Goal: Task Accomplishment & Management: Complete application form

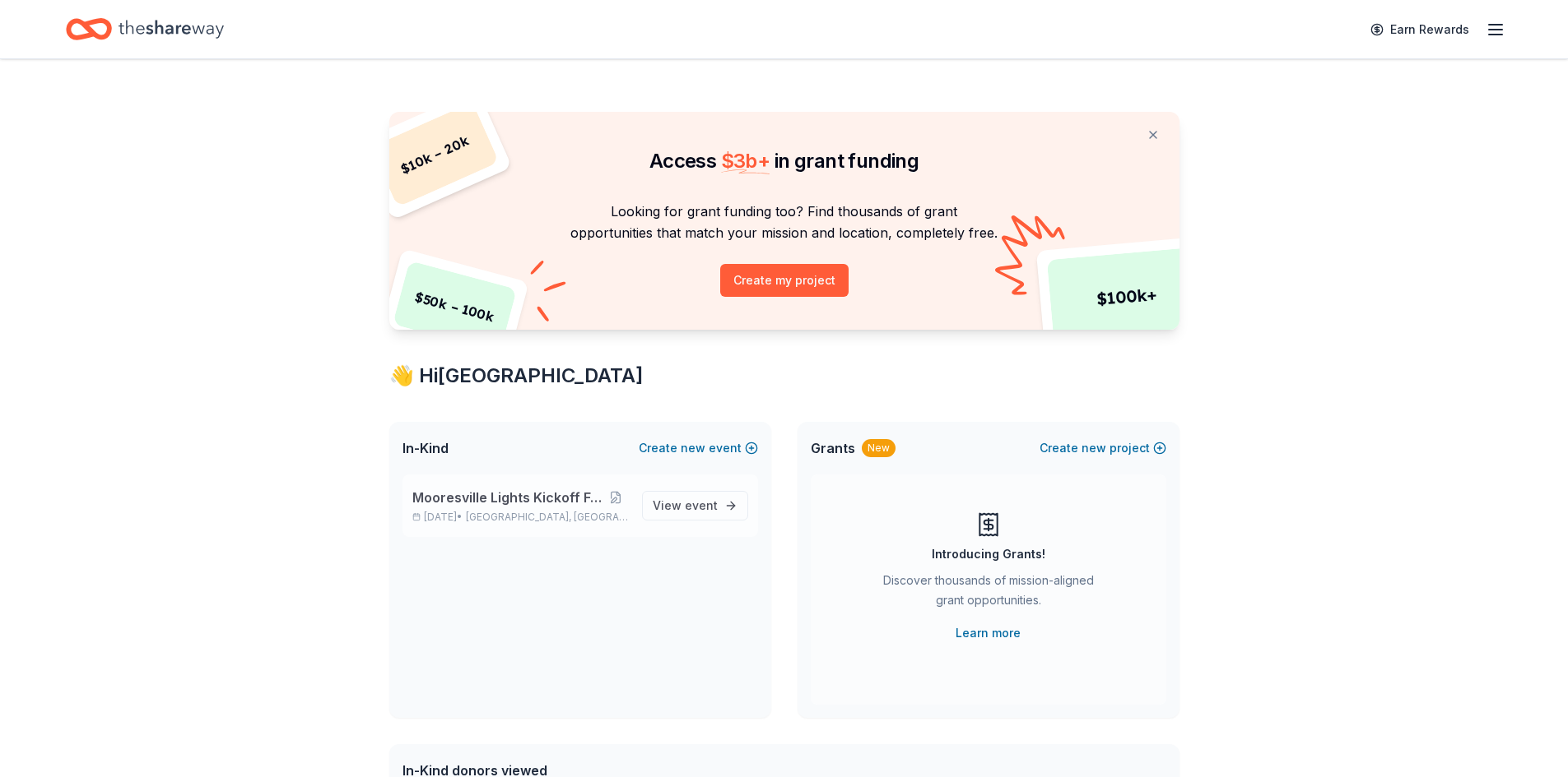
click at [466, 508] on div "Mooresville Lights Kickoff Fundraiser [DATE] • [GEOGRAPHIC_DATA], [GEOGRAPHIC_D…" at bounding box center [520, 506] width 216 height 36
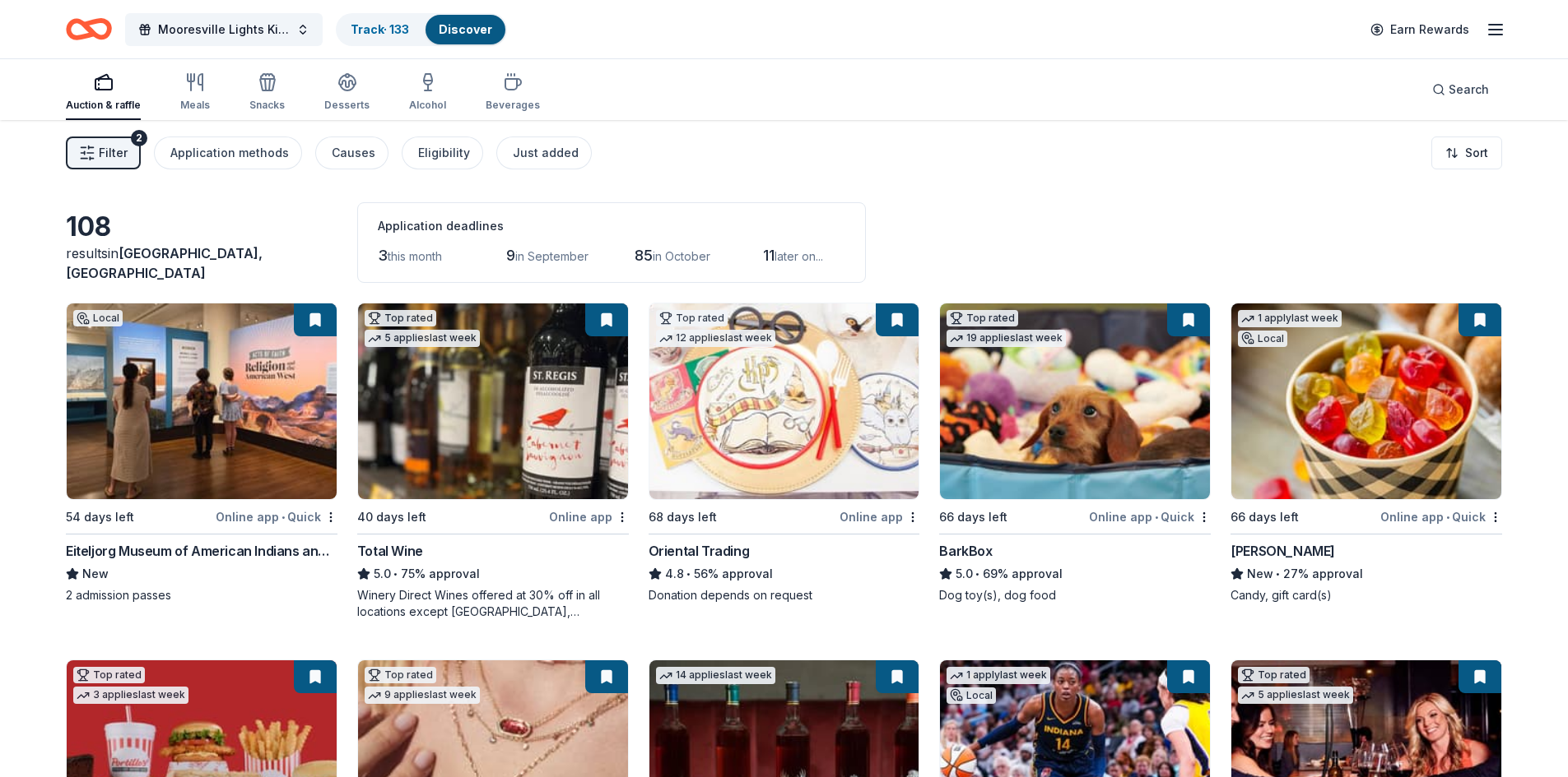
click at [96, 154] on button "Filter 2" at bounding box center [103, 153] width 75 height 33
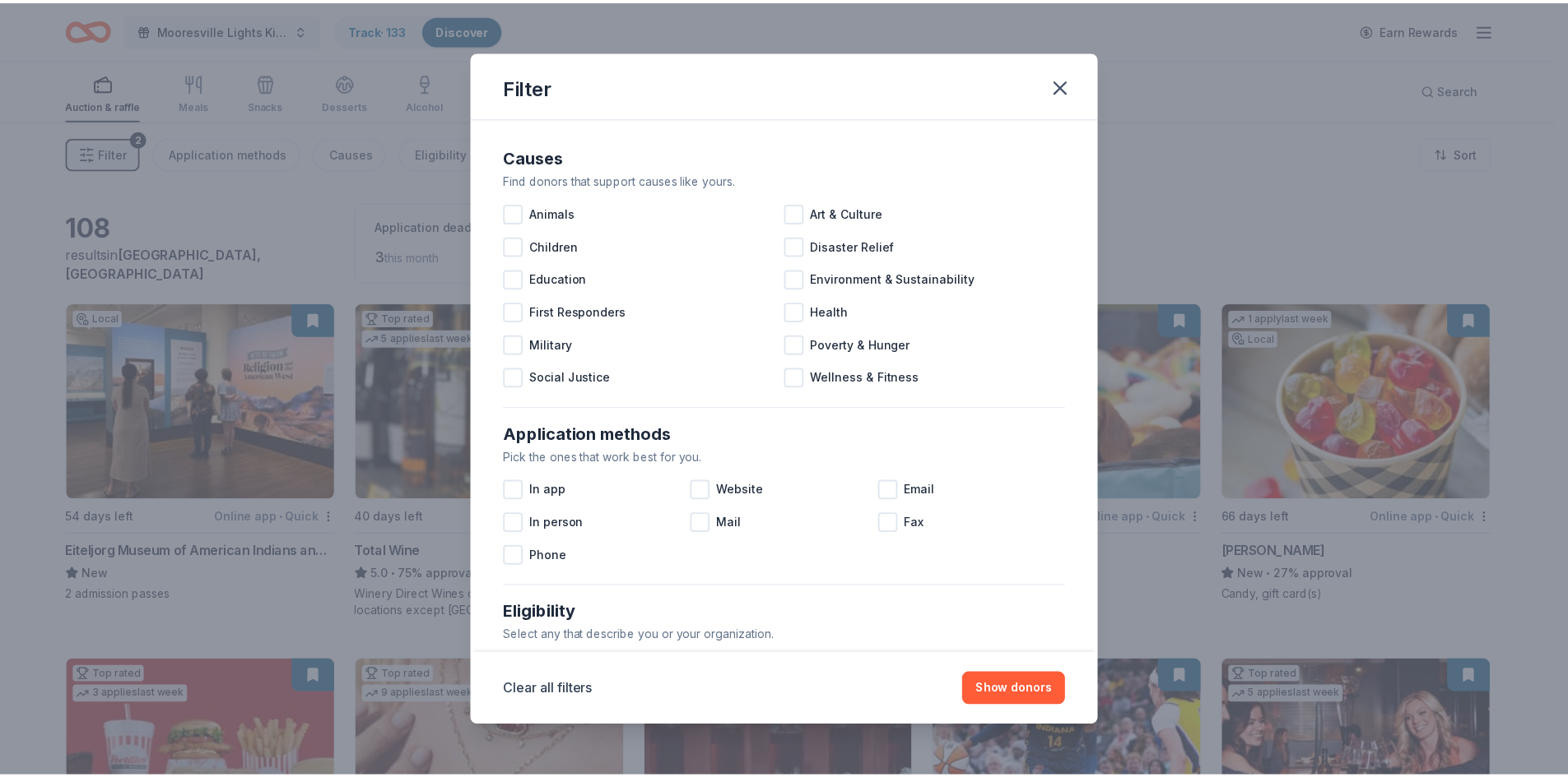
scroll to position [547, 0]
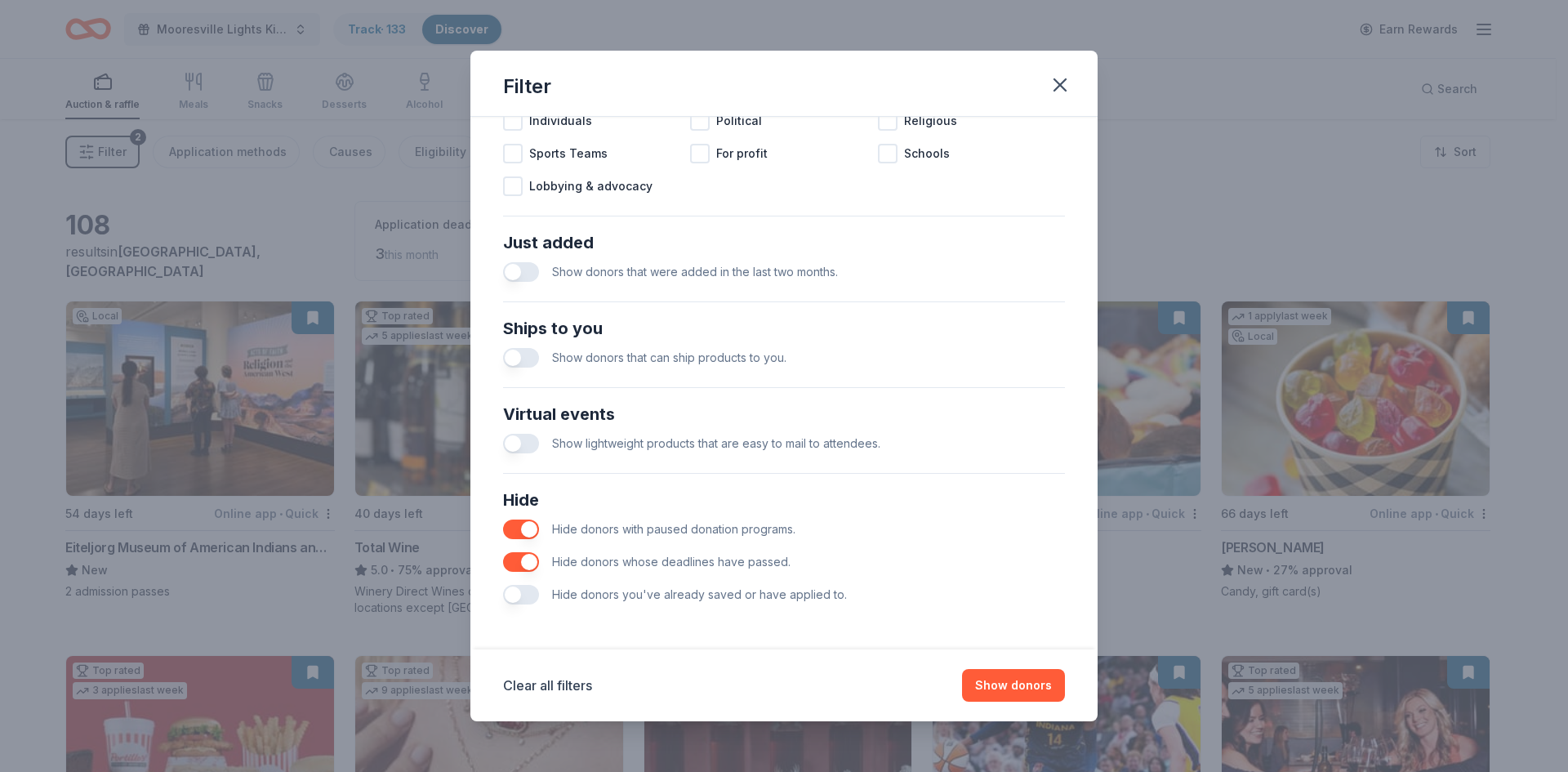
click at [510, 594] on button "button" at bounding box center [521, 594] width 36 height 19
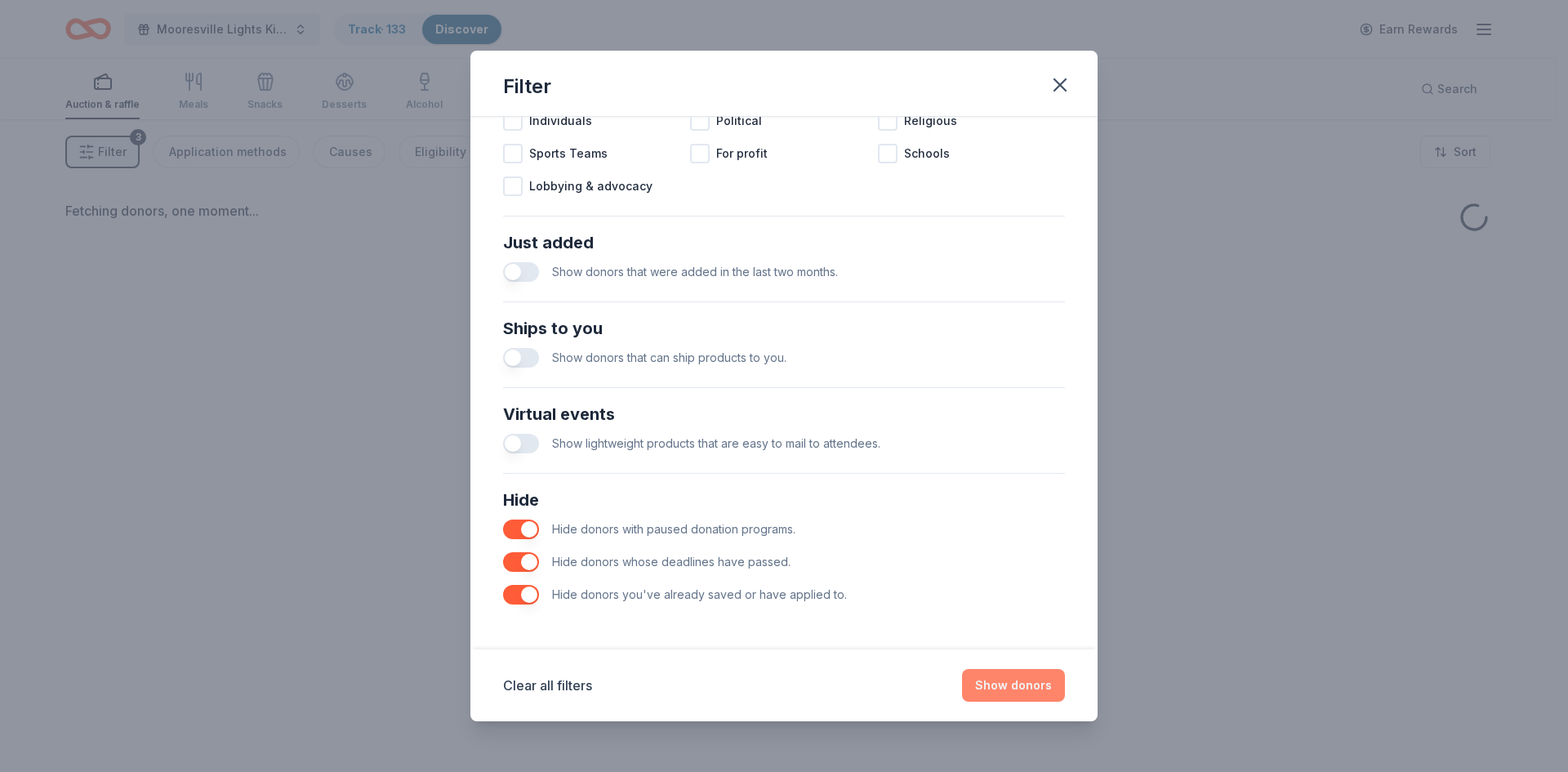
click at [1019, 689] on button "Show donors" at bounding box center [1013, 685] width 103 height 32
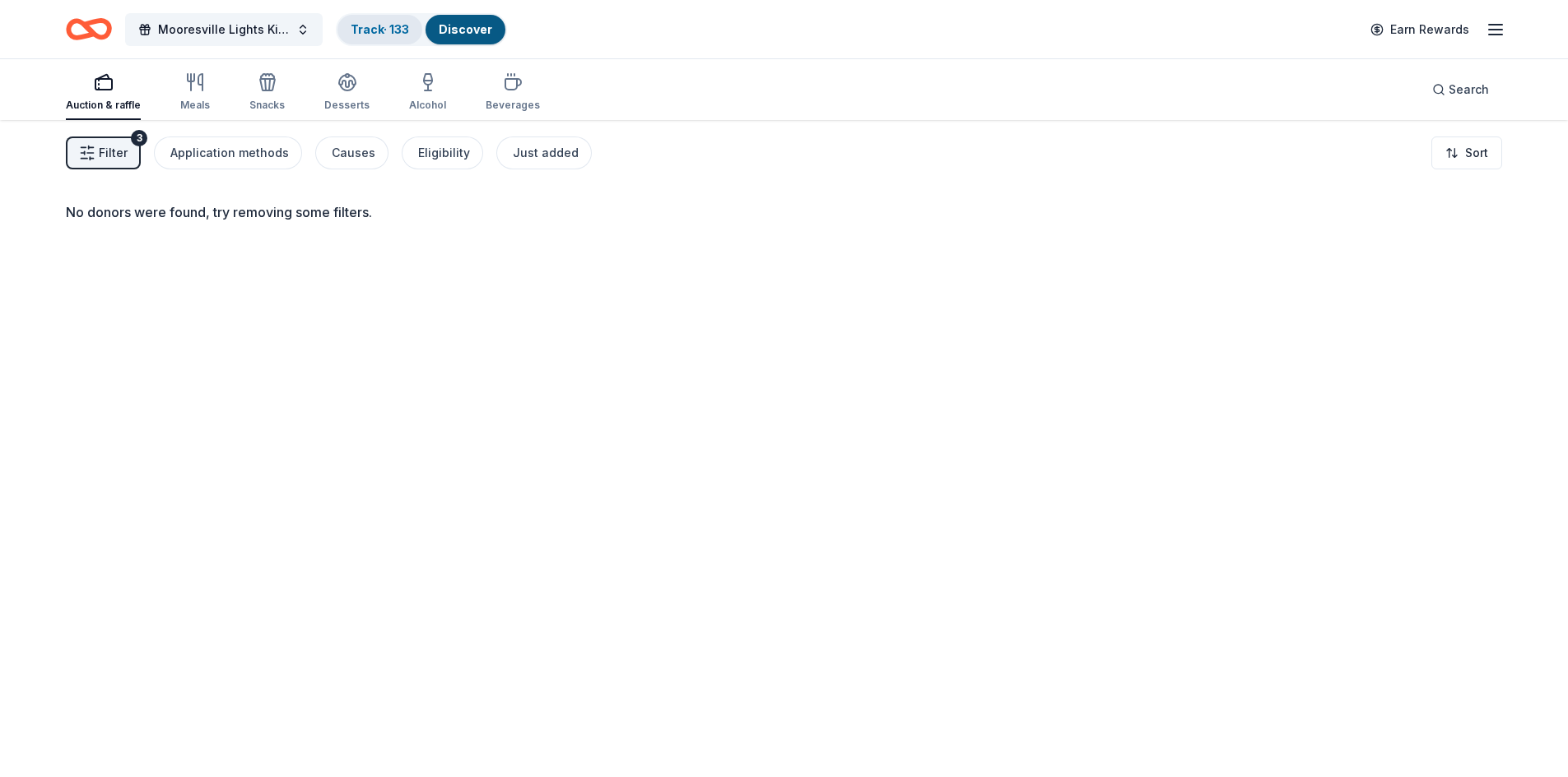
click at [374, 28] on link "Track · 133" at bounding box center [379, 29] width 59 height 14
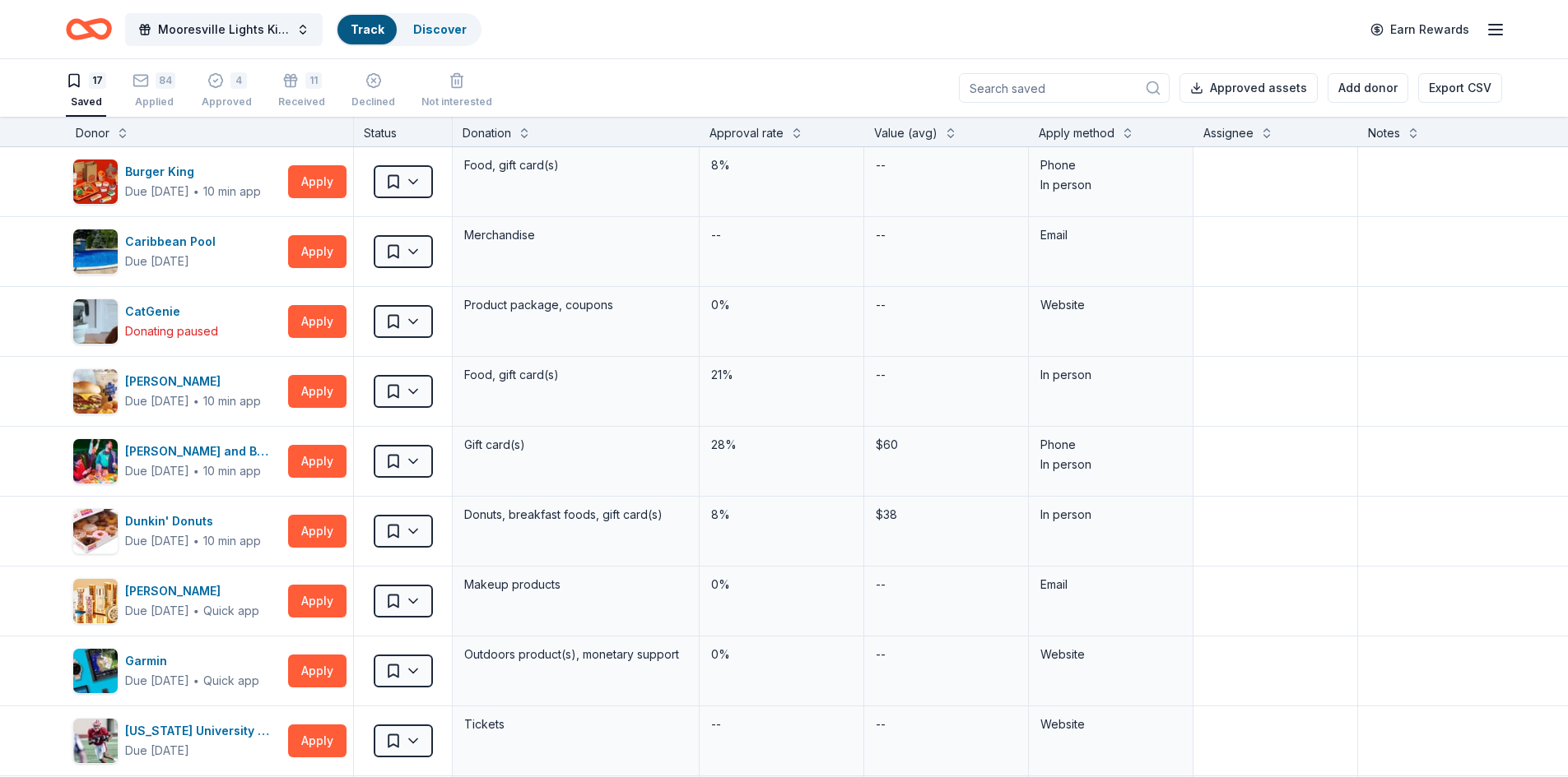
scroll to position [1, 0]
click at [374, 30] on link "Track" at bounding box center [366, 29] width 33 height 14
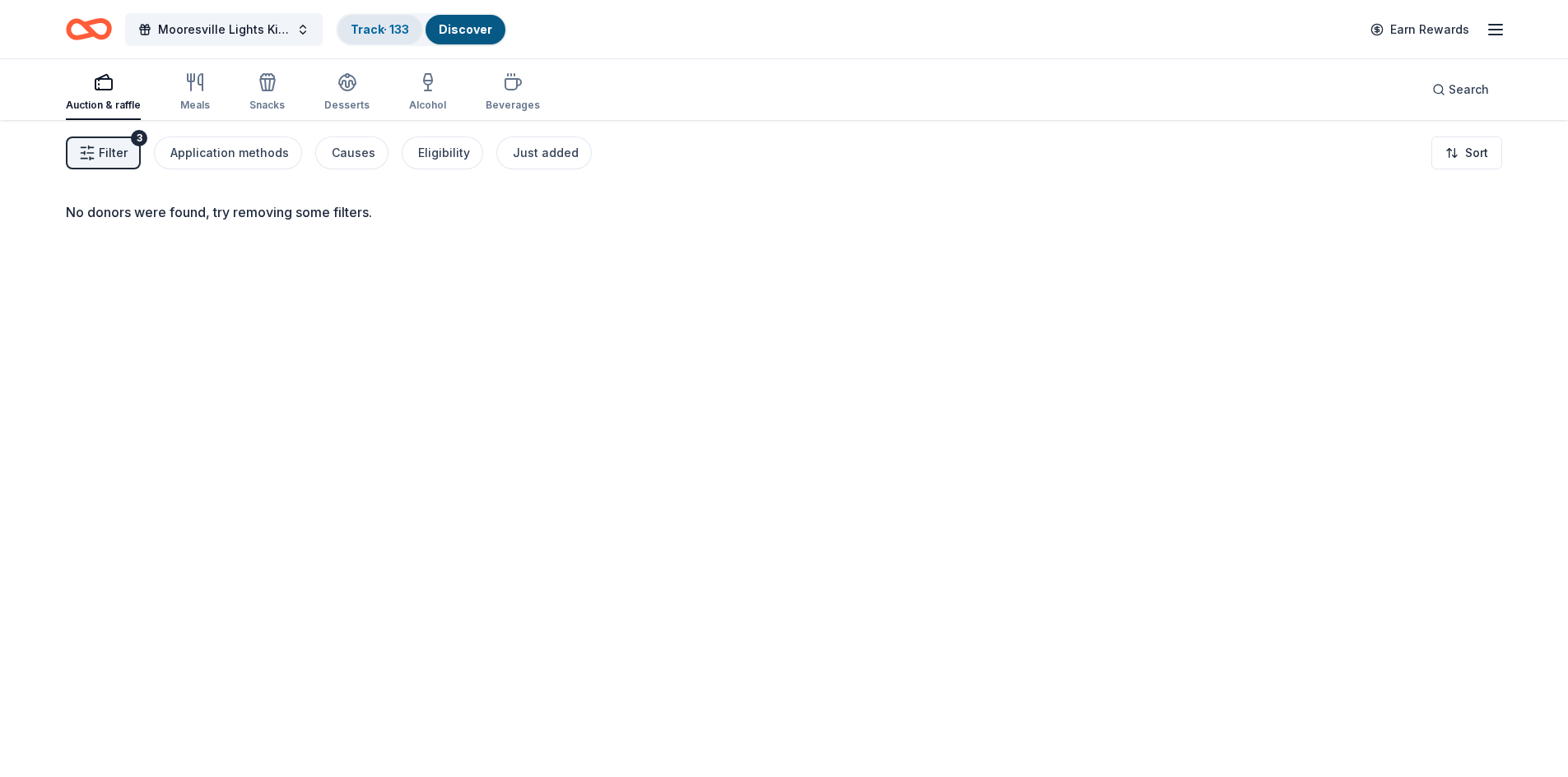
click at [372, 20] on div "Track · 133" at bounding box center [379, 30] width 85 height 30
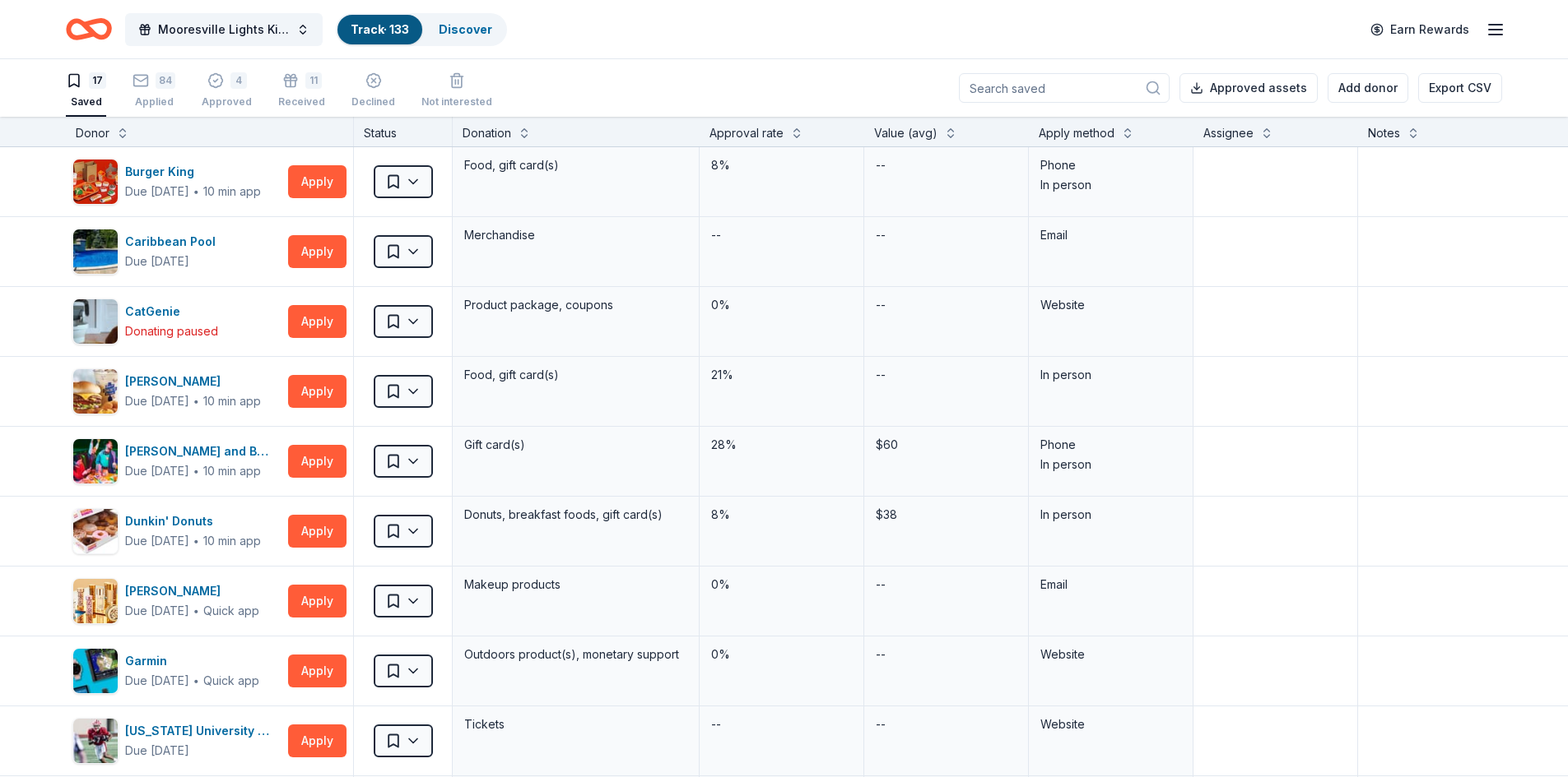
scroll to position [1, 0]
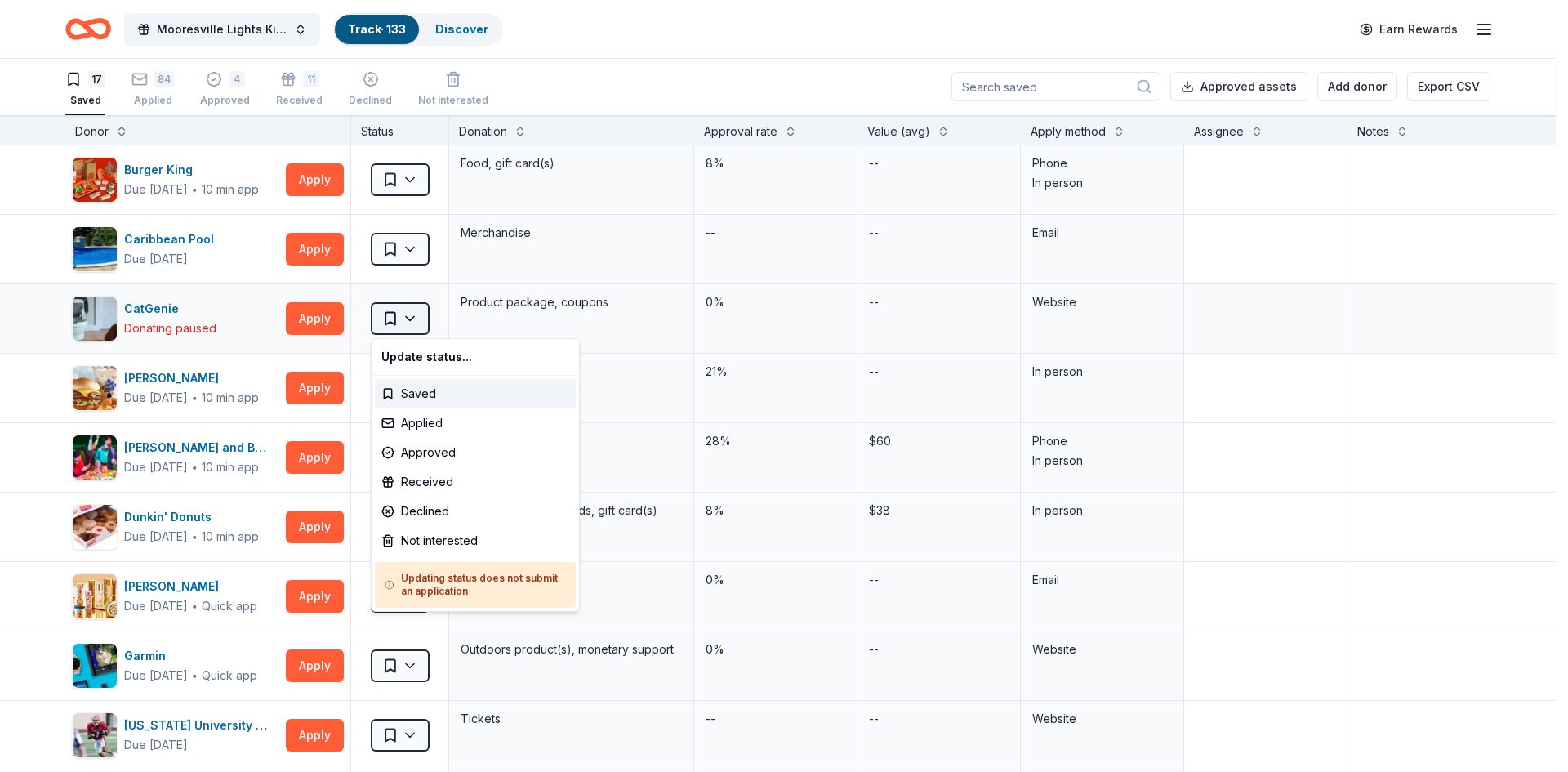
click at [409, 318] on html "Mooresville Lights Kickoff Fundraiser Track · 133 Discover Earn Rewards 17 Save…" at bounding box center [784, 385] width 1568 height 772
click at [428, 536] on div "Not interested" at bounding box center [475, 542] width 201 height 30
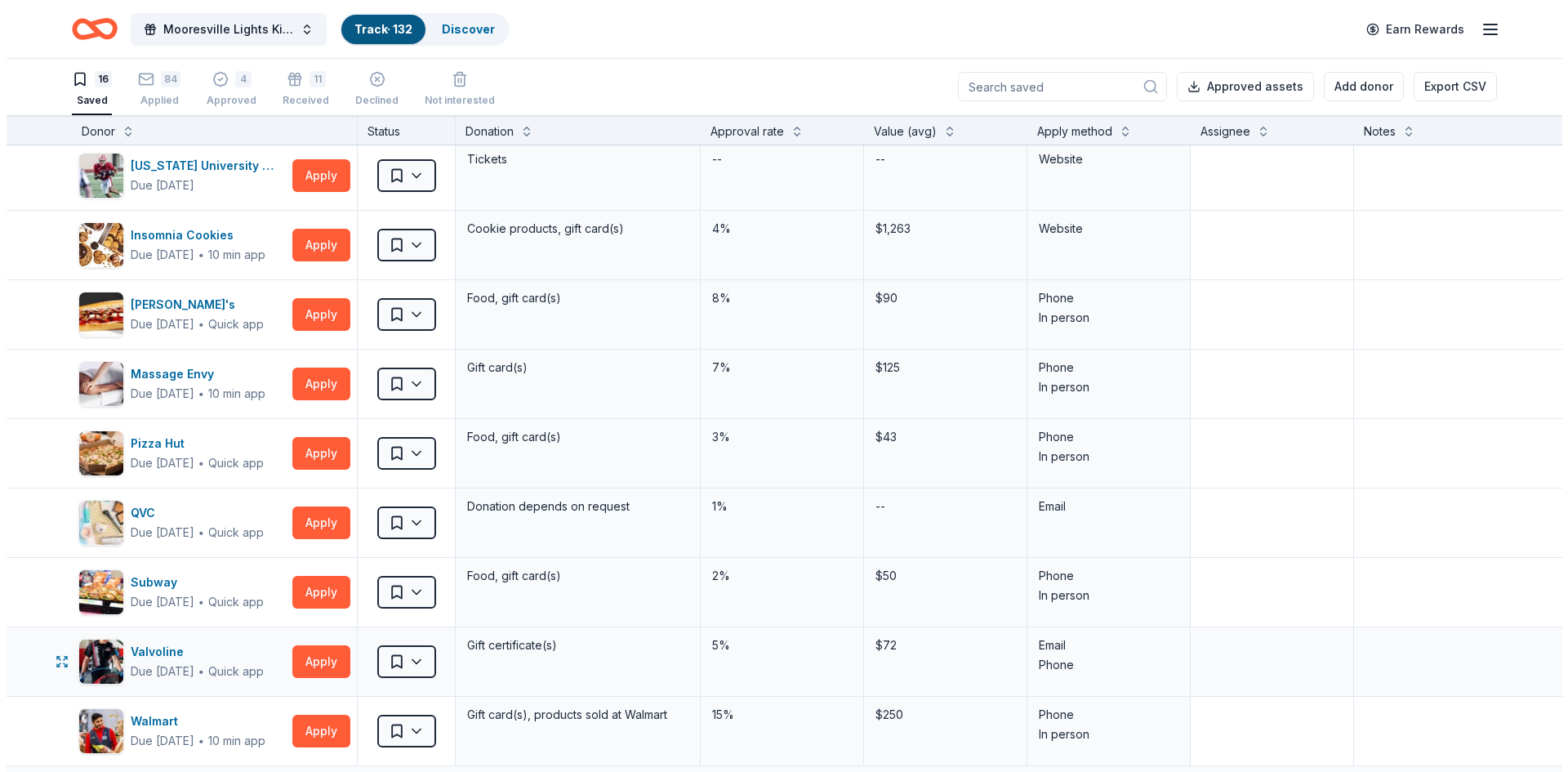
scroll to position [654, 0]
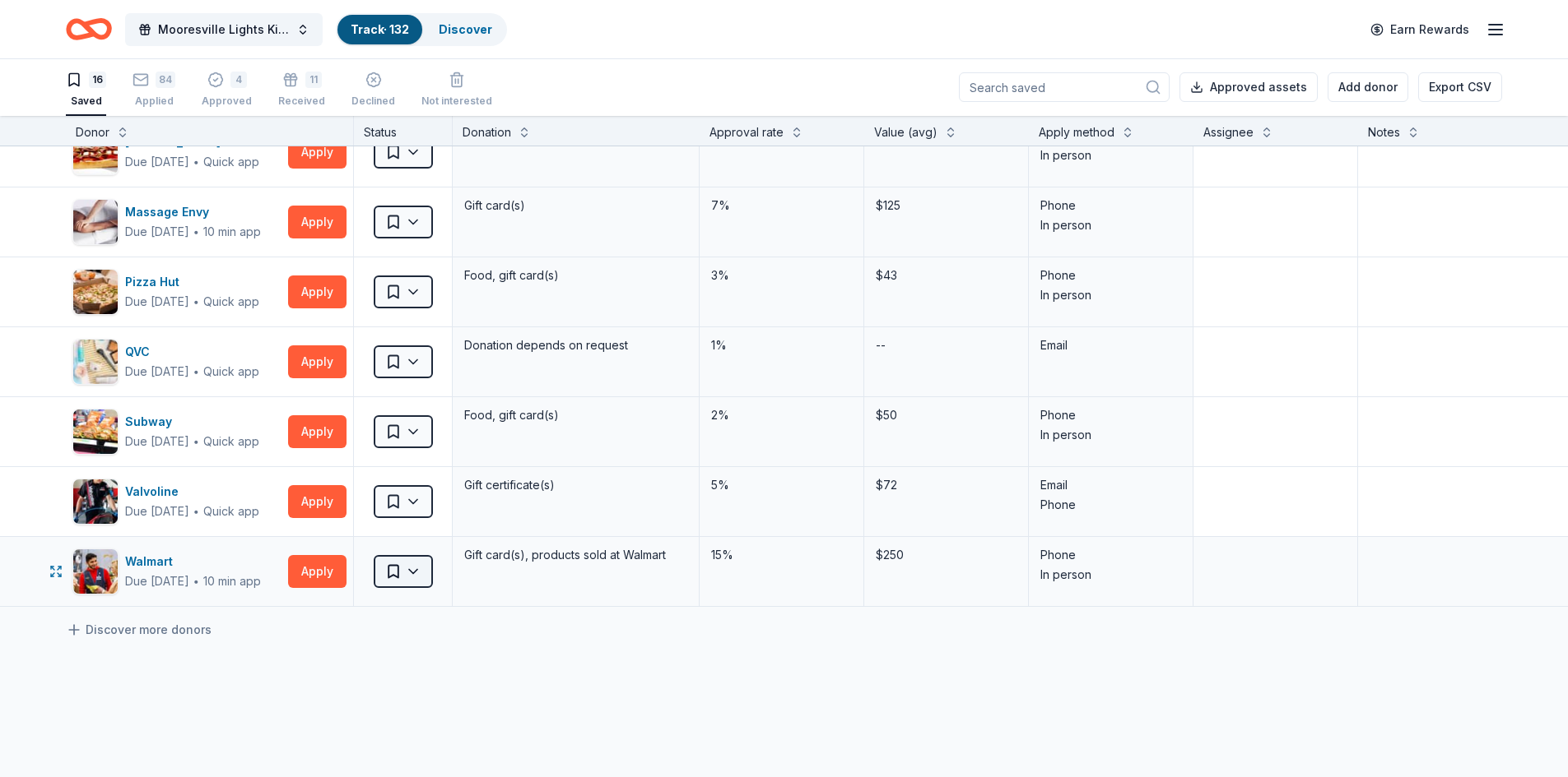
click at [404, 566] on html "Mooresville Lights Kickoff Fundraiser Track · 132 Discover Earn Rewards 16 Save…" at bounding box center [784, 388] width 1568 height 777
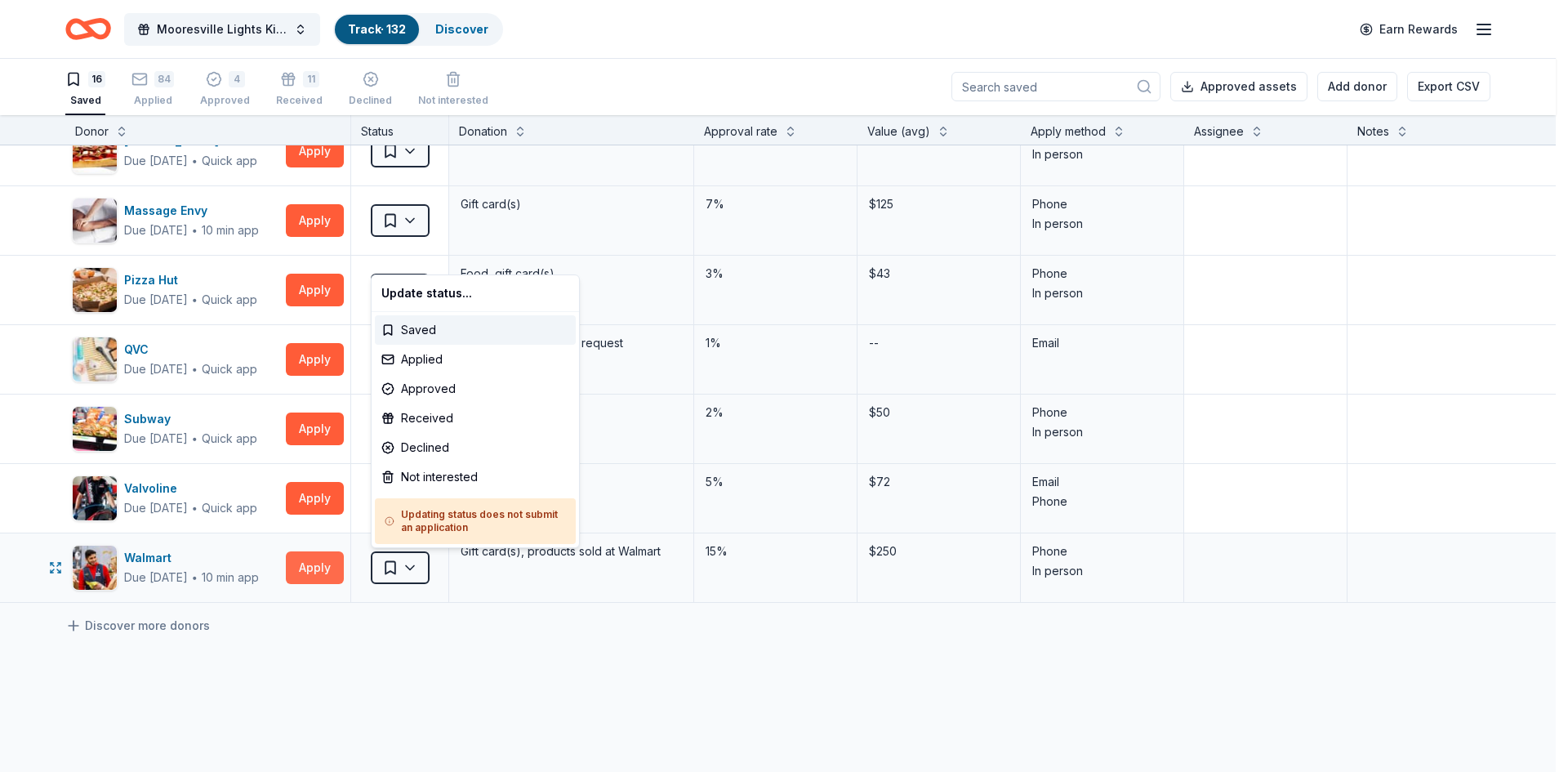
click at [315, 571] on html "Mooresville Lights Kickoff Fundraiser Track · 132 Discover Earn Rewards 16 Save…" at bounding box center [784, 385] width 1568 height 772
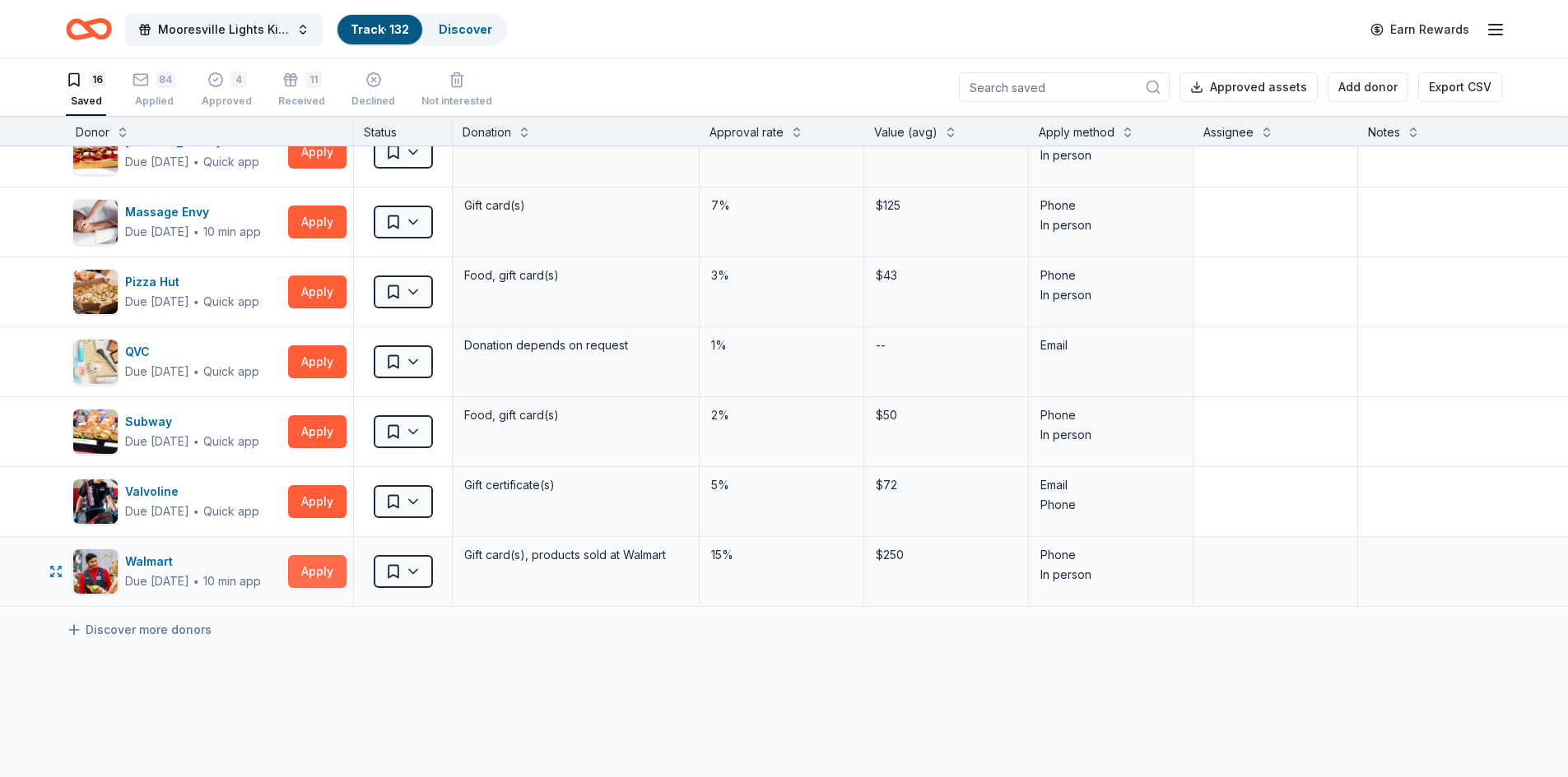
click at [318, 576] on button "Apply" at bounding box center [317, 571] width 59 height 33
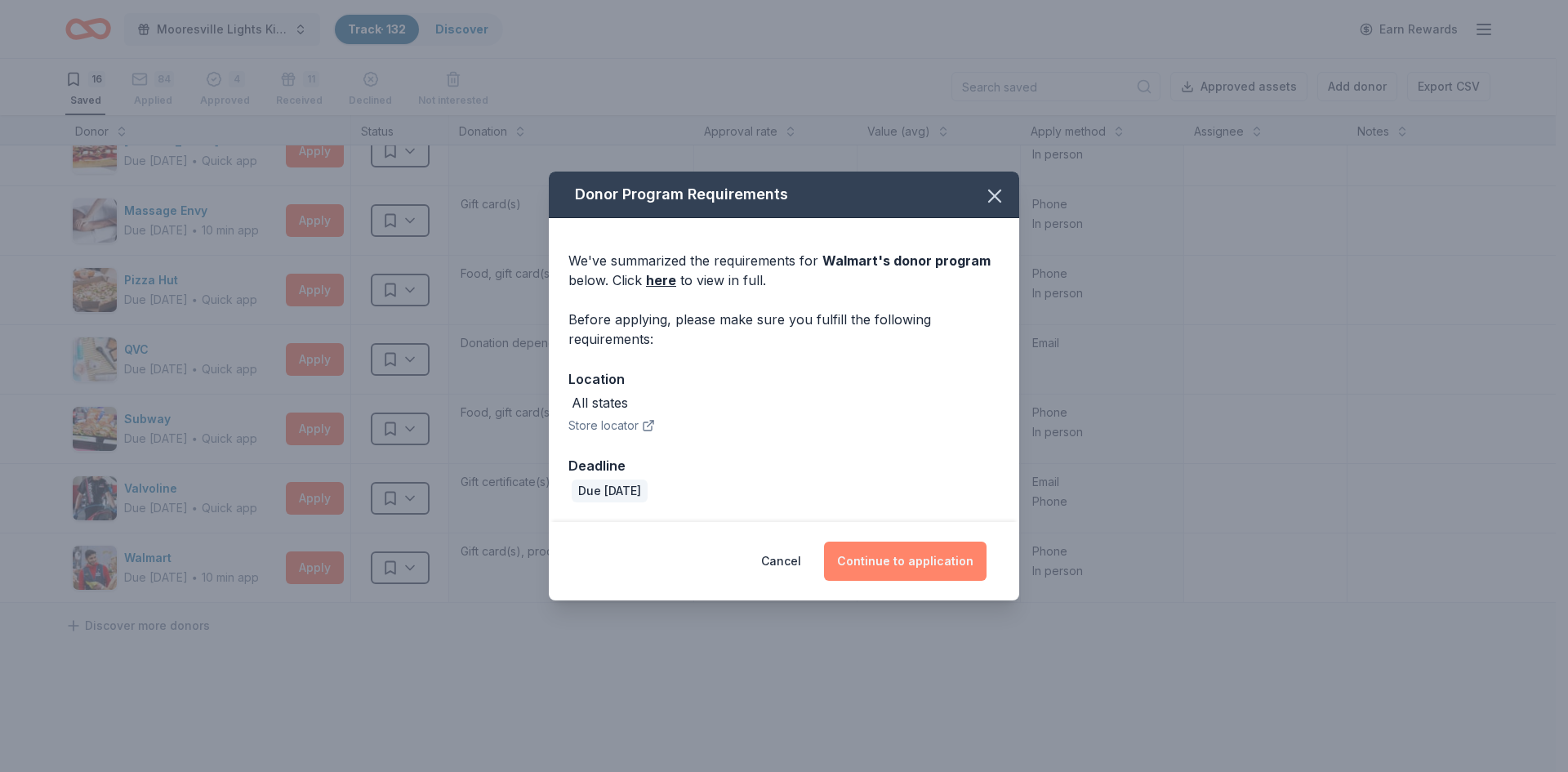
click at [884, 563] on button "Continue to application" at bounding box center [906, 561] width 163 height 39
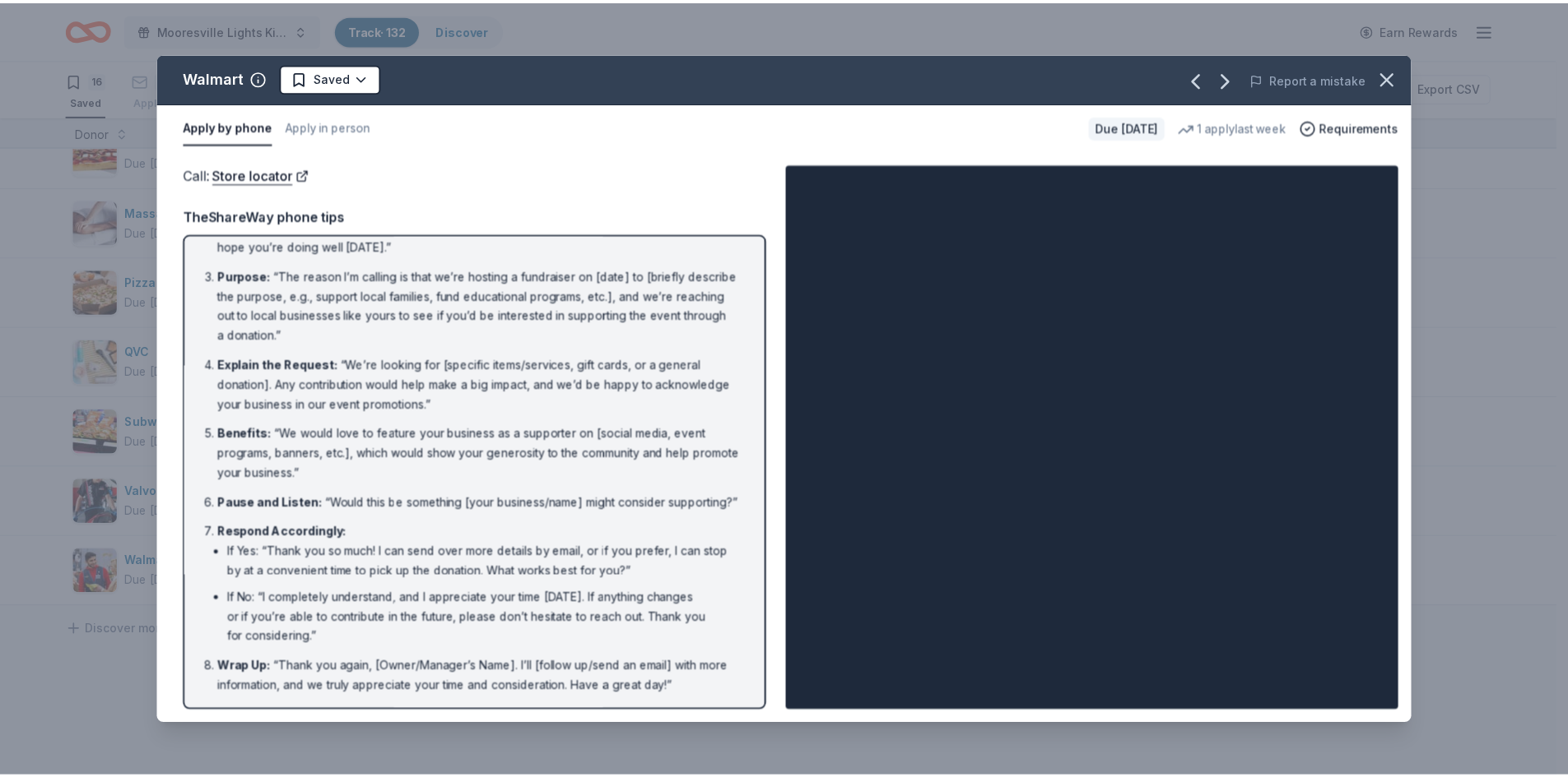
scroll to position [102, 0]
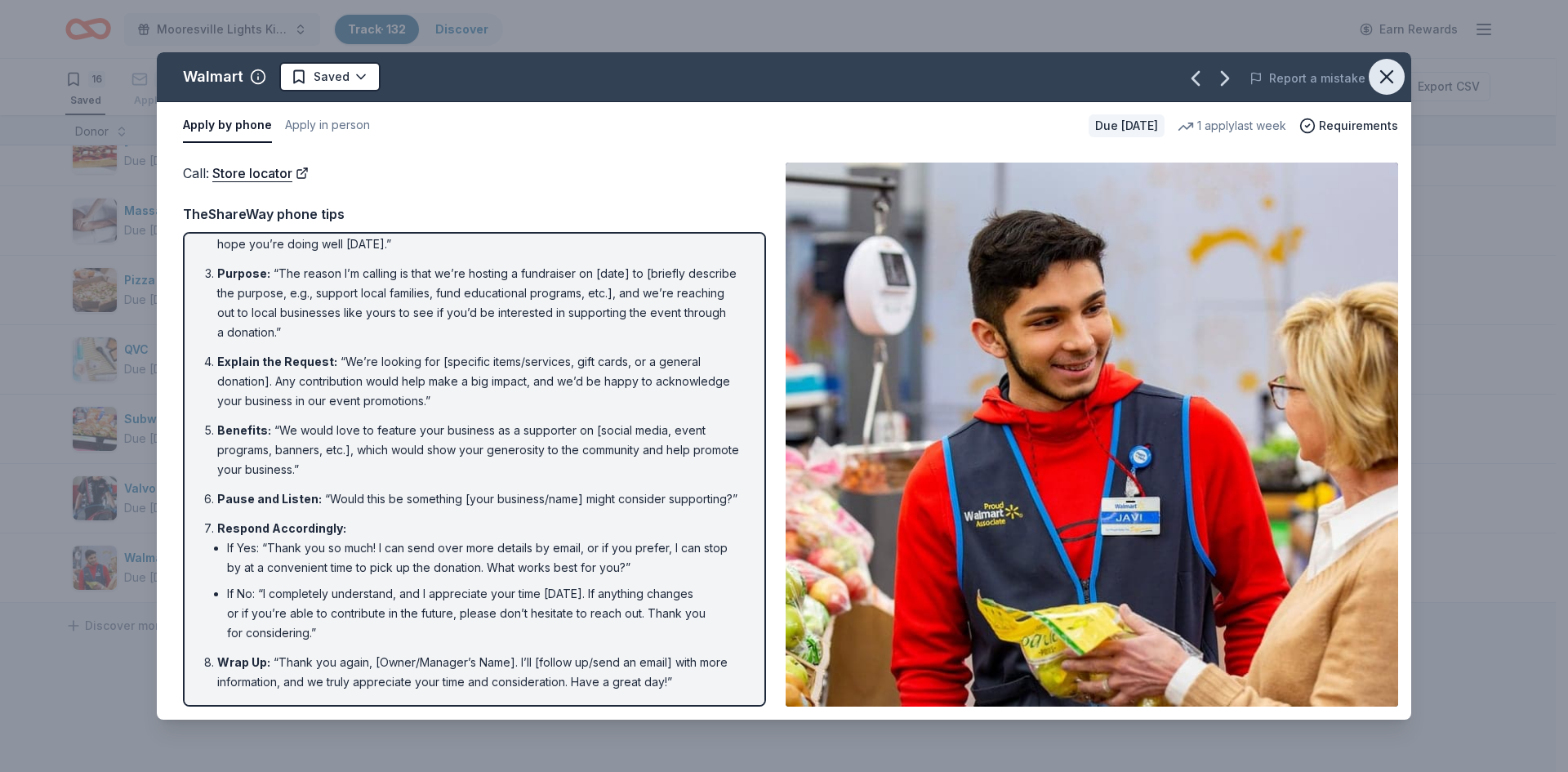
click at [1389, 69] on icon "button" at bounding box center [1387, 77] width 23 height 23
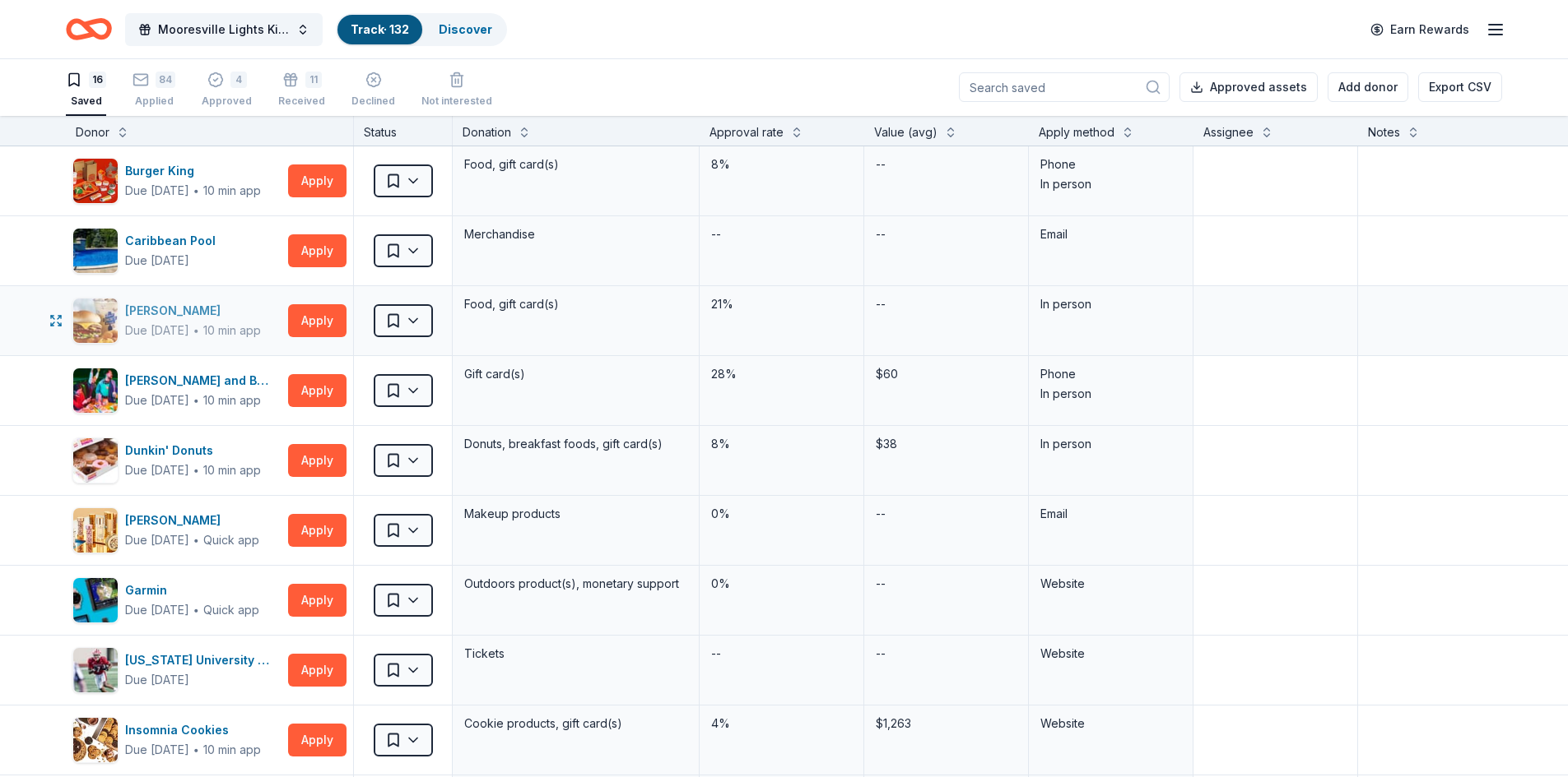
scroll to position [0, 0]
click at [122, 131] on button at bounding box center [122, 131] width 13 height 17
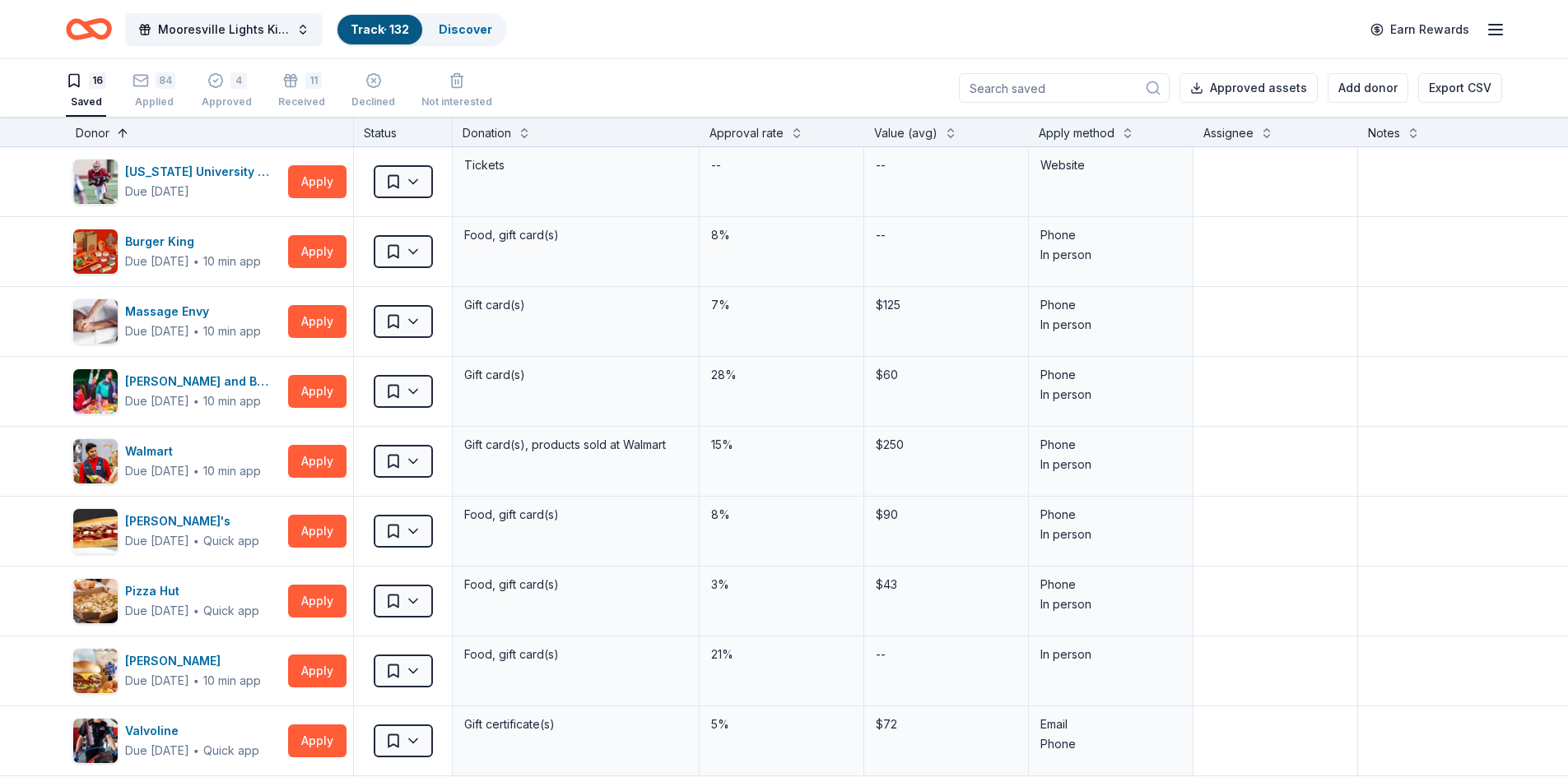
click at [122, 132] on button at bounding box center [122, 131] width 13 height 17
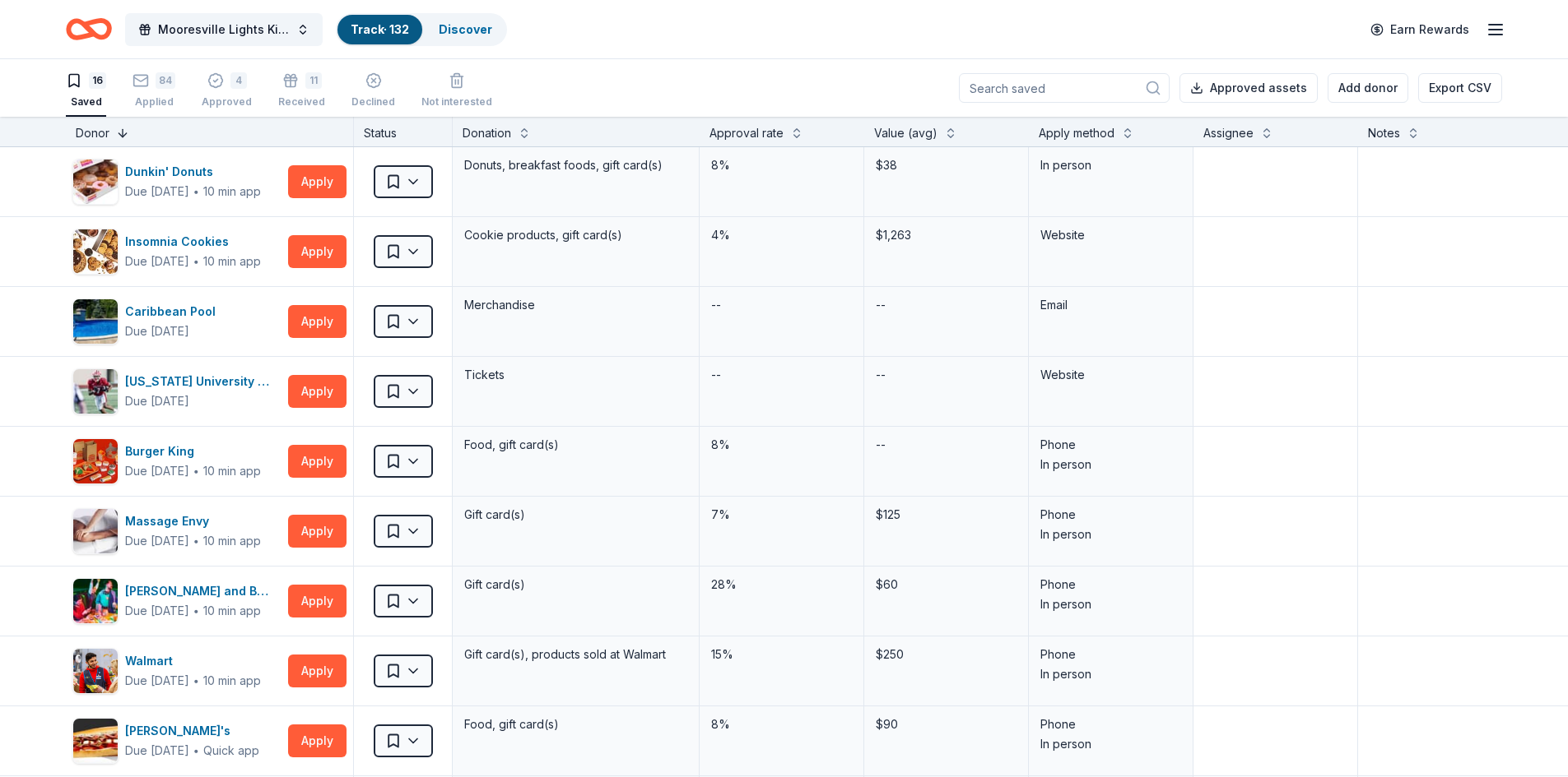
click at [122, 134] on button at bounding box center [122, 131] width 13 height 17
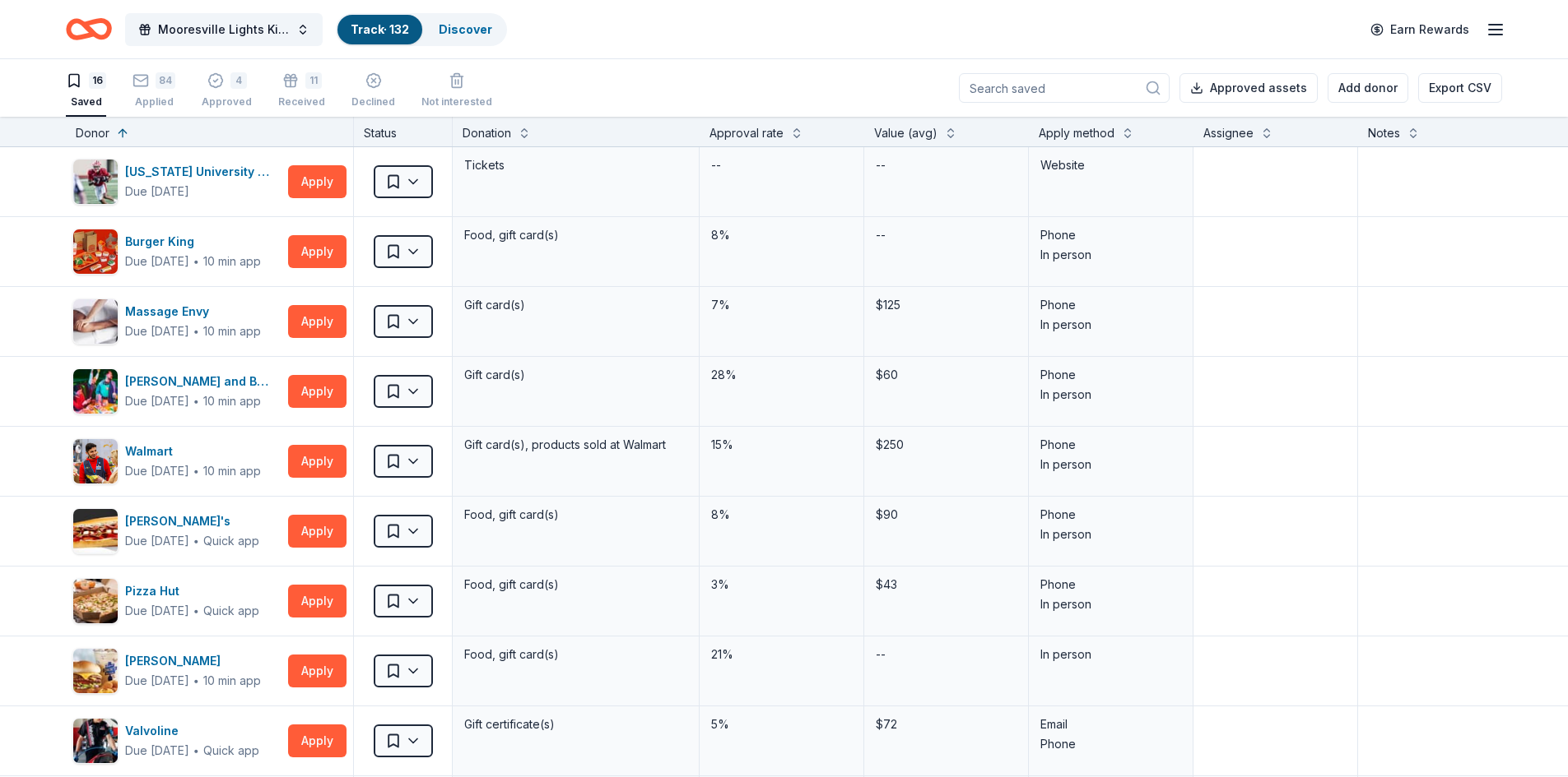
click at [1065, 133] on div "Apply method" at bounding box center [1076, 132] width 76 height 20
click at [1130, 132] on button at bounding box center [1127, 131] width 13 height 17
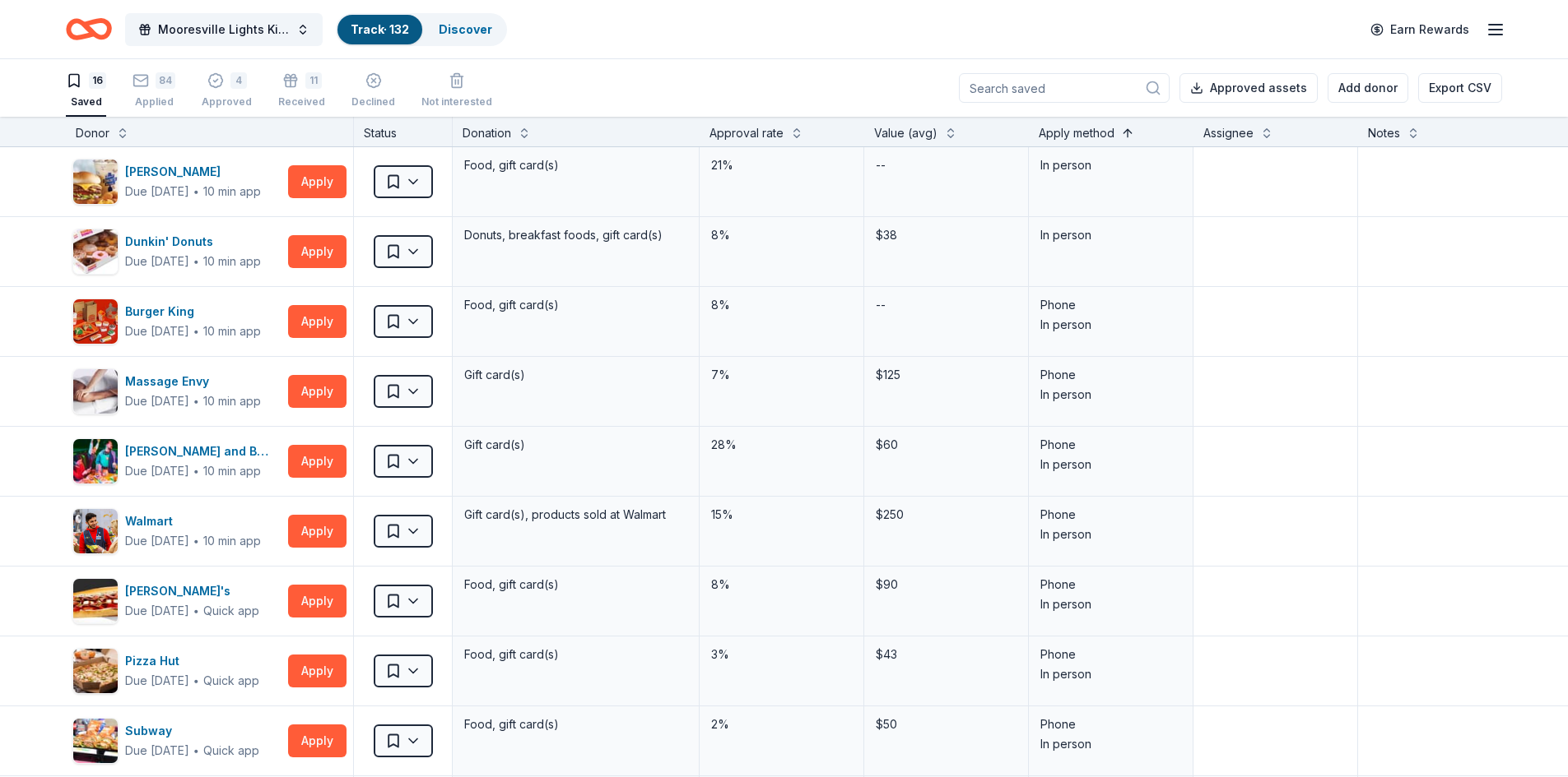
click at [1130, 132] on button at bounding box center [1127, 131] width 13 height 17
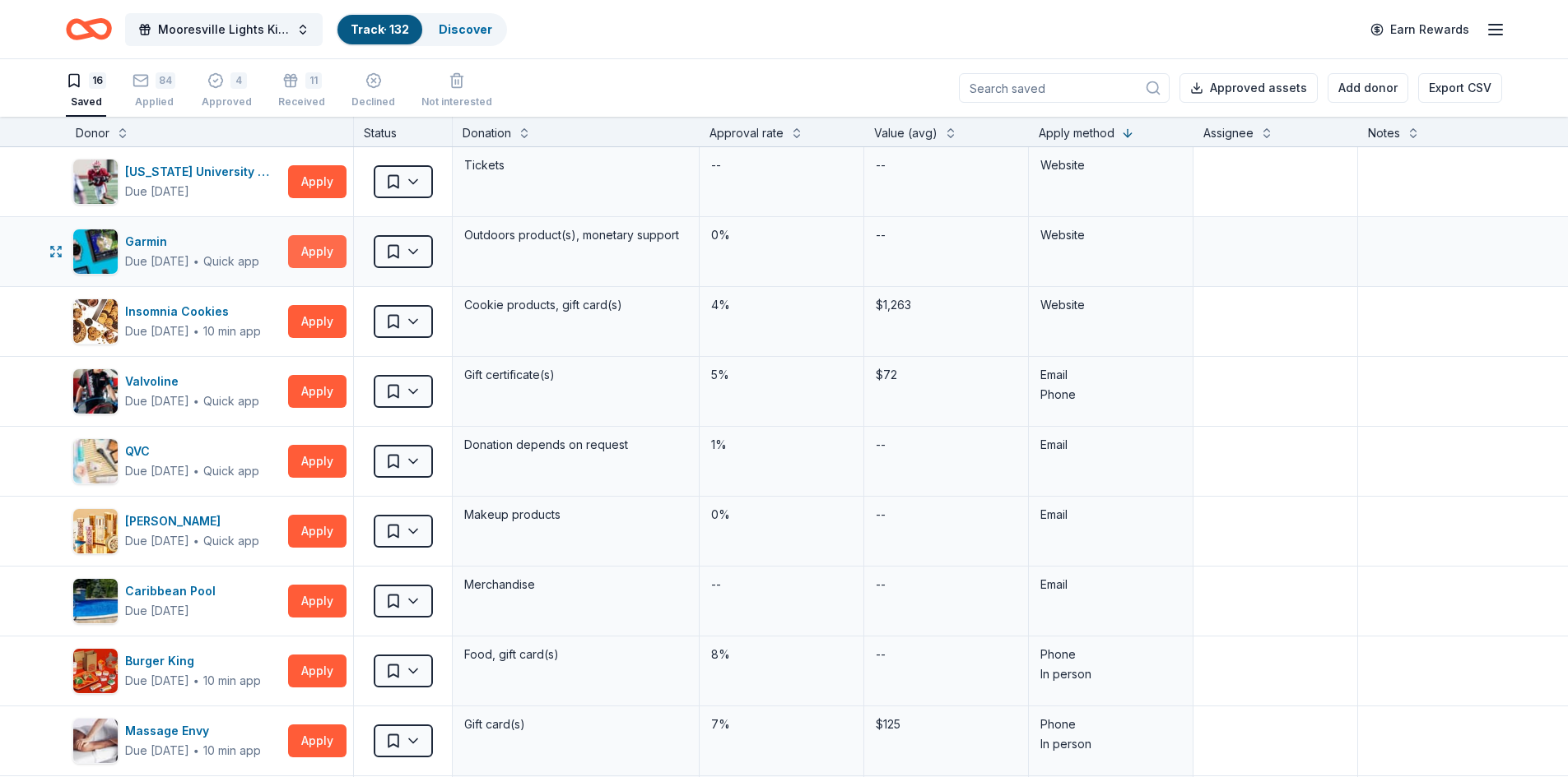
click at [305, 250] on button "Apply" at bounding box center [317, 251] width 59 height 33
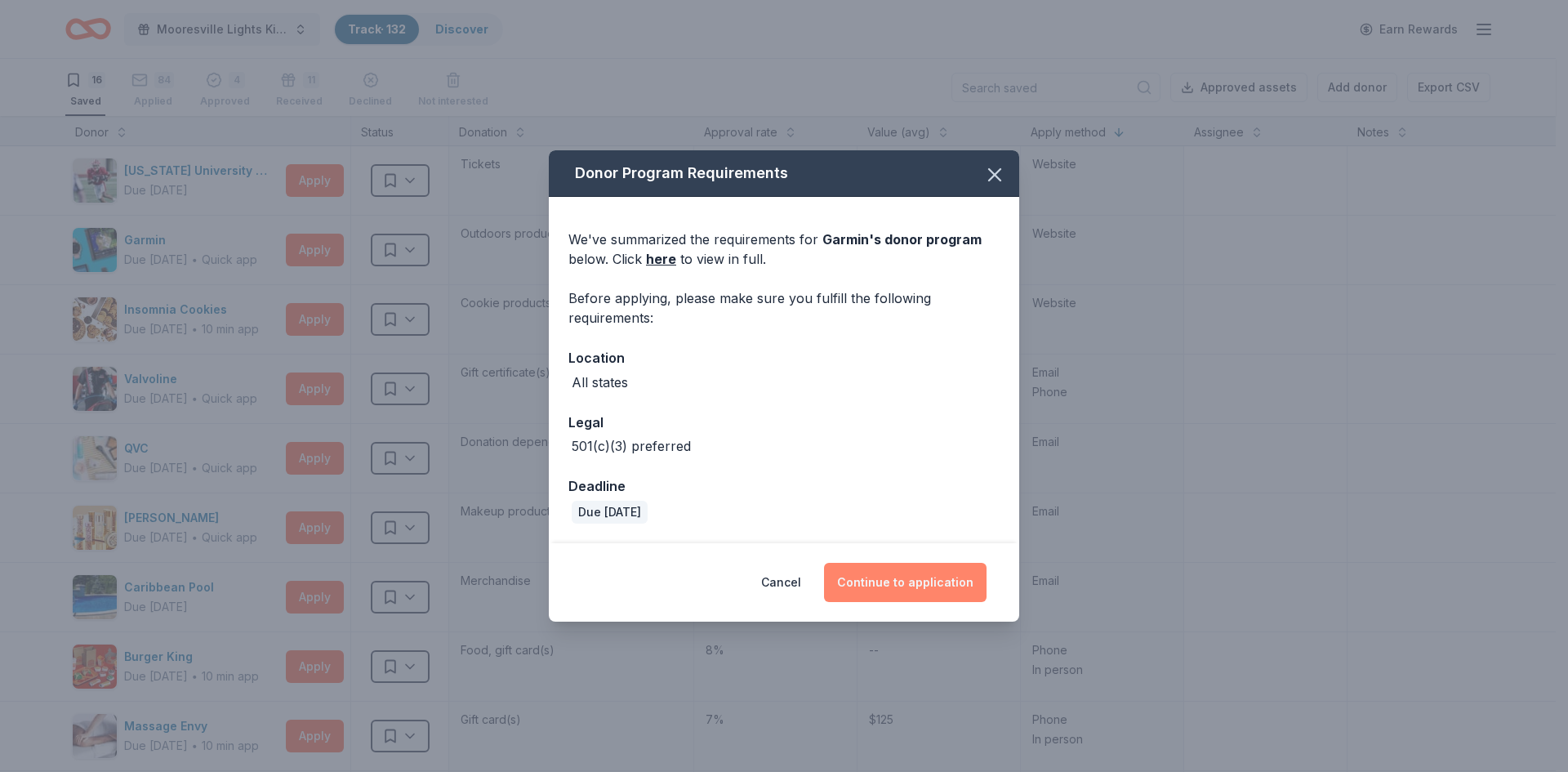
click at [870, 582] on button "Continue to application" at bounding box center [906, 582] width 163 height 39
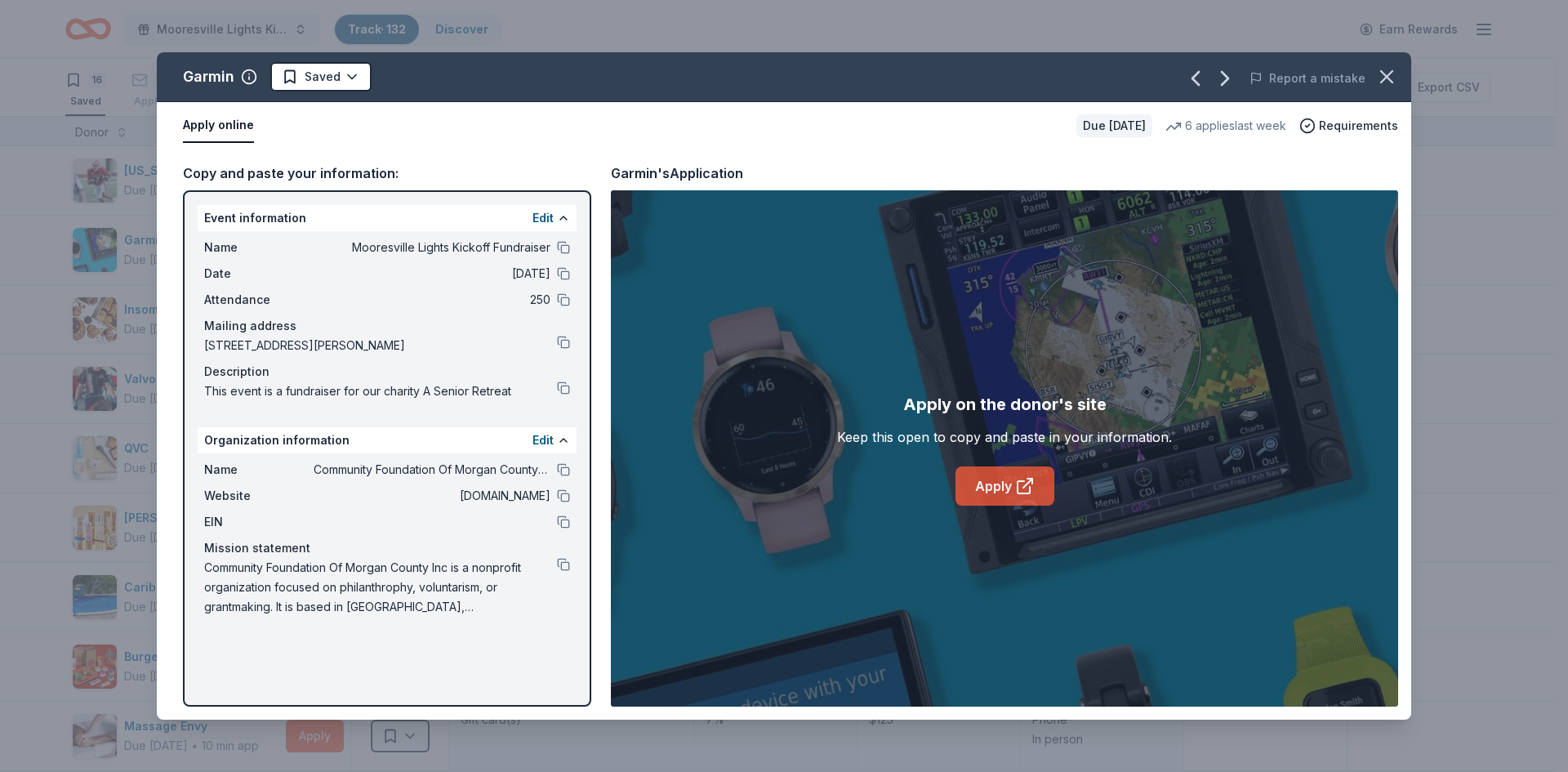
click at [1012, 481] on link "Apply" at bounding box center [1005, 486] width 99 height 39
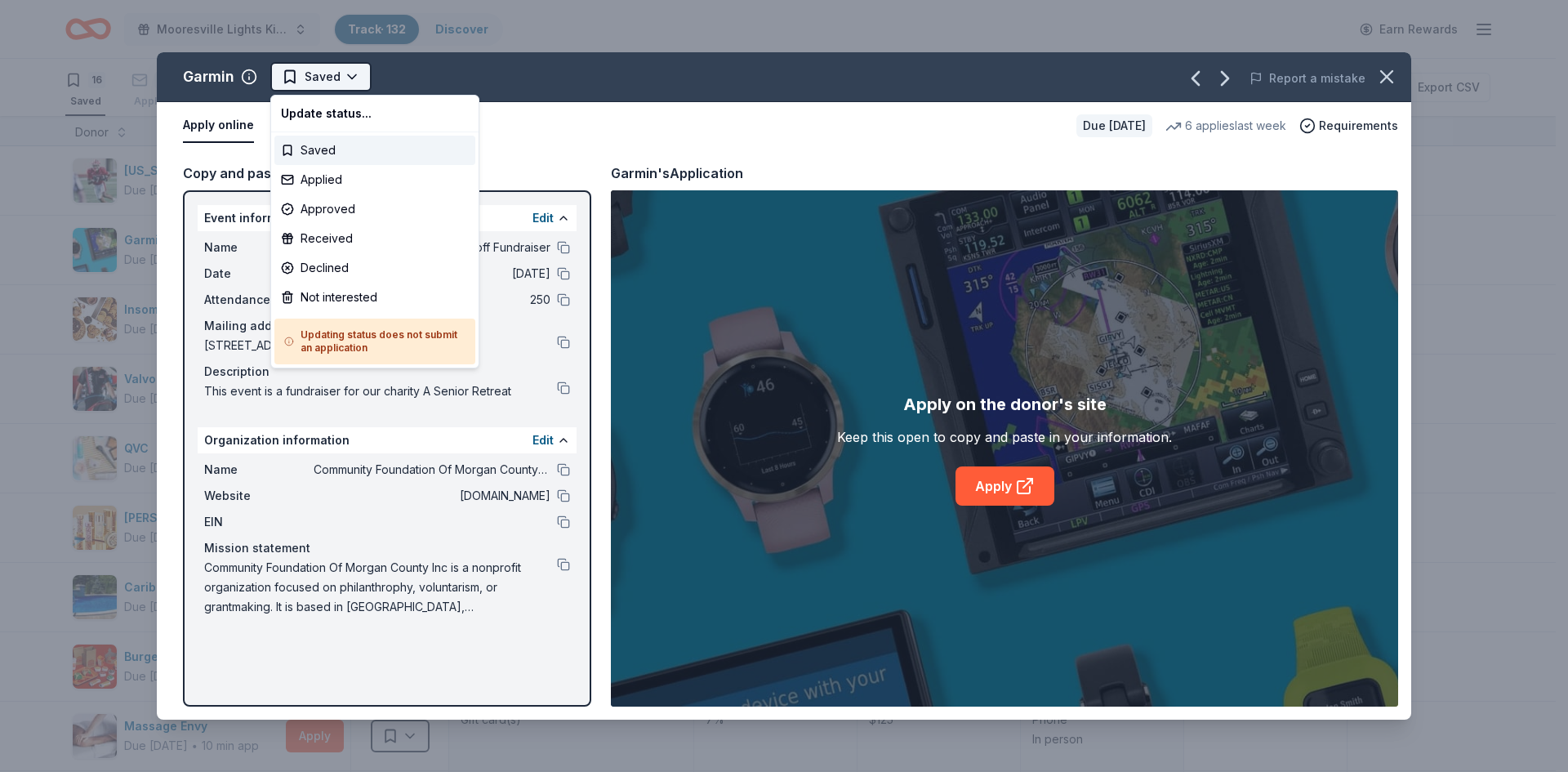
click at [339, 76] on html "Mooresville Lights Kickoff Fundraiser Track · 132 Discover Earn Rewards 16 Save…" at bounding box center [784, 386] width 1568 height 772
click at [320, 176] on div "Applied" at bounding box center [375, 180] width 201 height 30
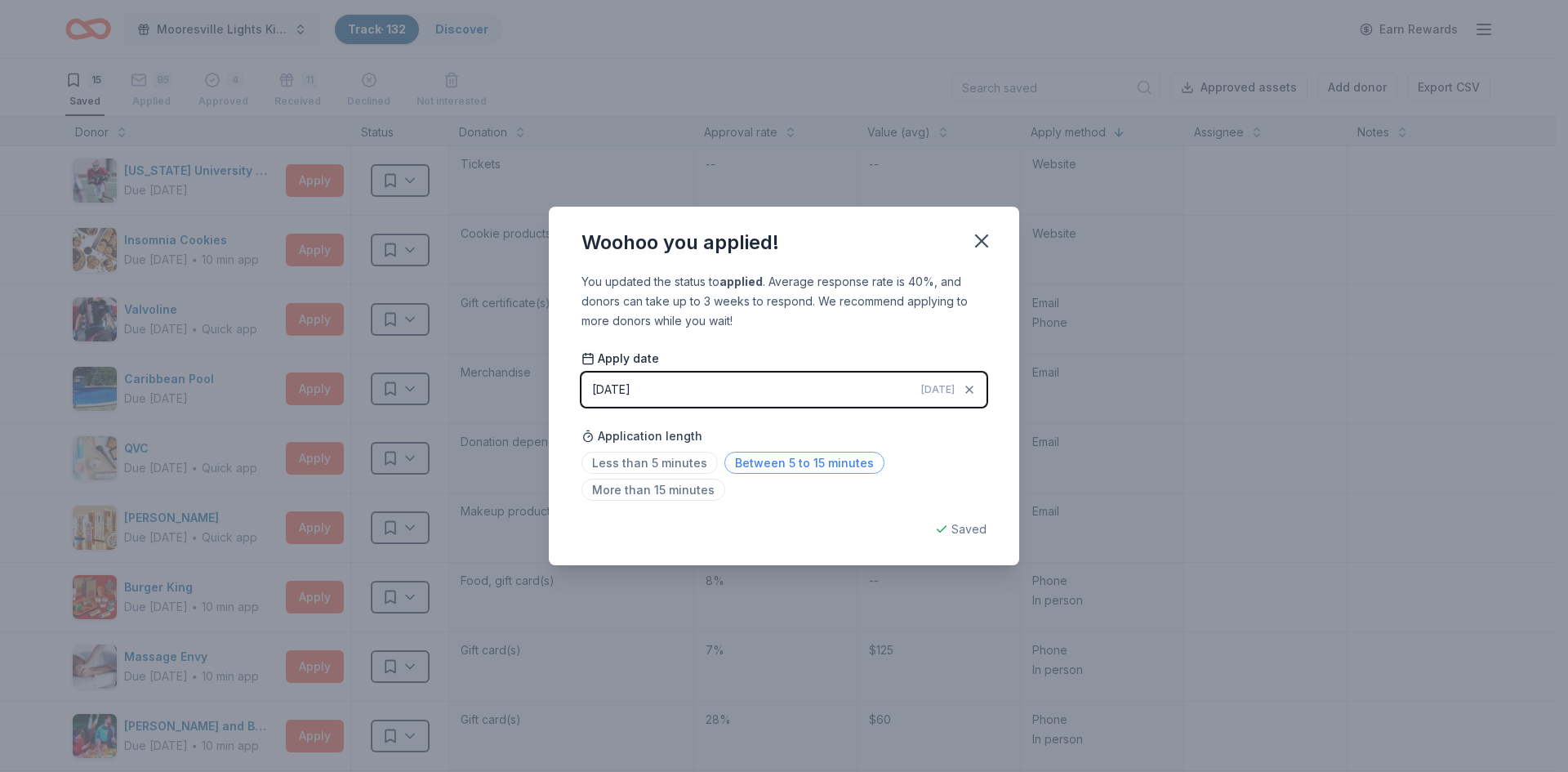
click at [773, 465] on span "Between 5 to 15 minutes" at bounding box center [804, 463] width 160 height 22
click at [986, 245] on icon "button" at bounding box center [982, 241] width 11 height 11
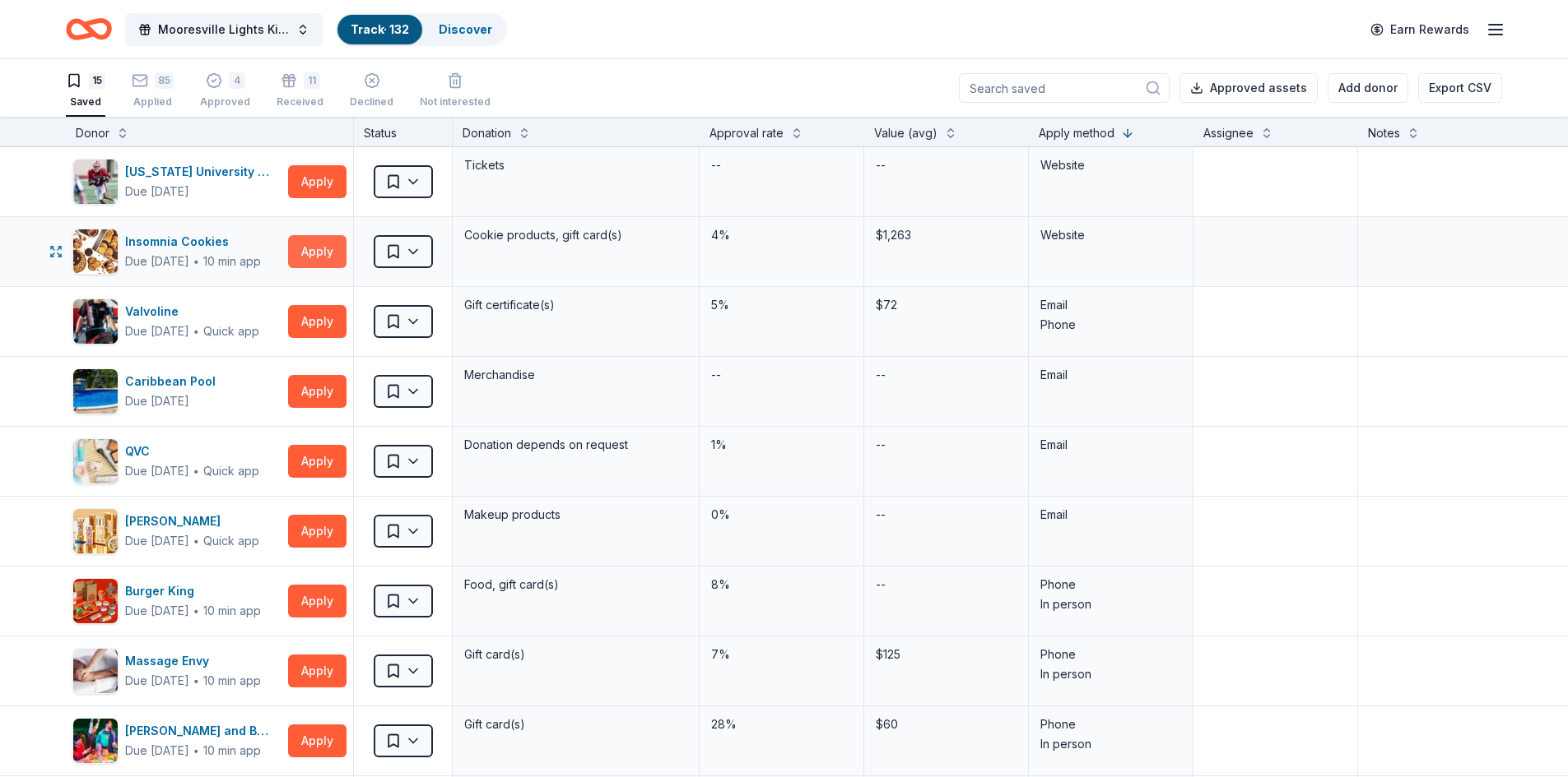
click at [299, 246] on button "Apply" at bounding box center [317, 251] width 59 height 33
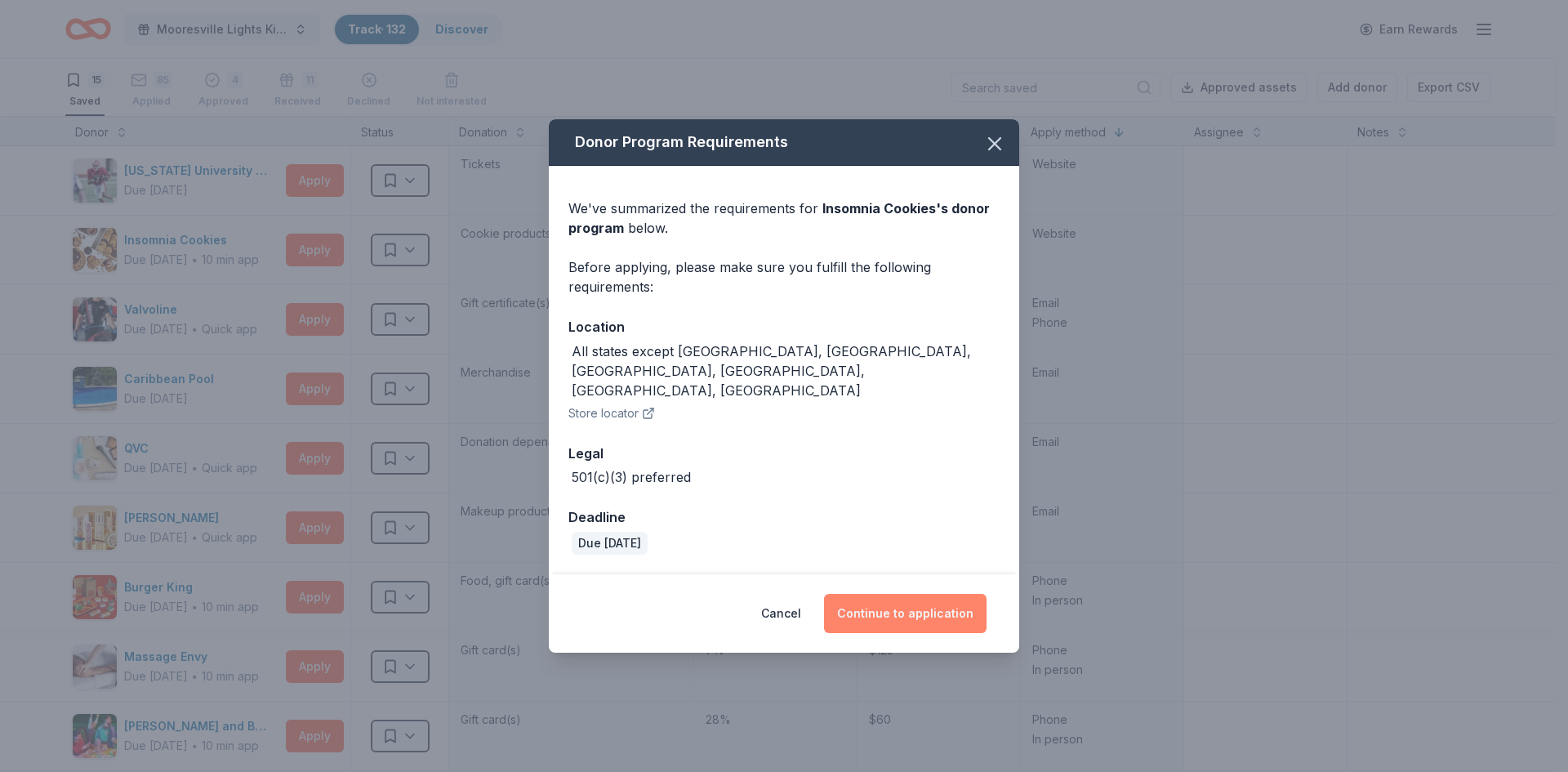
click at [903, 599] on button "Continue to application" at bounding box center [906, 614] width 163 height 39
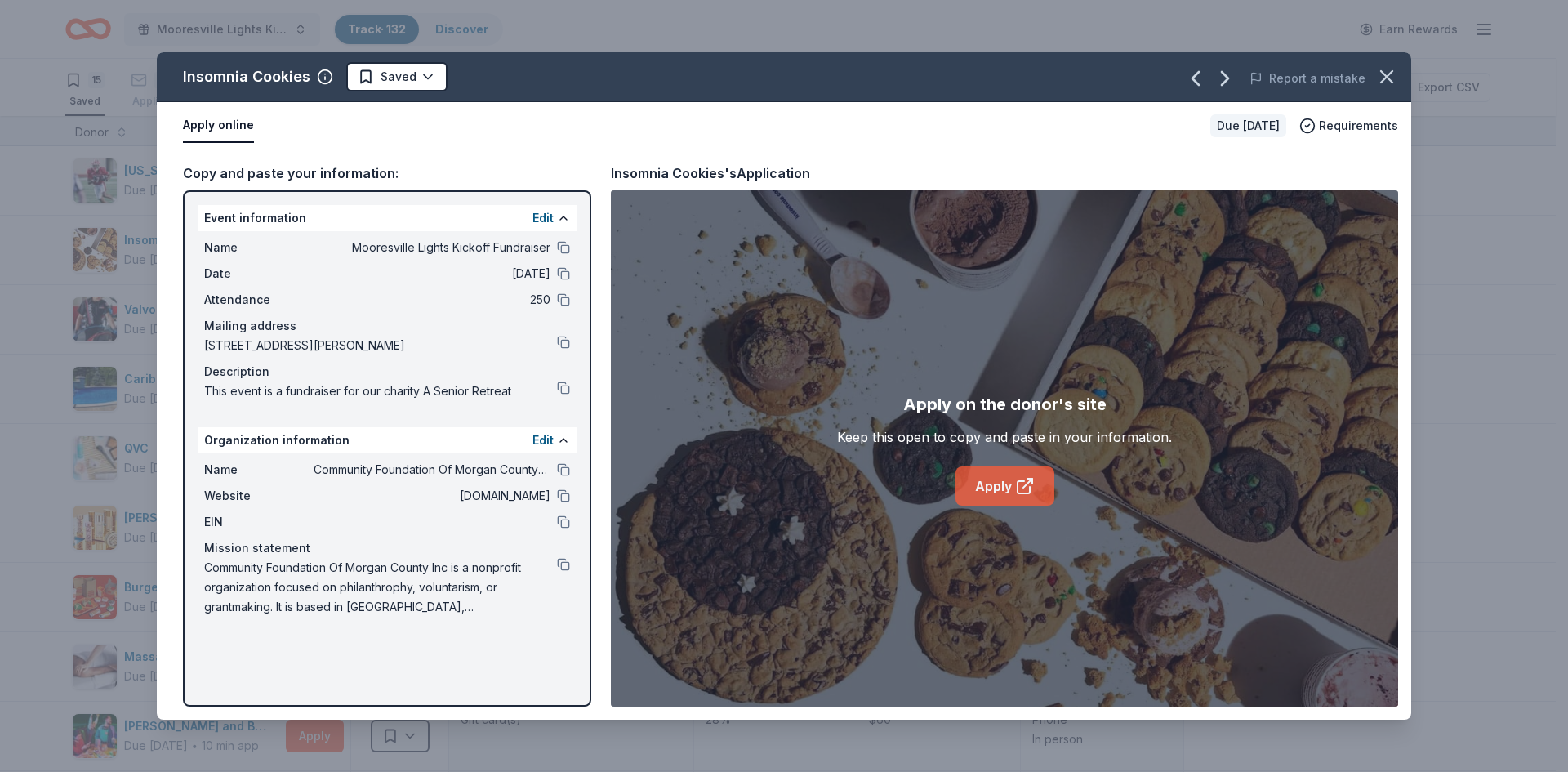
click at [997, 490] on link "Apply" at bounding box center [1005, 486] width 99 height 39
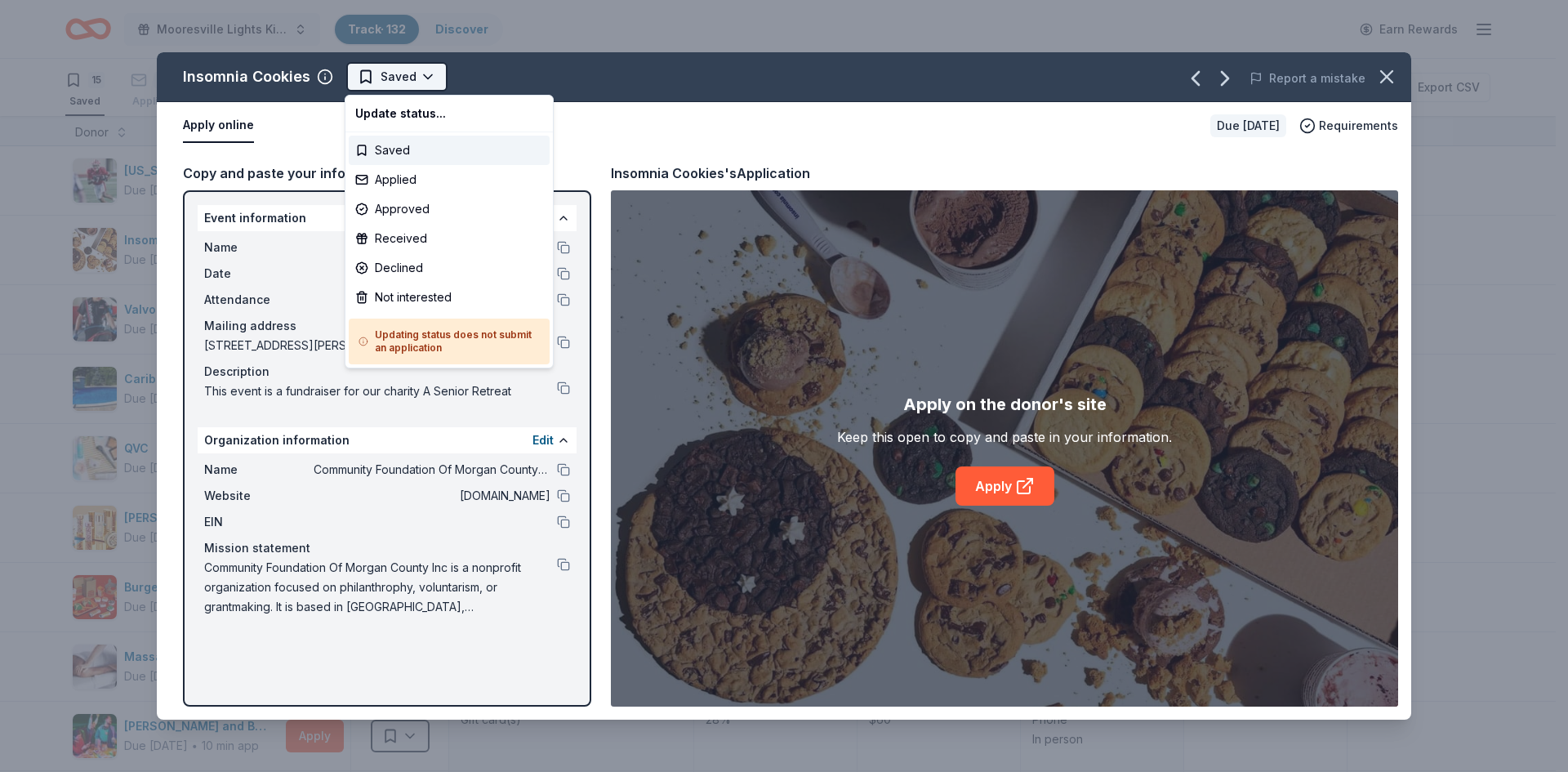
click at [424, 71] on html "Mooresville Lights Kickoff Fundraiser Track · 132 Discover Earn Rewards 15 Save…" at bounding box center [784, 386] width 1568 height 772
click at [382, 178] on div "Applied" at bounding box center [449, 180] width 201 height 30
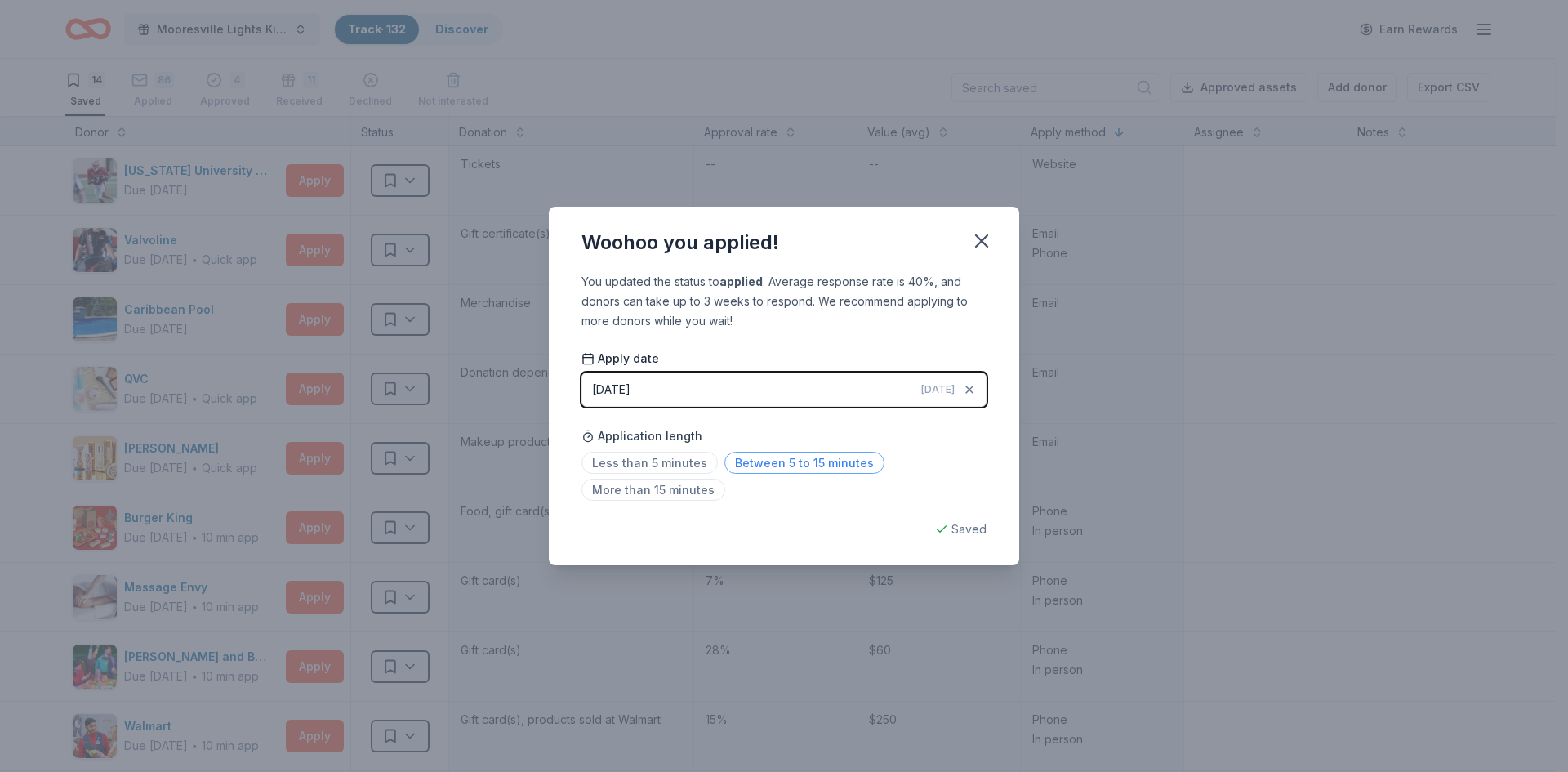
click at [778, 464] on span "Between 5 to 15 minutes" at bounding box center [804, 463] width 160 height 22
click at [980, 234] on icon "button" at bounding box center [982, 241] width 23 height 23
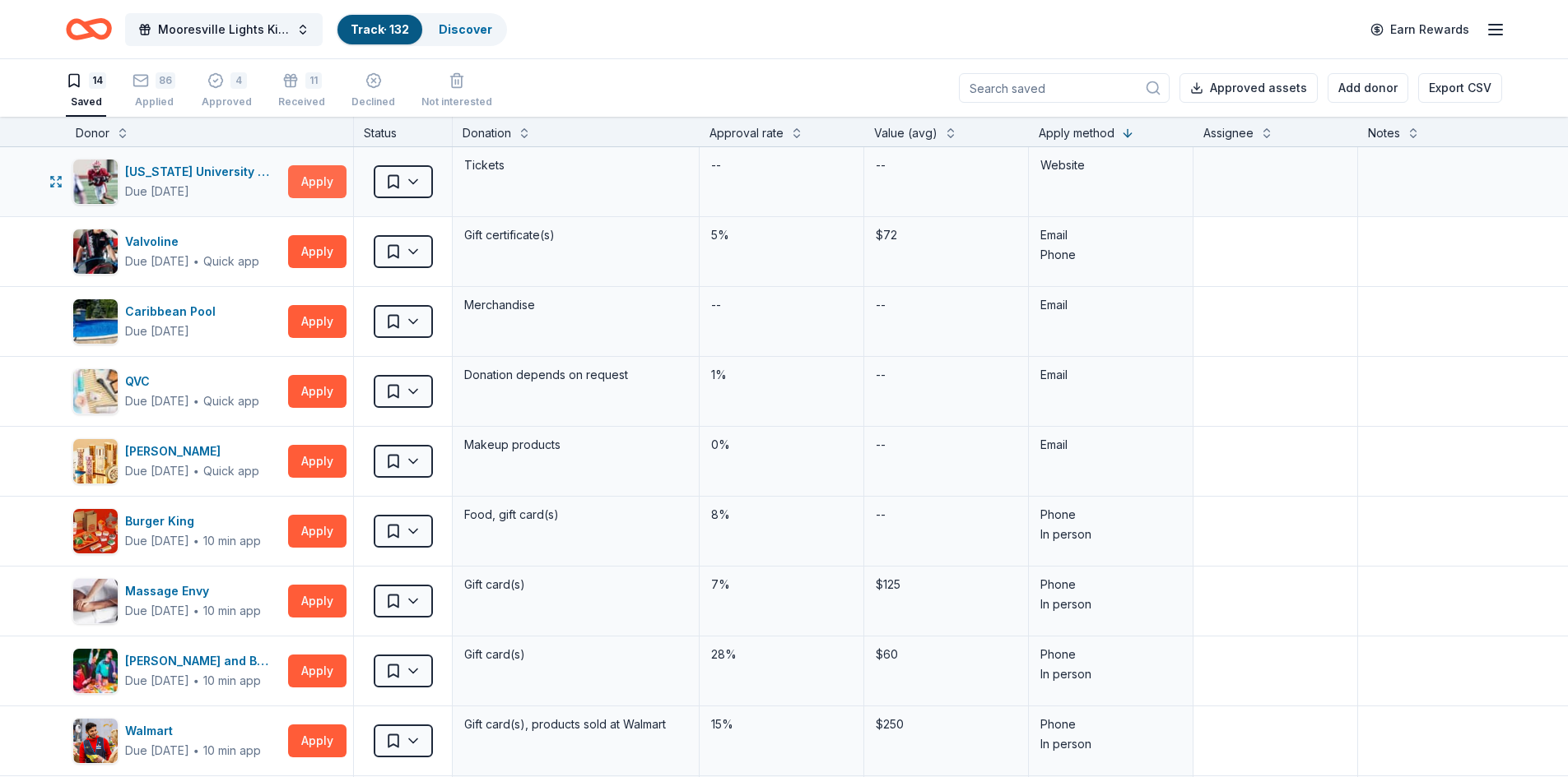
click at [312, 184] on button "Apply" at bounding box center [317, 181] width 59 height 33
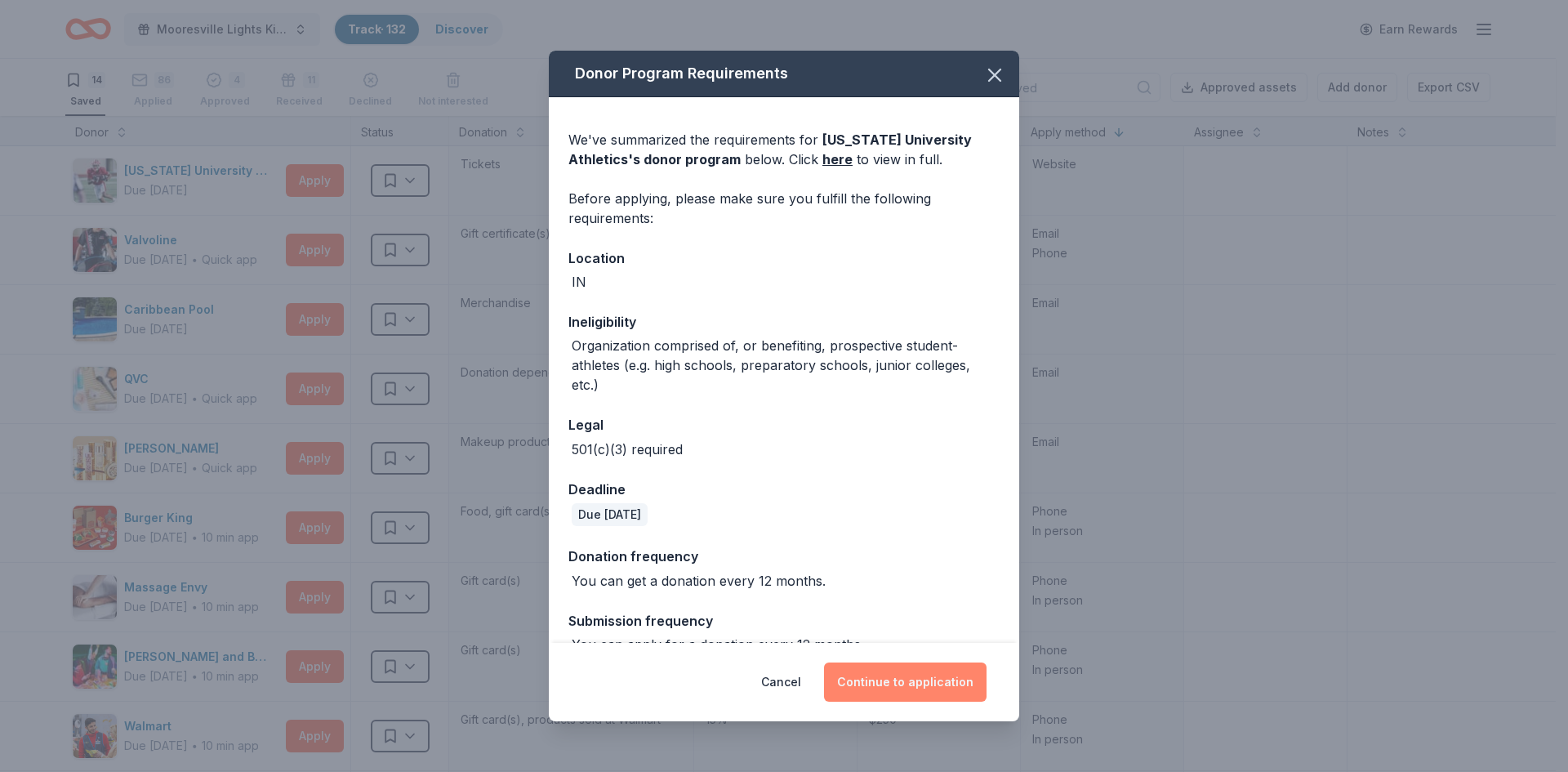
click at [894, 688] on button "Continue to application" at bounding box center [906, 682] width 163 height 39
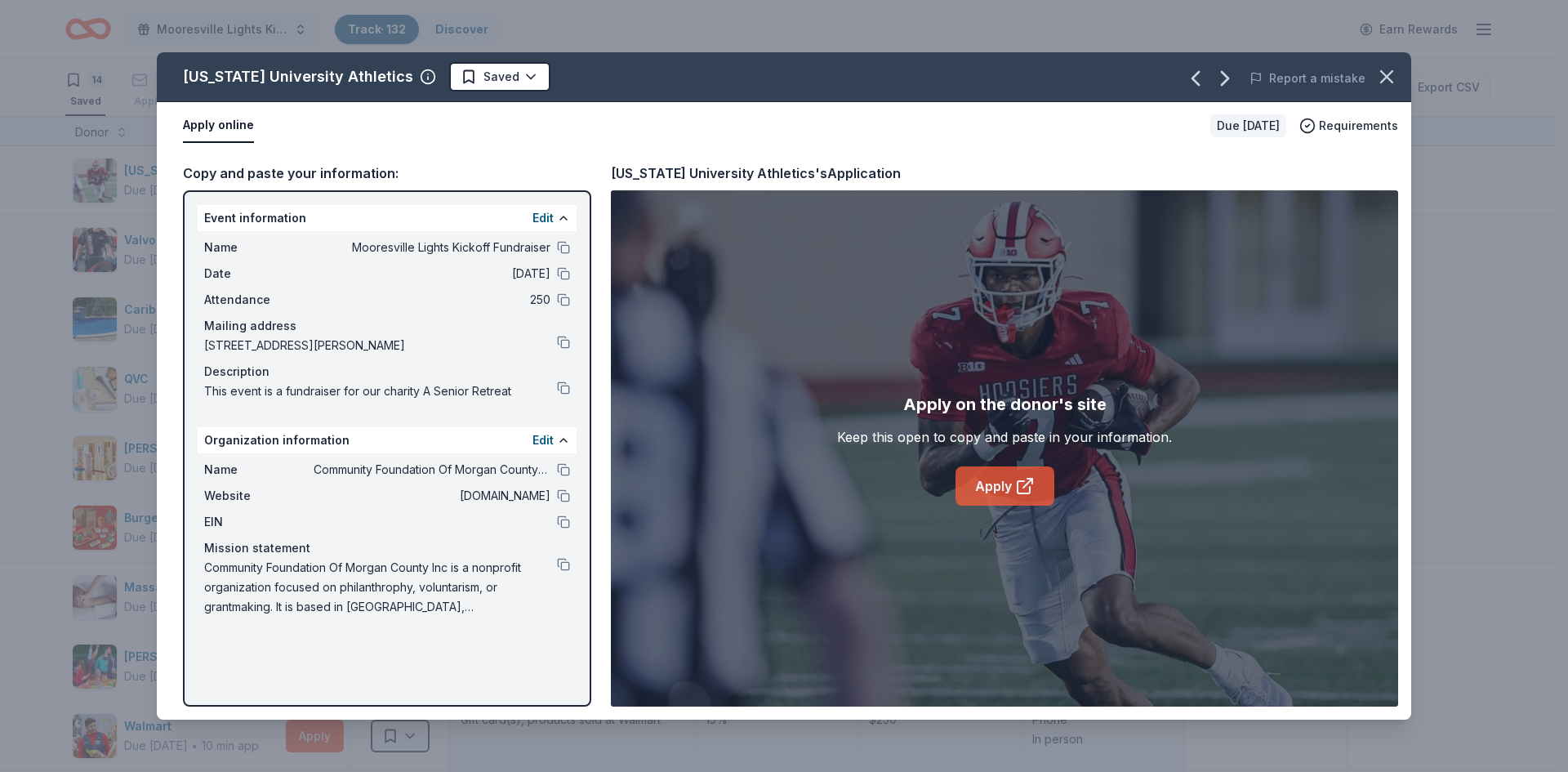
click at [999, 490] on link "Apply" at bounding box center [1005, 486] width 99 height 39
click at [1385, 89] on button "button" at bounding box center [1387, 77] width 36 height 36
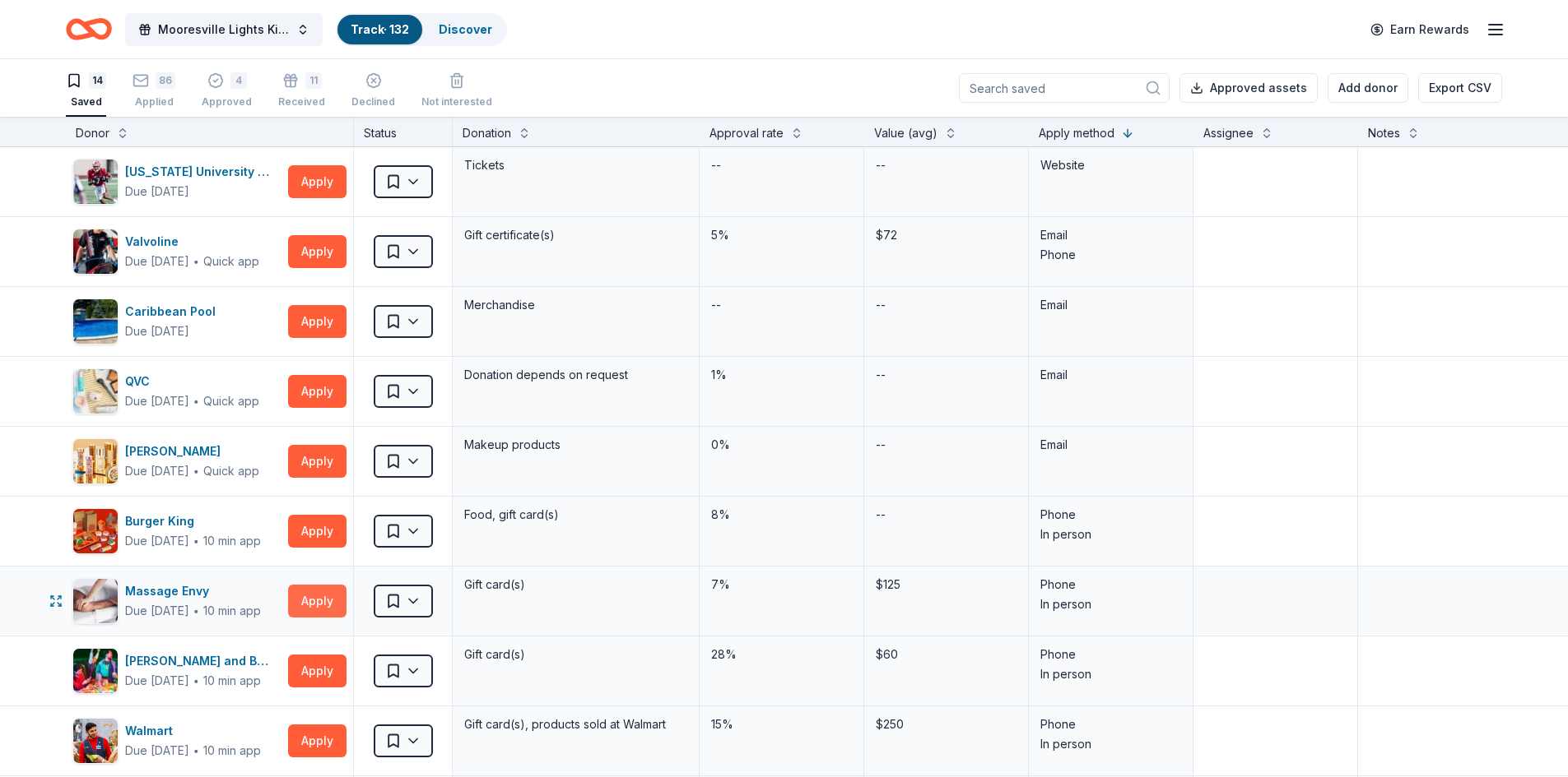
scroll to position [247, 0]
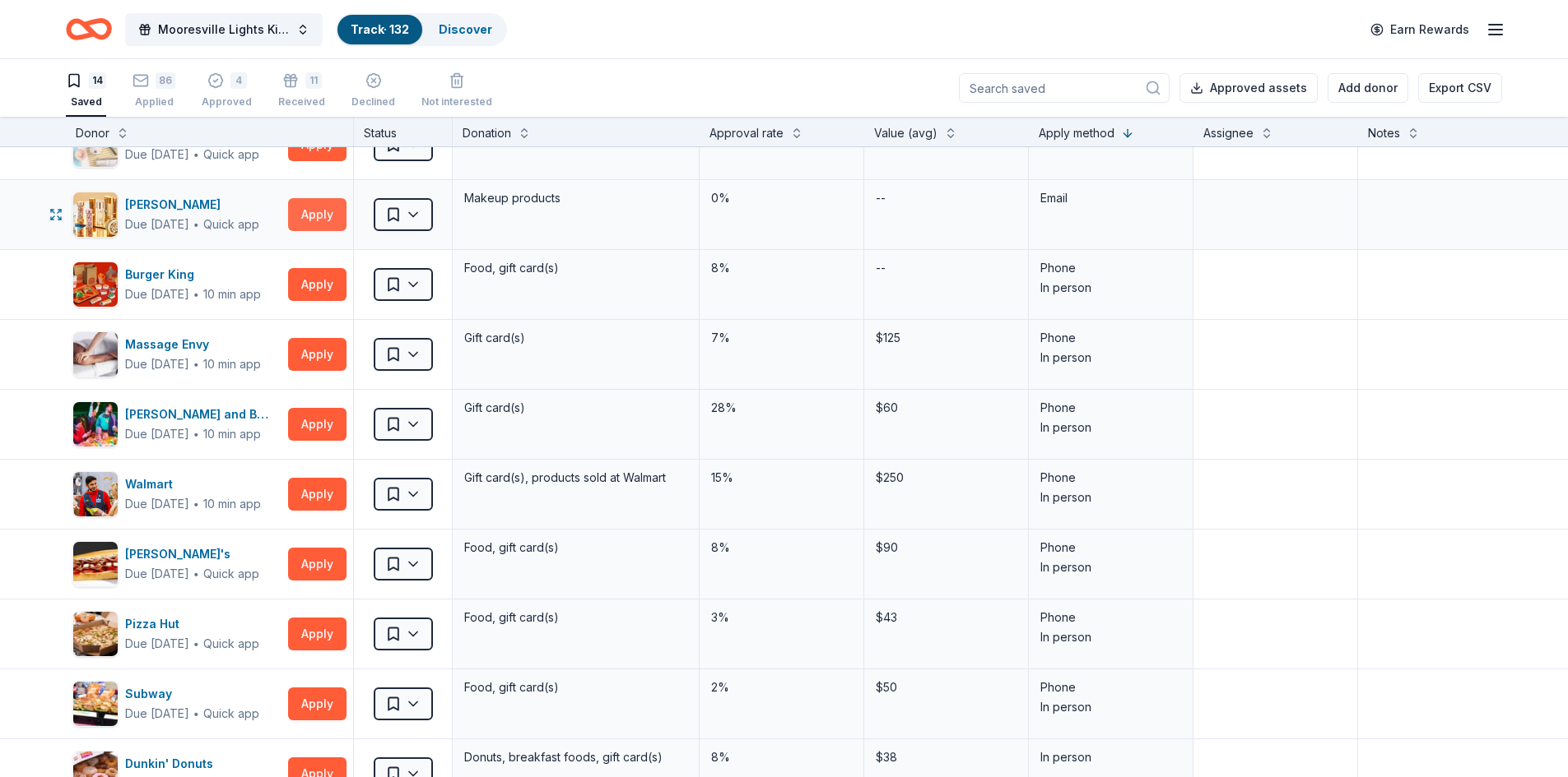
click at [317, 211] on button "Apply" at bounding box center [317, 214] width 59 height 33
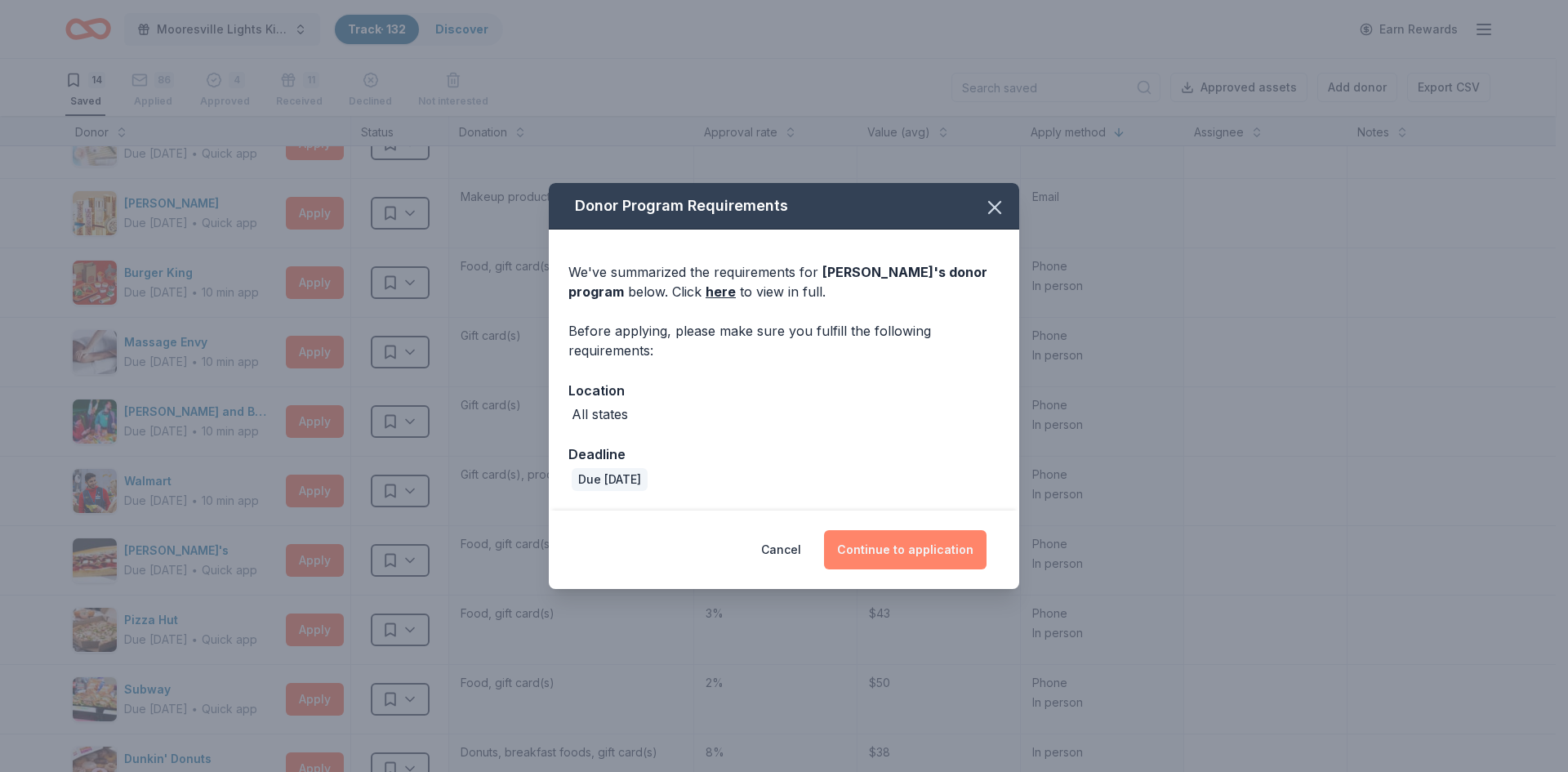
click at [903, 536] on button "Continue to application" at bounding box center [906, 550] width 163 height 39
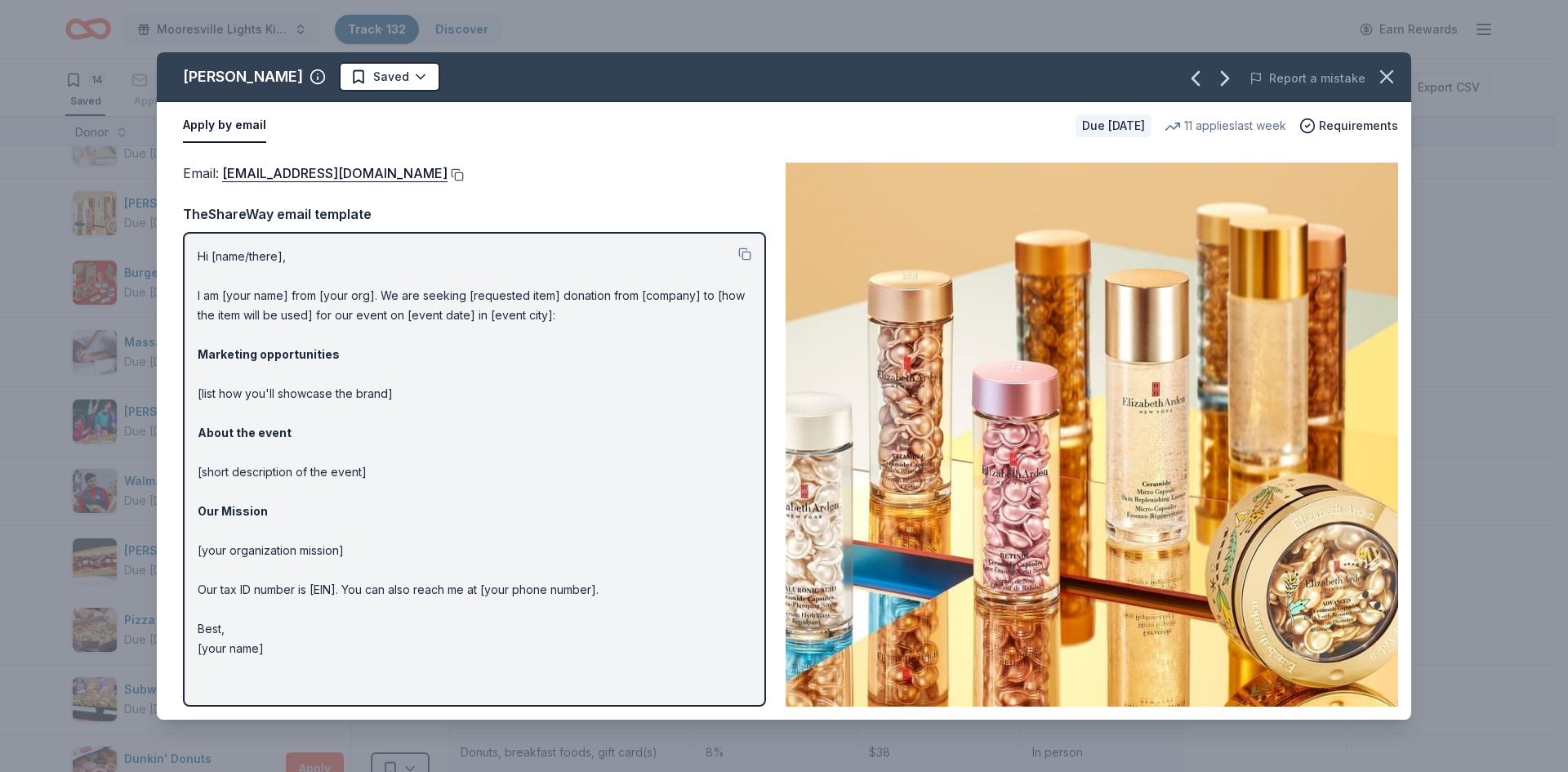
click at [460, 177] on button at bounding box center [456, 175] width 17 height 13
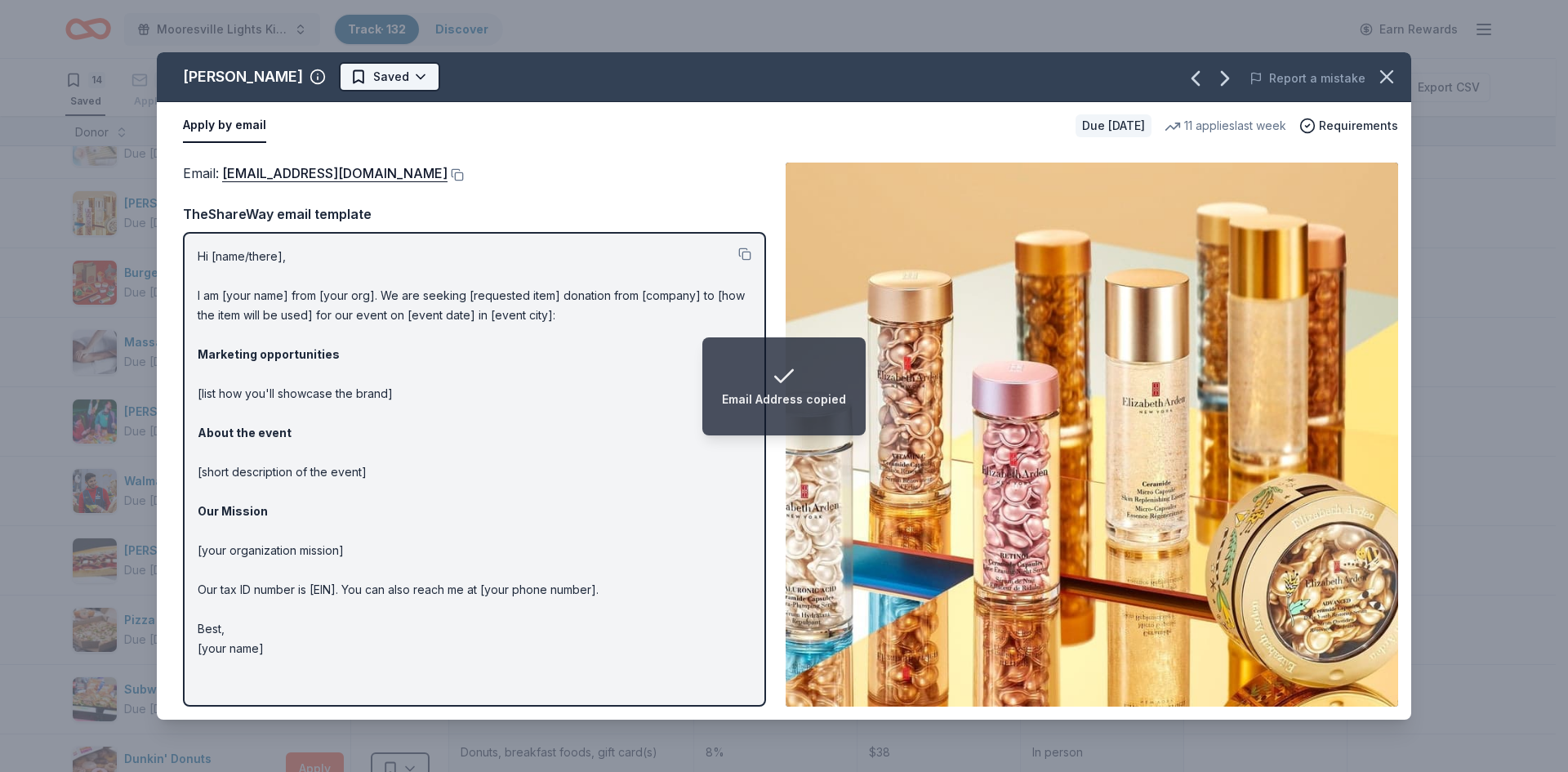
click at [406, 77] on html "Email Address copied Mooresville Lights Kickoff Fundraiser Track · 132 Discover…" at bounding box center [784, 386] width 1568 height 772
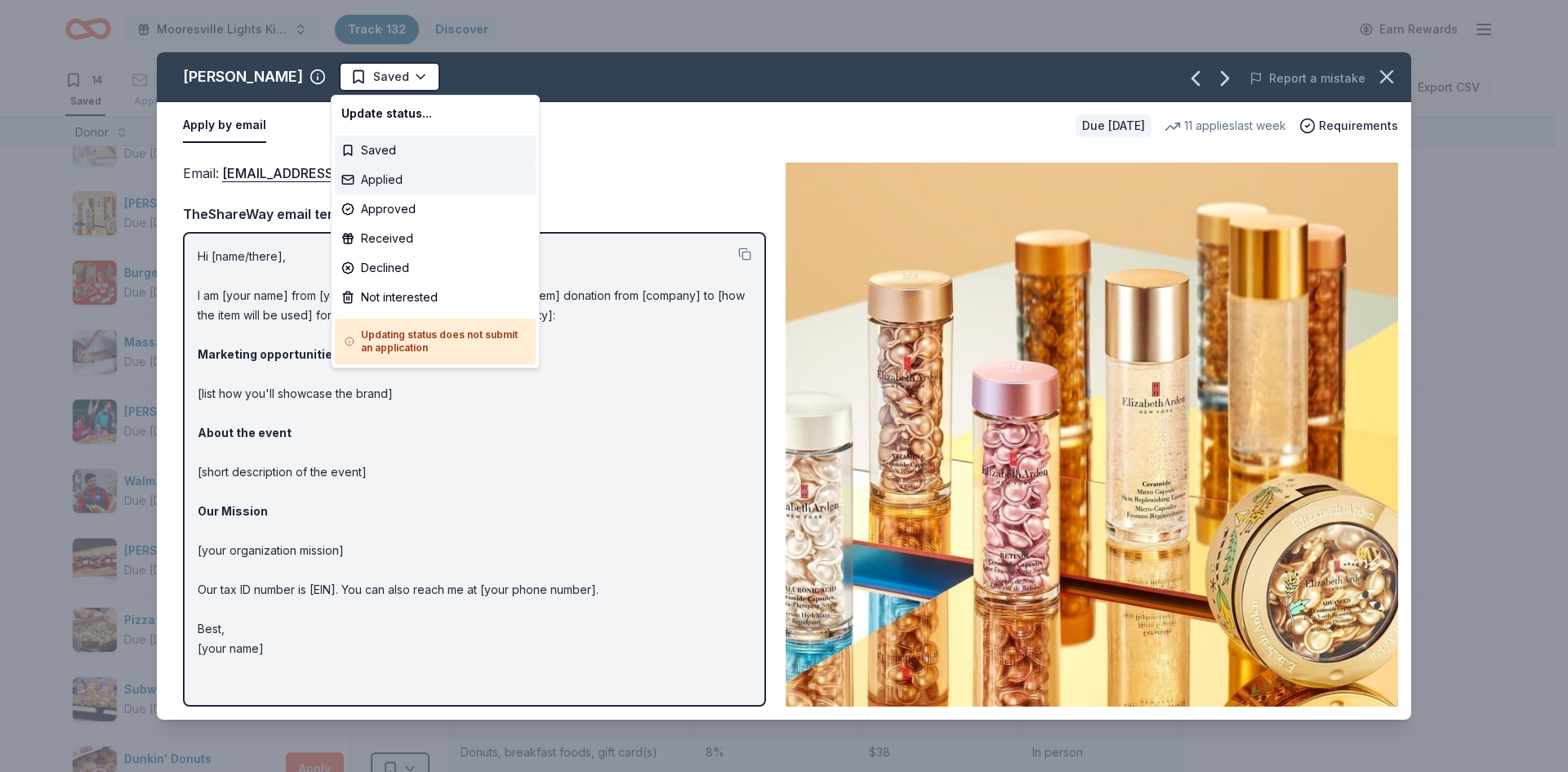
click at [372, 180] on div "Applied" at bounding box center [435, 180] width 201 height 30
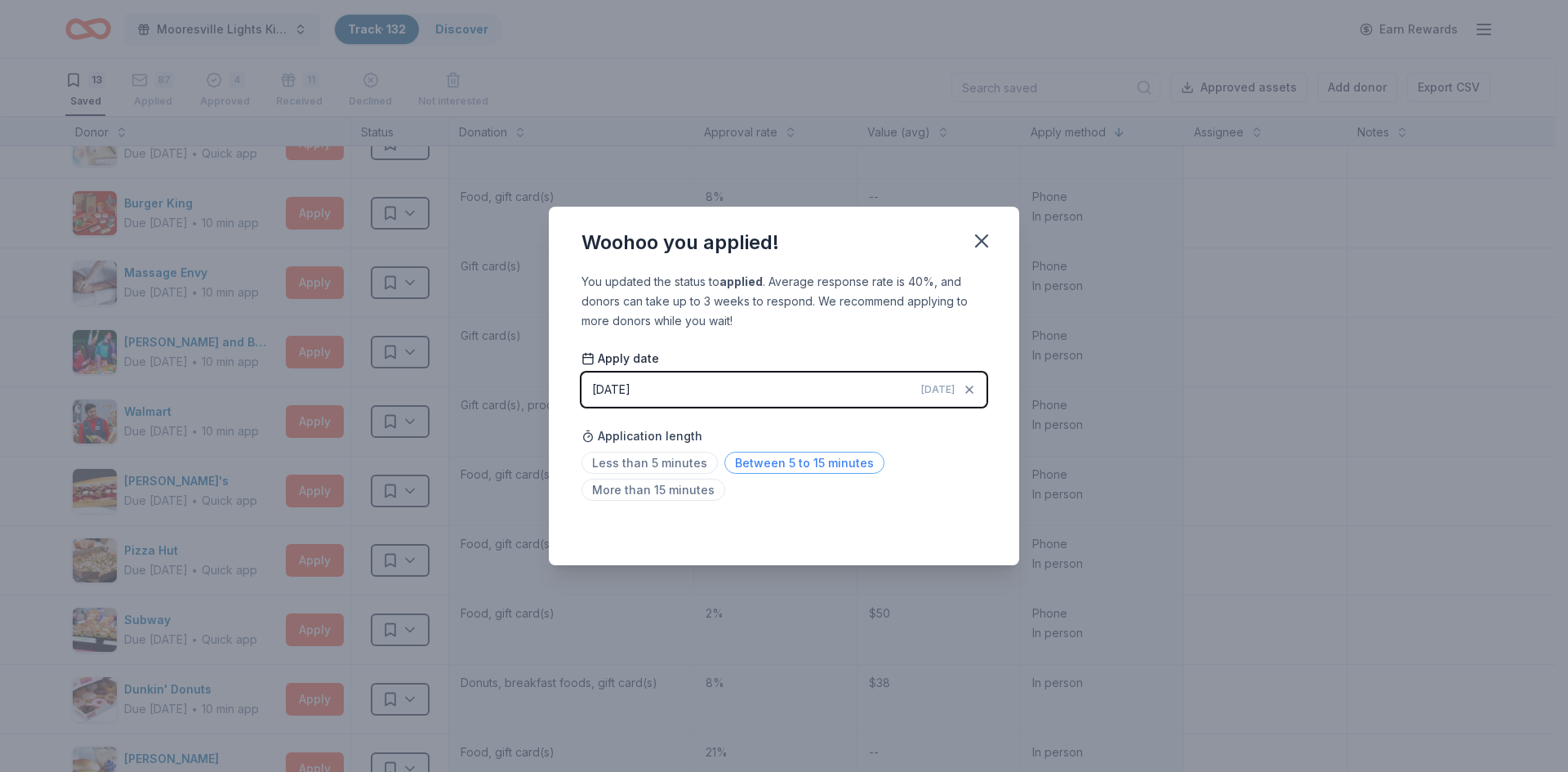
click at [793, 460] on span "Between 5 to 15 minutes" at bounding box center [804, 463] width 160 height 22
click at [979, 243] on icon "button" at bounding box center [982, 241] width 11 height 11
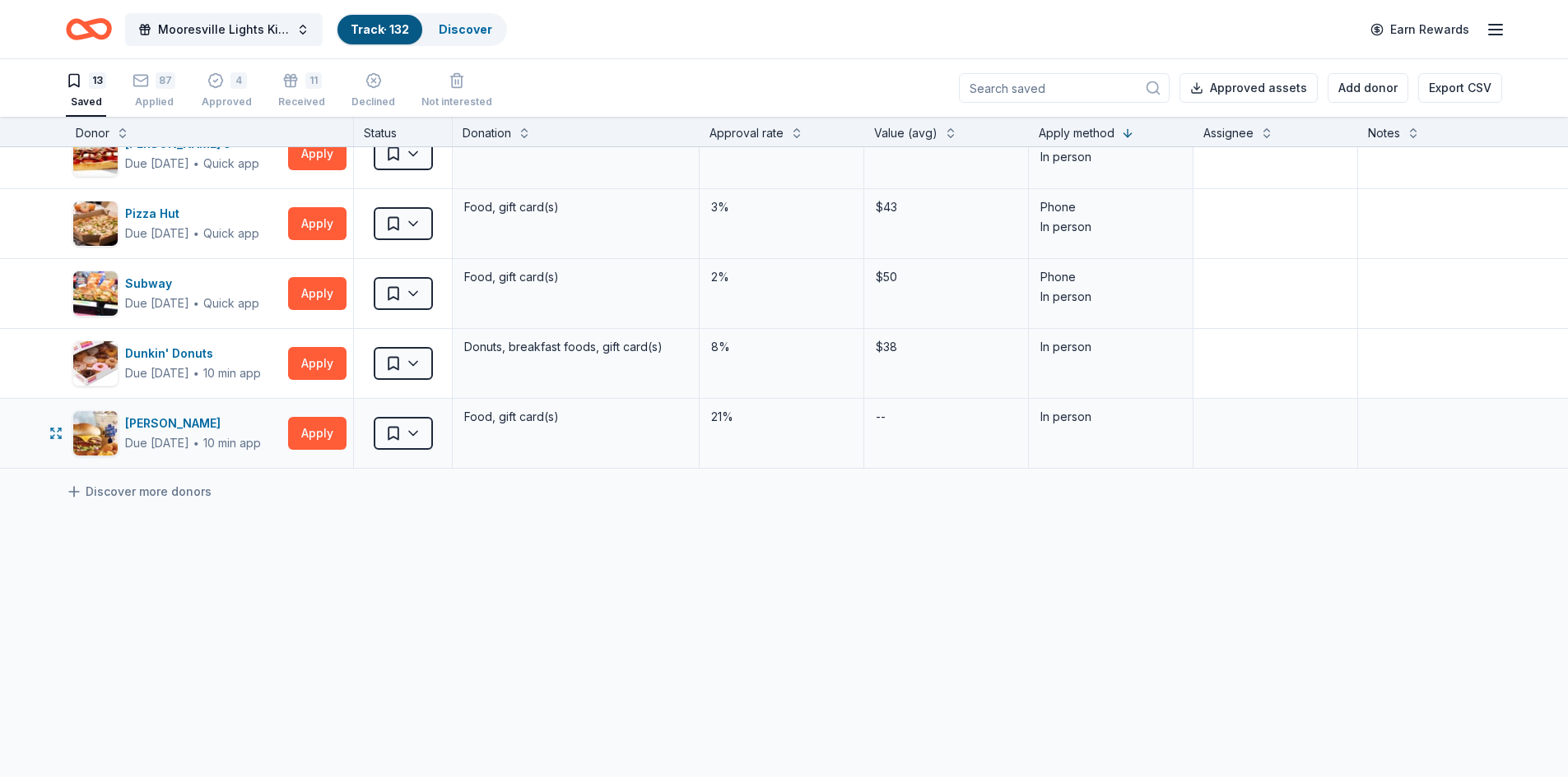
scroll to position [0, 0]
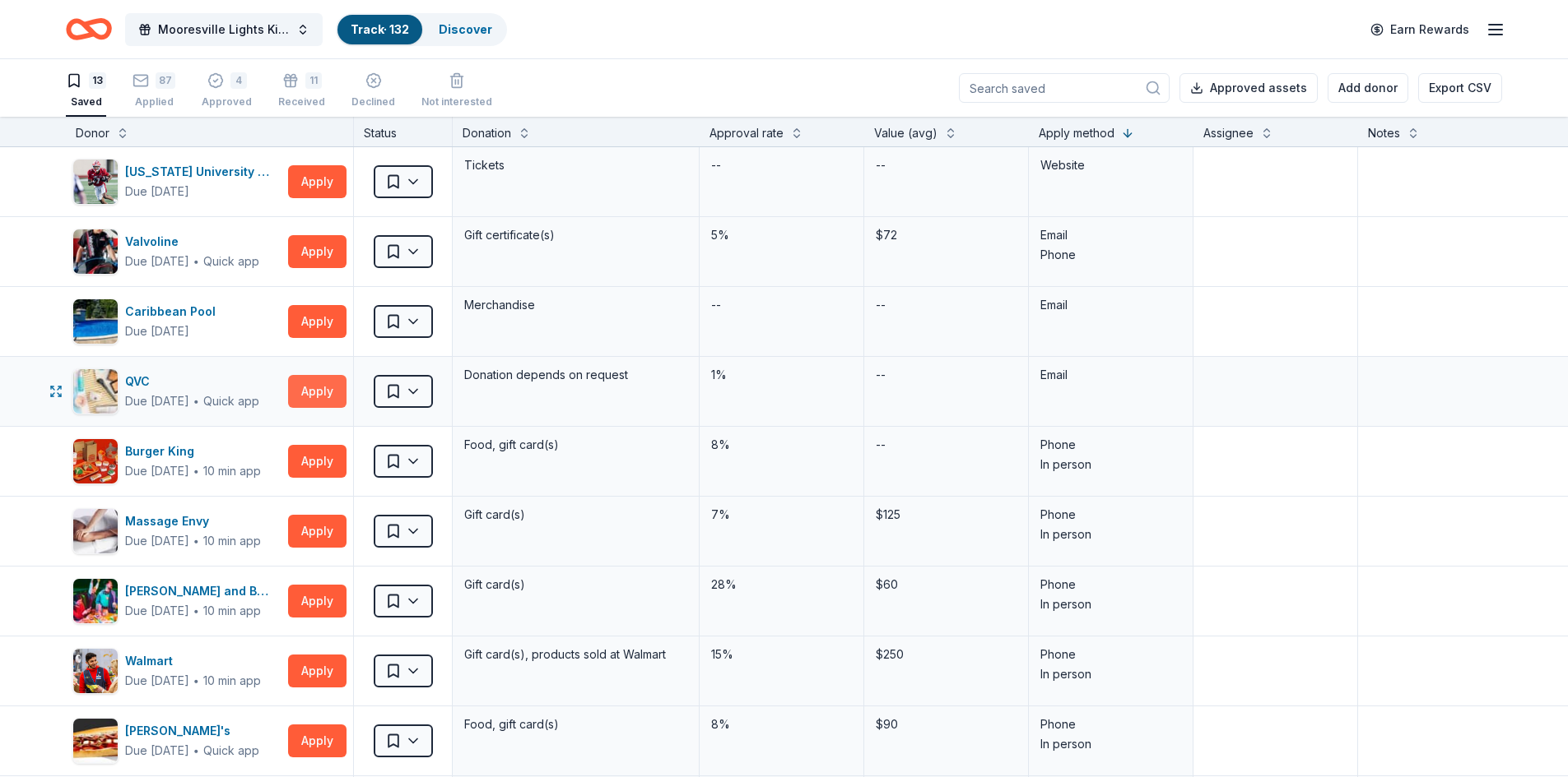
click at [316, 391] on button "Apply" at bounding box center [317, 391] width 59 height 33
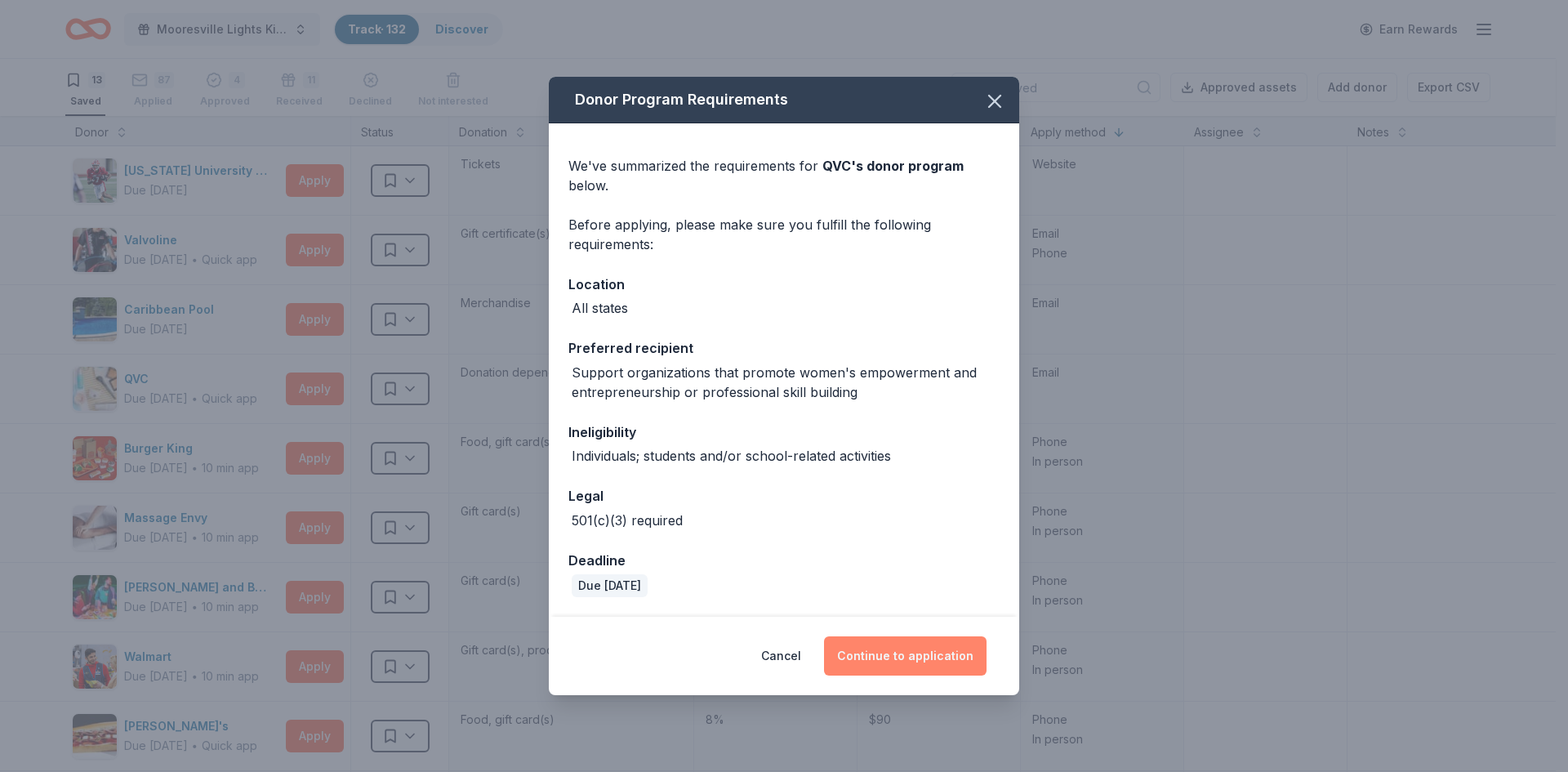
click at [899, 661] on button "Continue to application" at bounding box center [906, 656] width 163 height 39
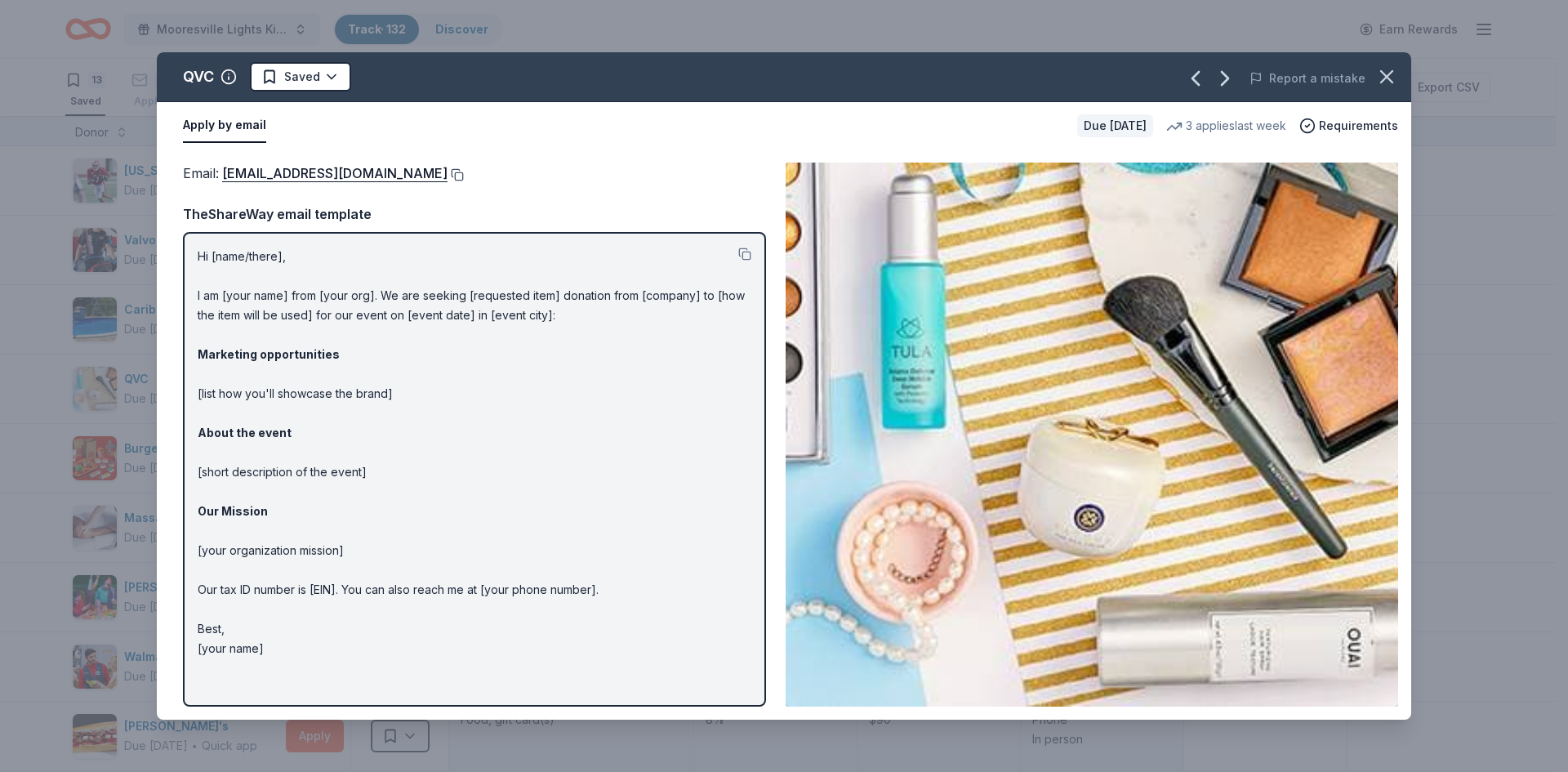
click at [448, 175] on button at bounding box center [456, 175] width 17 height 13
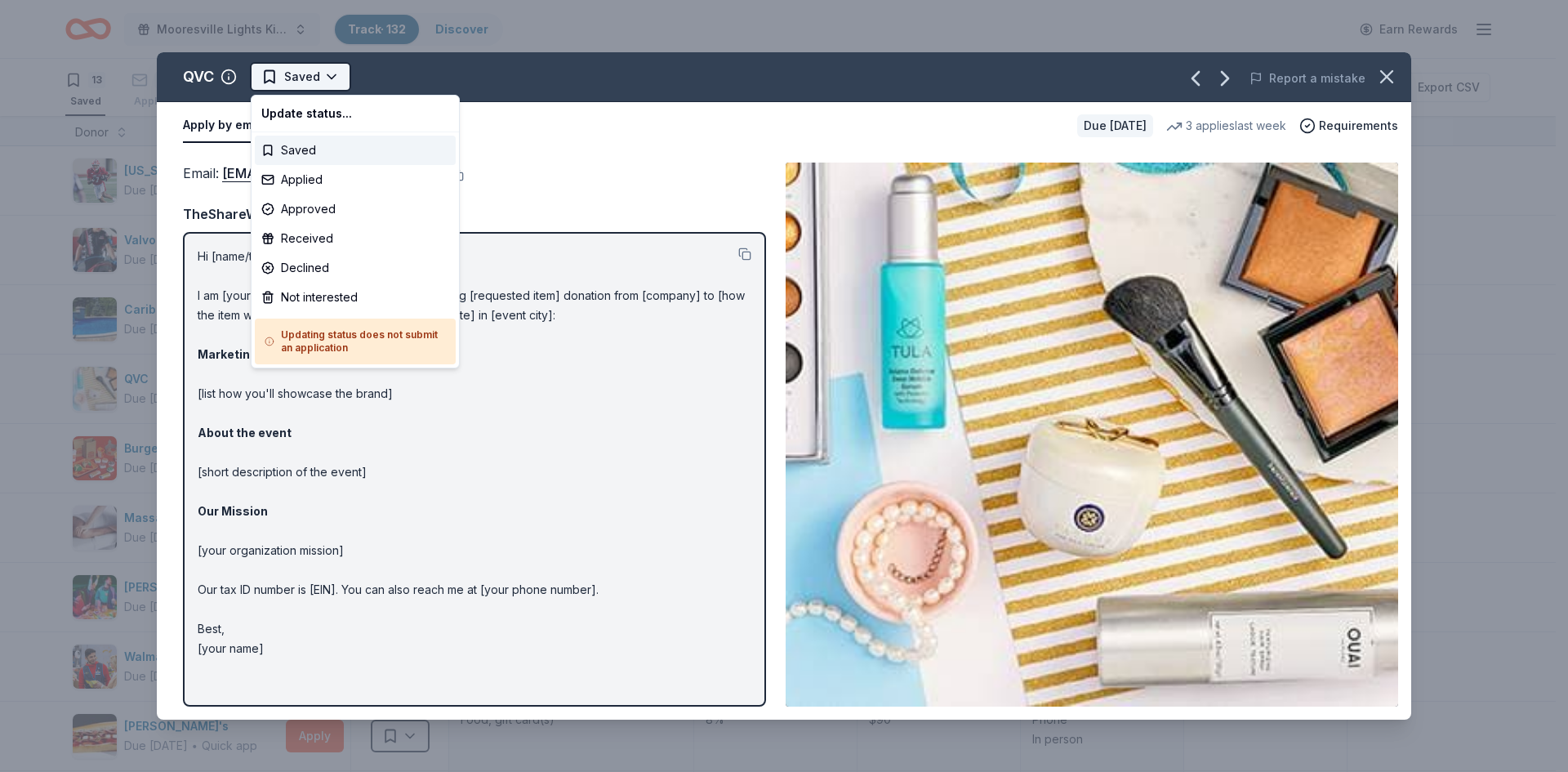
click at [330, 75] on html "Mooresville Lights Kickoff Fundraiser Track · 132 Discover Earn Rewards 13 Save…" at bounding box center [784, 386] width 1568 height 772
click at [303, 171] on div "Applied" at bounding box center [354, 180] width 201 height 30
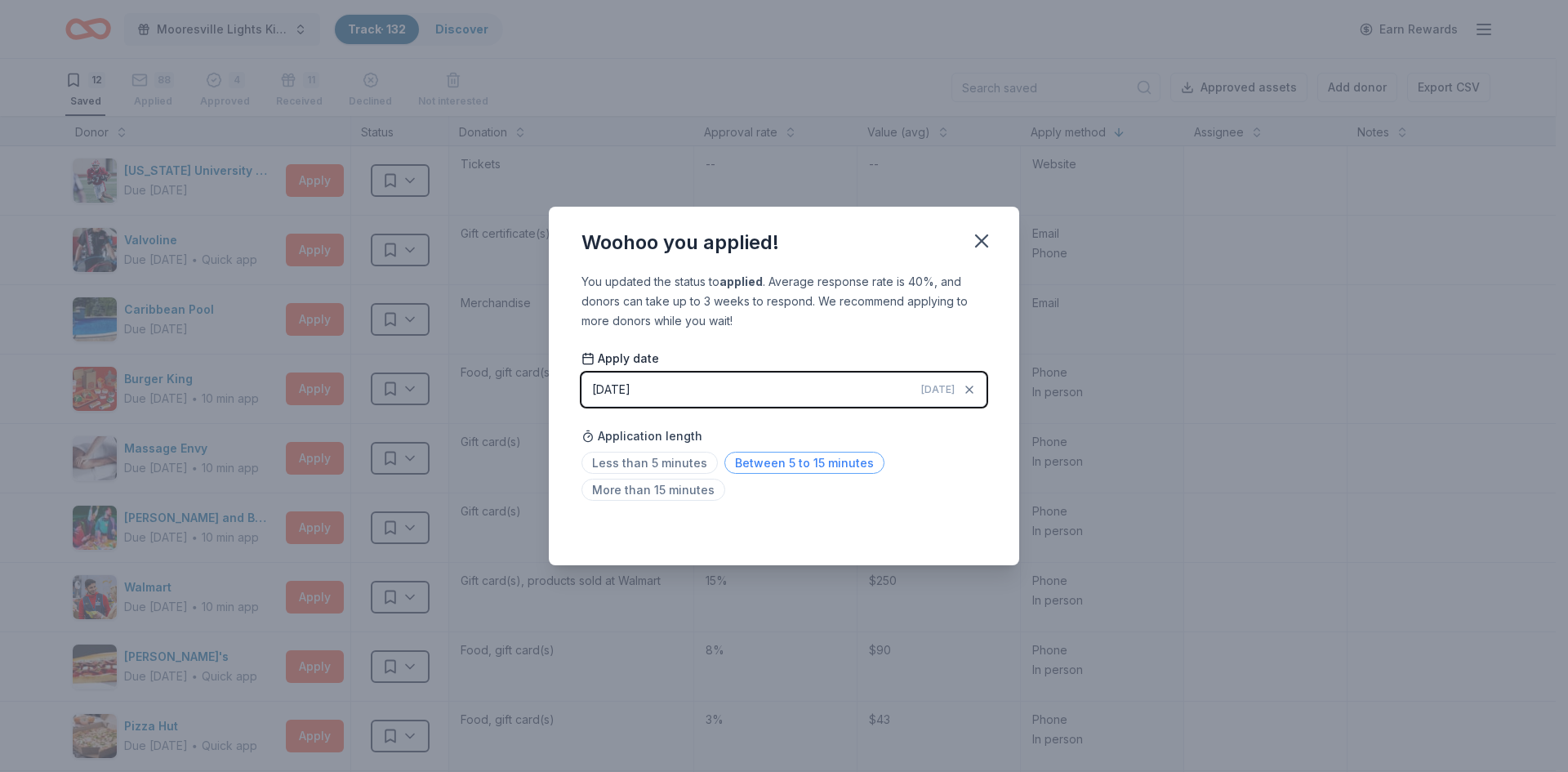
click at [795, 464] on span "Between 5 to 15 minutes" at bounding box center [804, 463] width 160 height 22
click at [989, 238] on icon "button" at bounding box center [982, 241] width 23 height 23
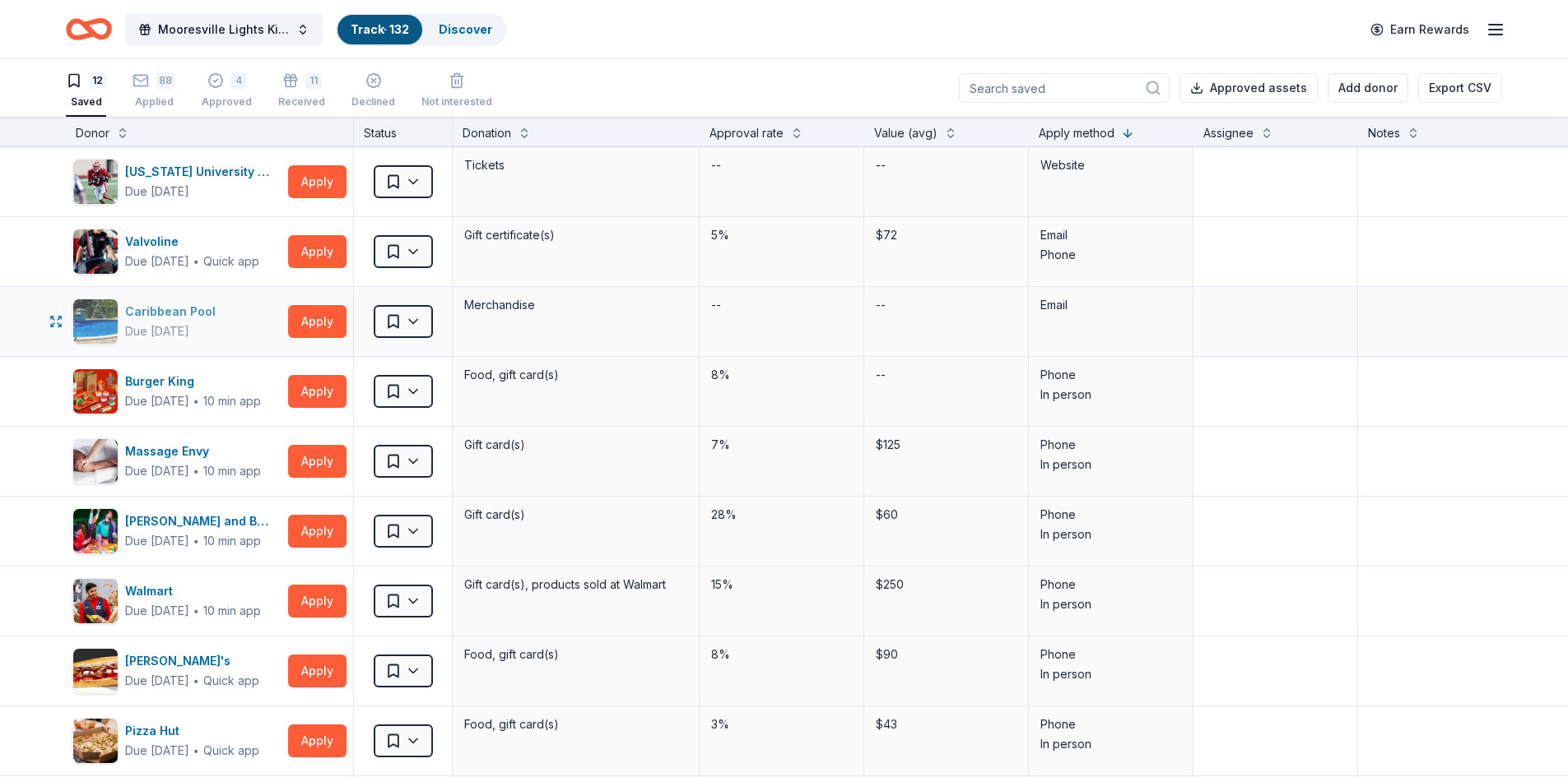
click at [156, 315] on div "Caribbean Pool" at bounding box center [173, 311] width 97 height 20
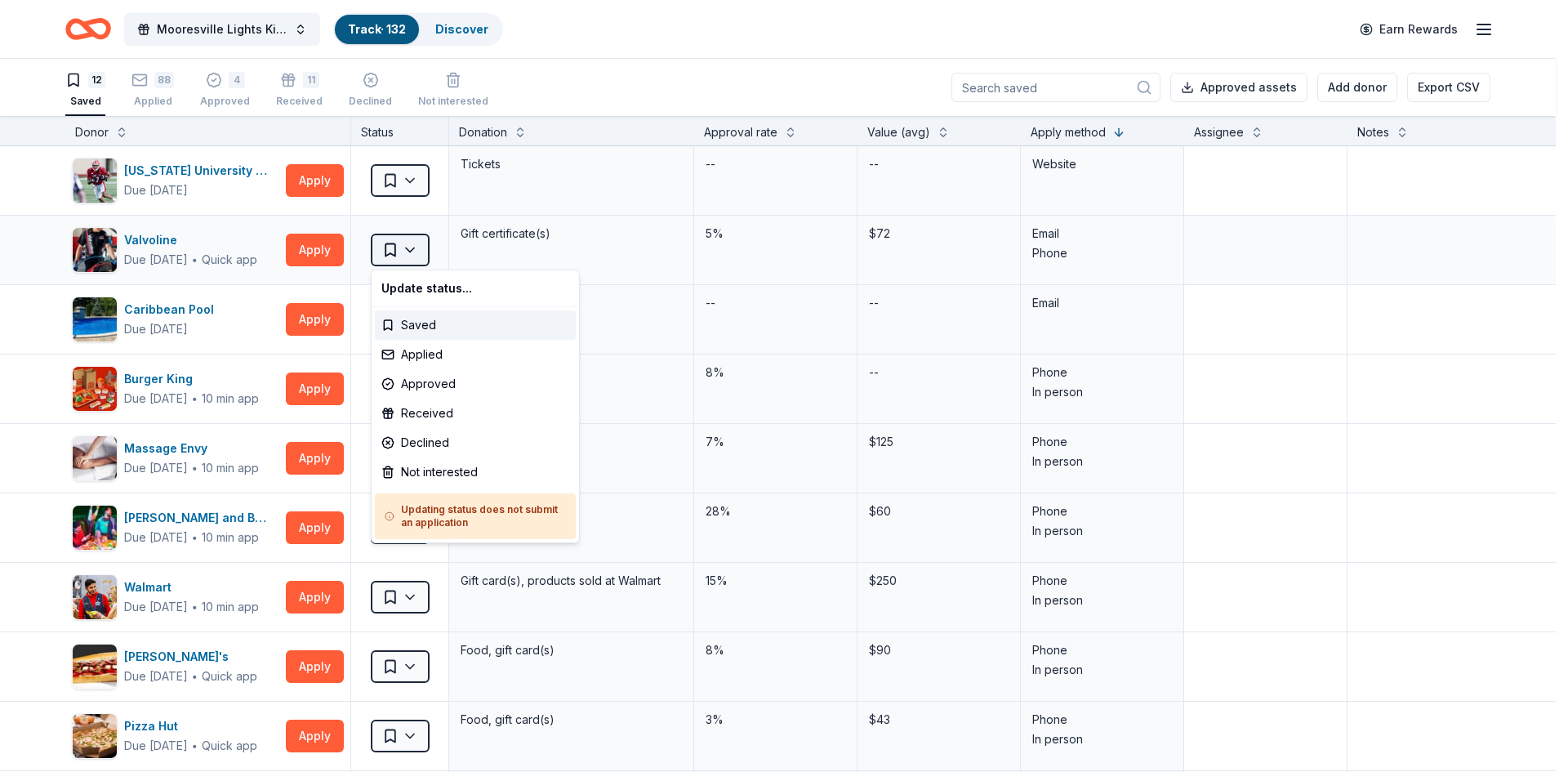
click at [411, 255] on html "Mooresville Lights Kickoff Fundraiser Track · 132 Discover Earn Rewards 12 Save…" at bounding box center [784, 386] width 1568 height 772
click at [445, 471] on div "Not interested" at bounding box center [475, 472] width 201 height 30
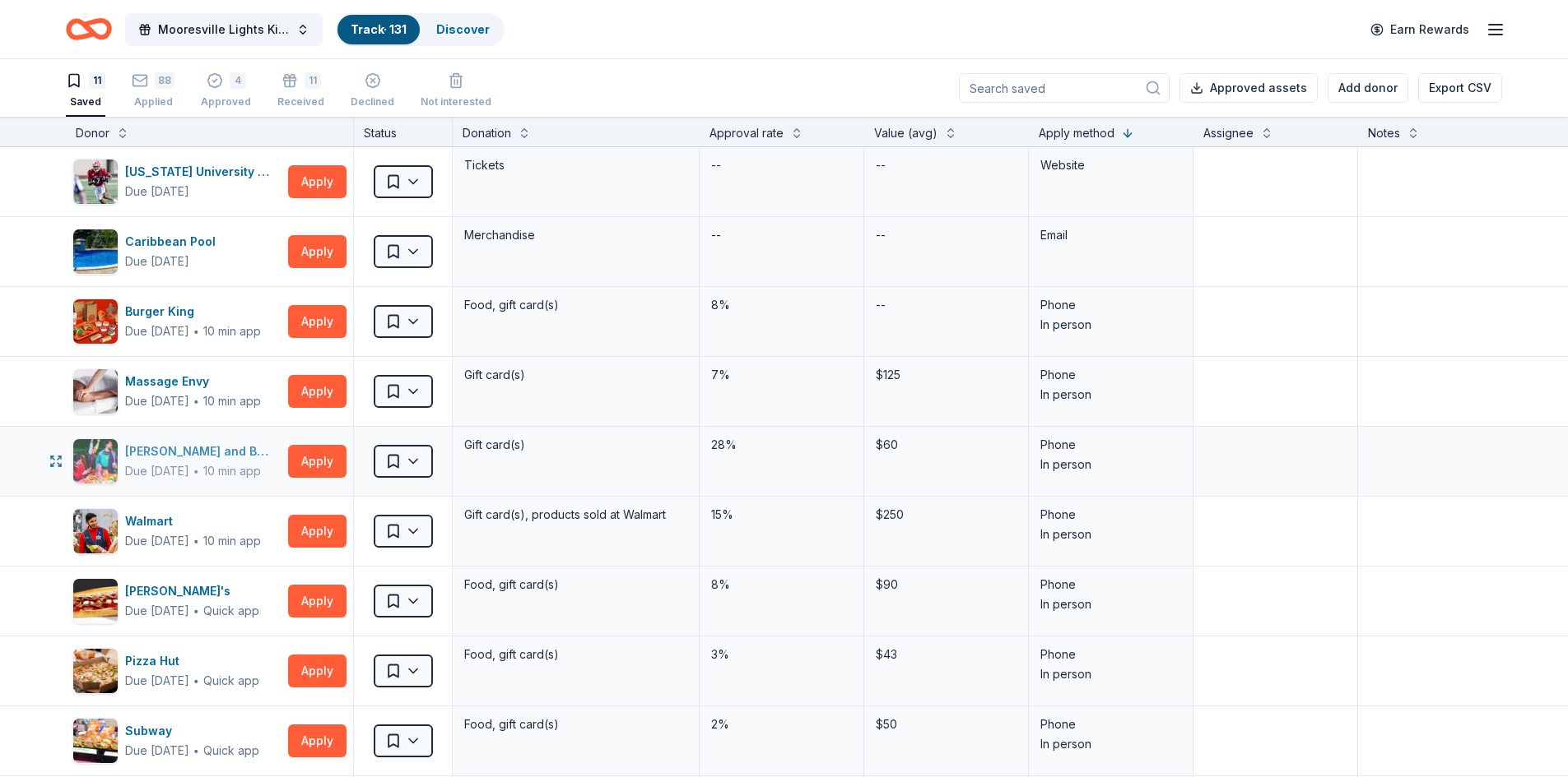
scroll to position [460, 0]
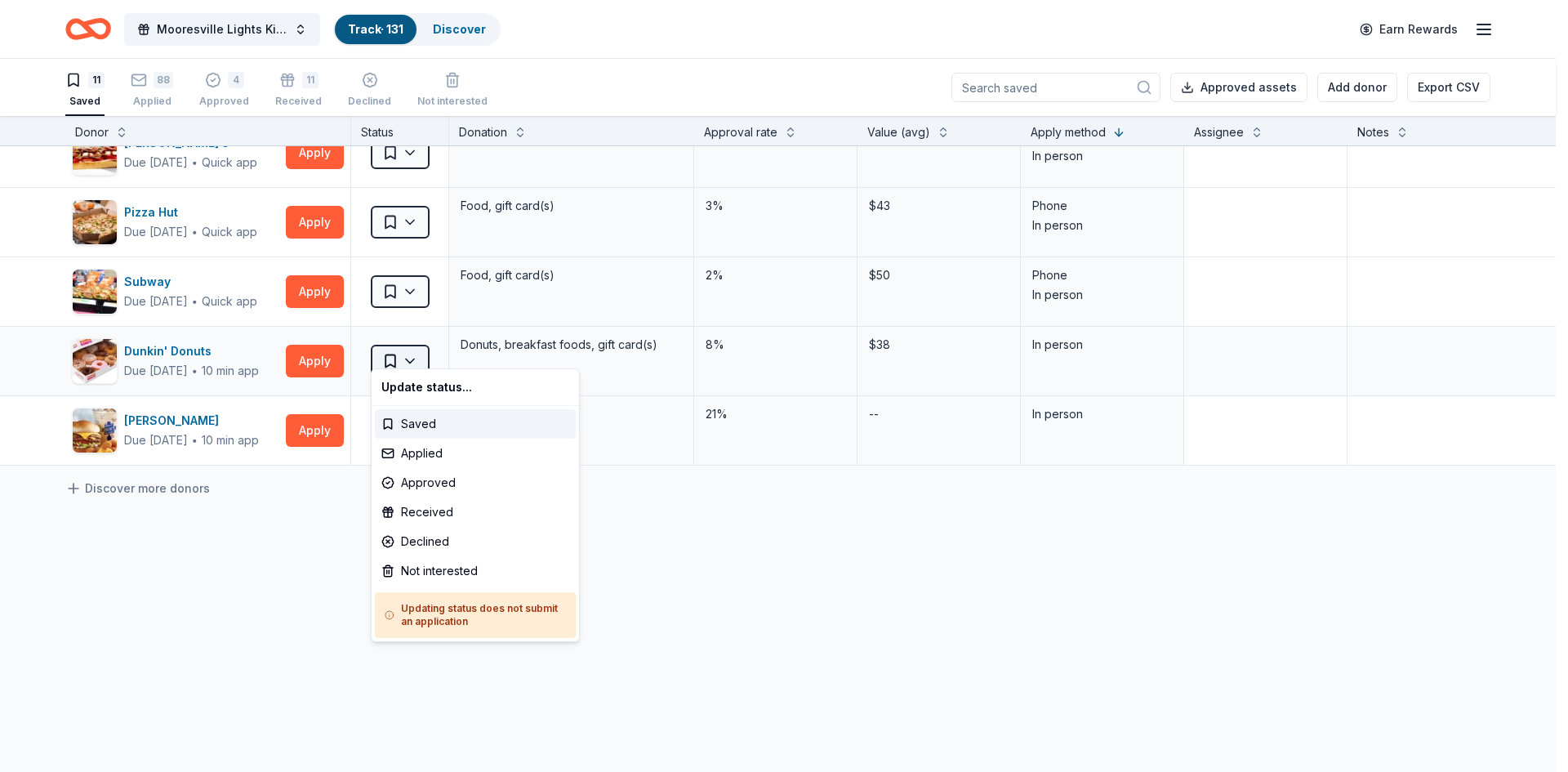
click at [415, 348] on html "Mooresville Lights Kickoff Fundraiser Track · 131 Discover Earn Rewards 11 Save…" at bounding box center [784, 386] width 1568 height 772
click at [426, 567] on div "Not interested" at bounding box center [475, 571] width 201 height 30
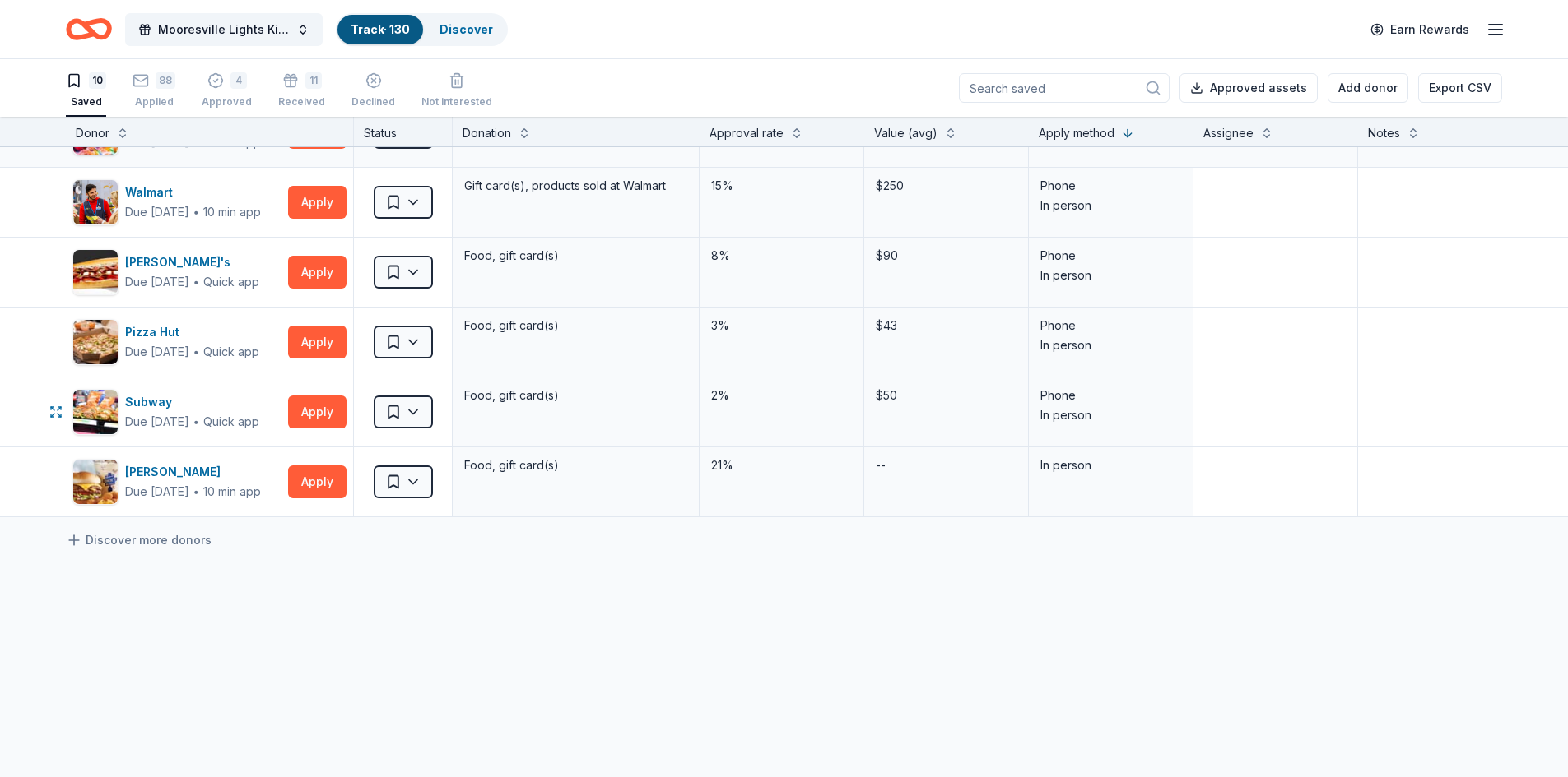
scroll to position [0, 0]
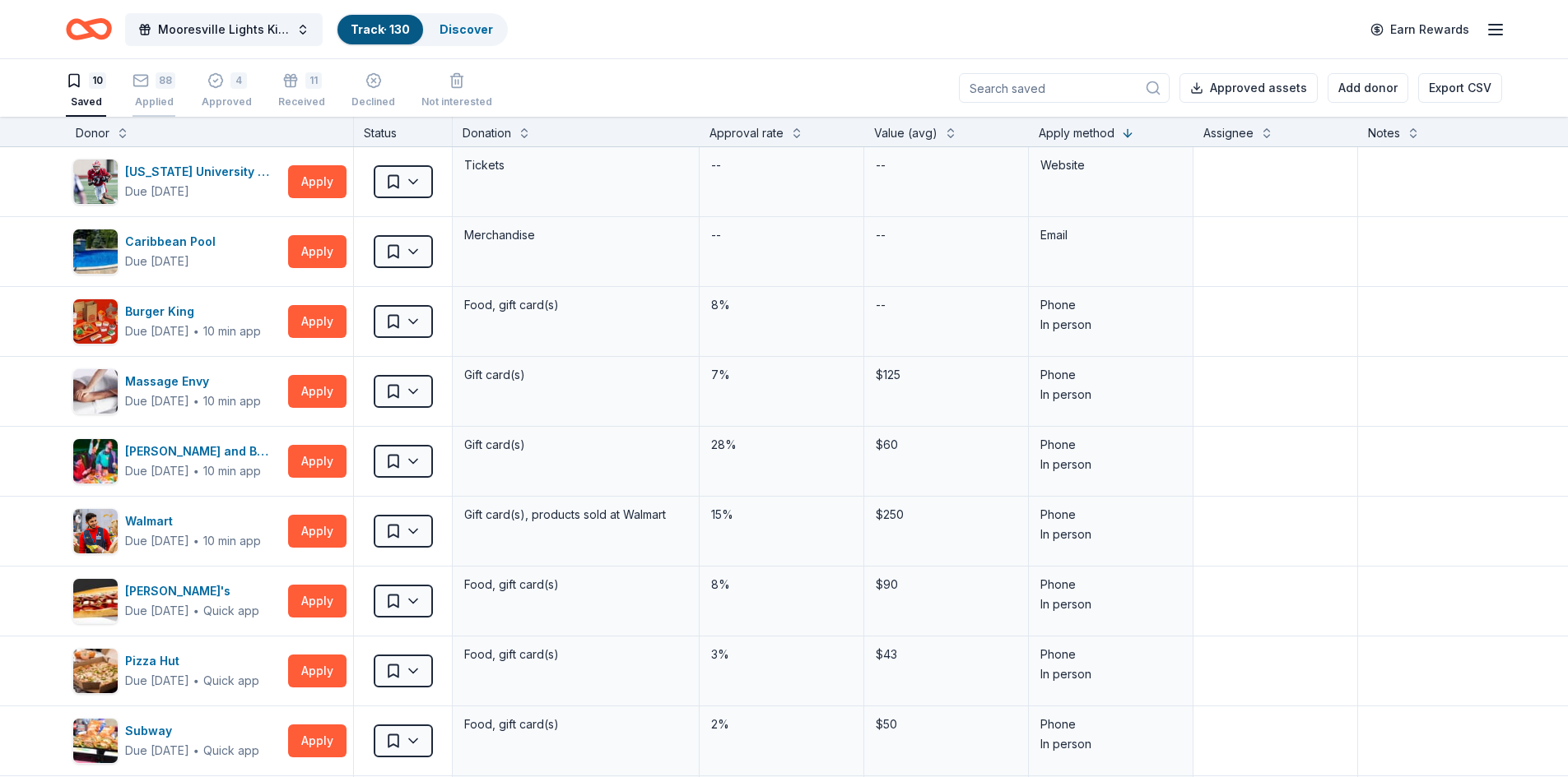
click at [143, 95] on div "88 Applied" at bounding box center [154, 90] width 43 height 36
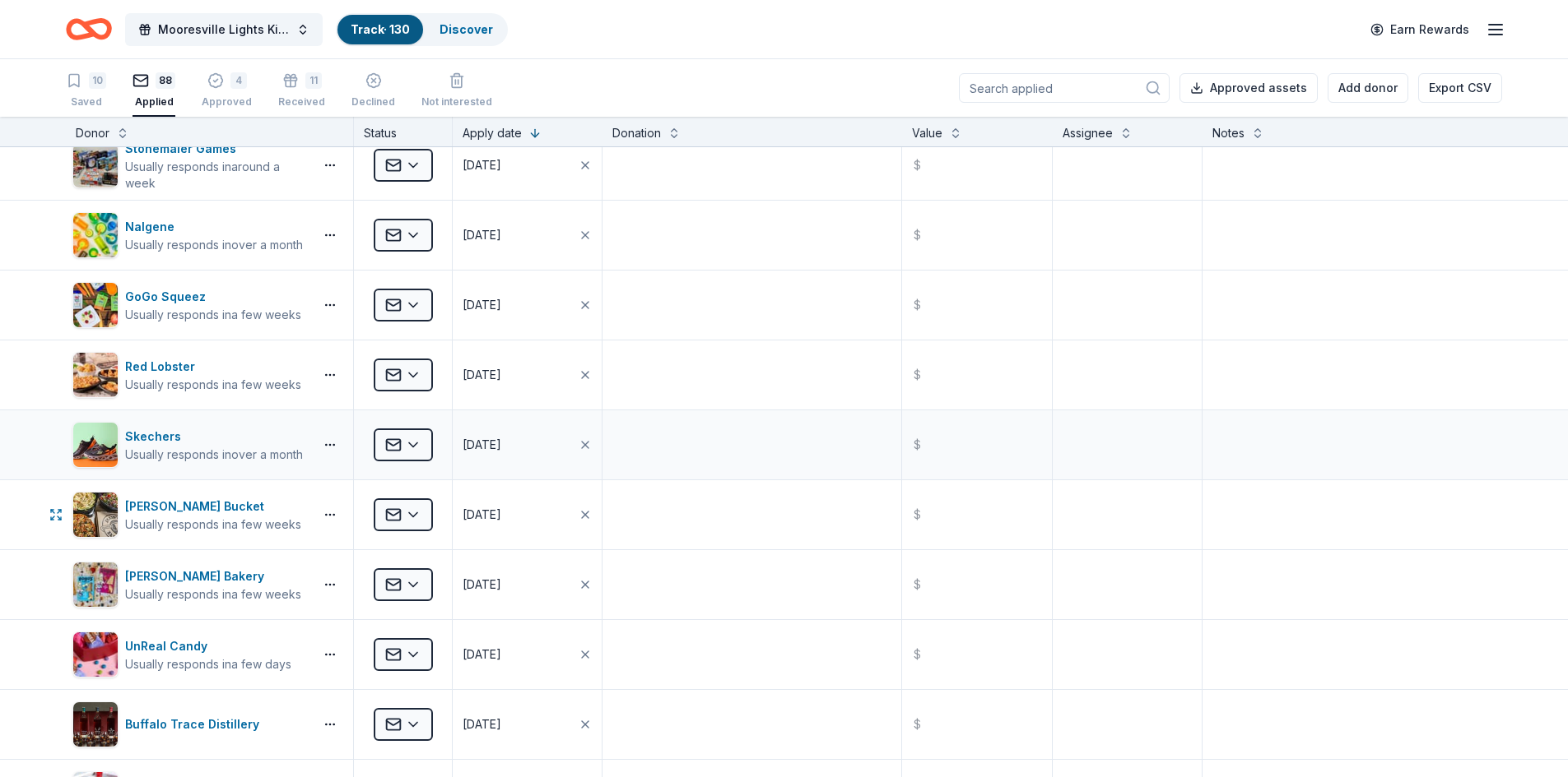
scroll to position [2056, 0]
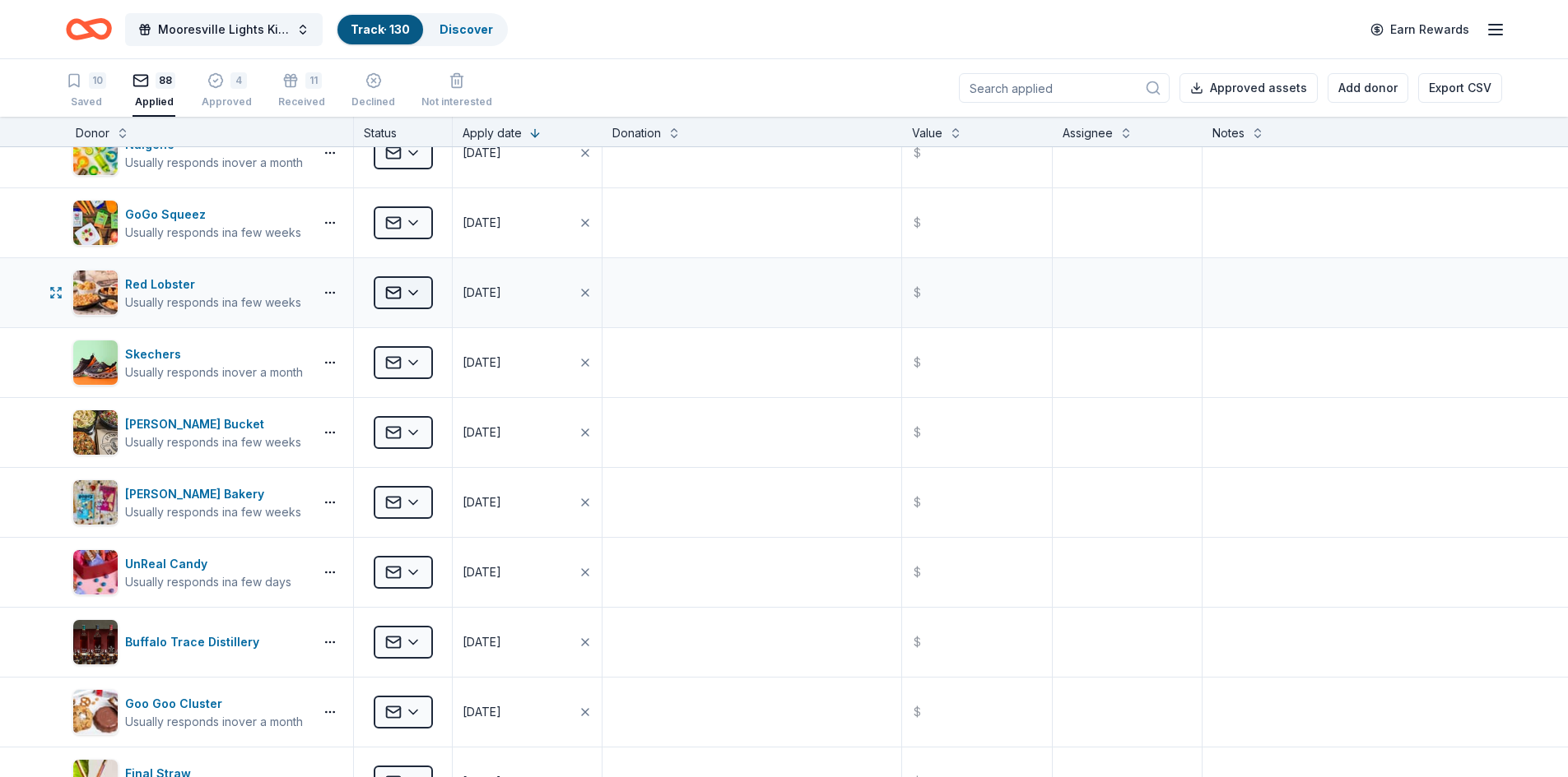
click at [409, 296] on html "Mooresville Lights Kickoff Fundraiser Track · 130 Discover Earn Rewards 10 Save…" at bounding box center [784, 388] width 1568 height 777
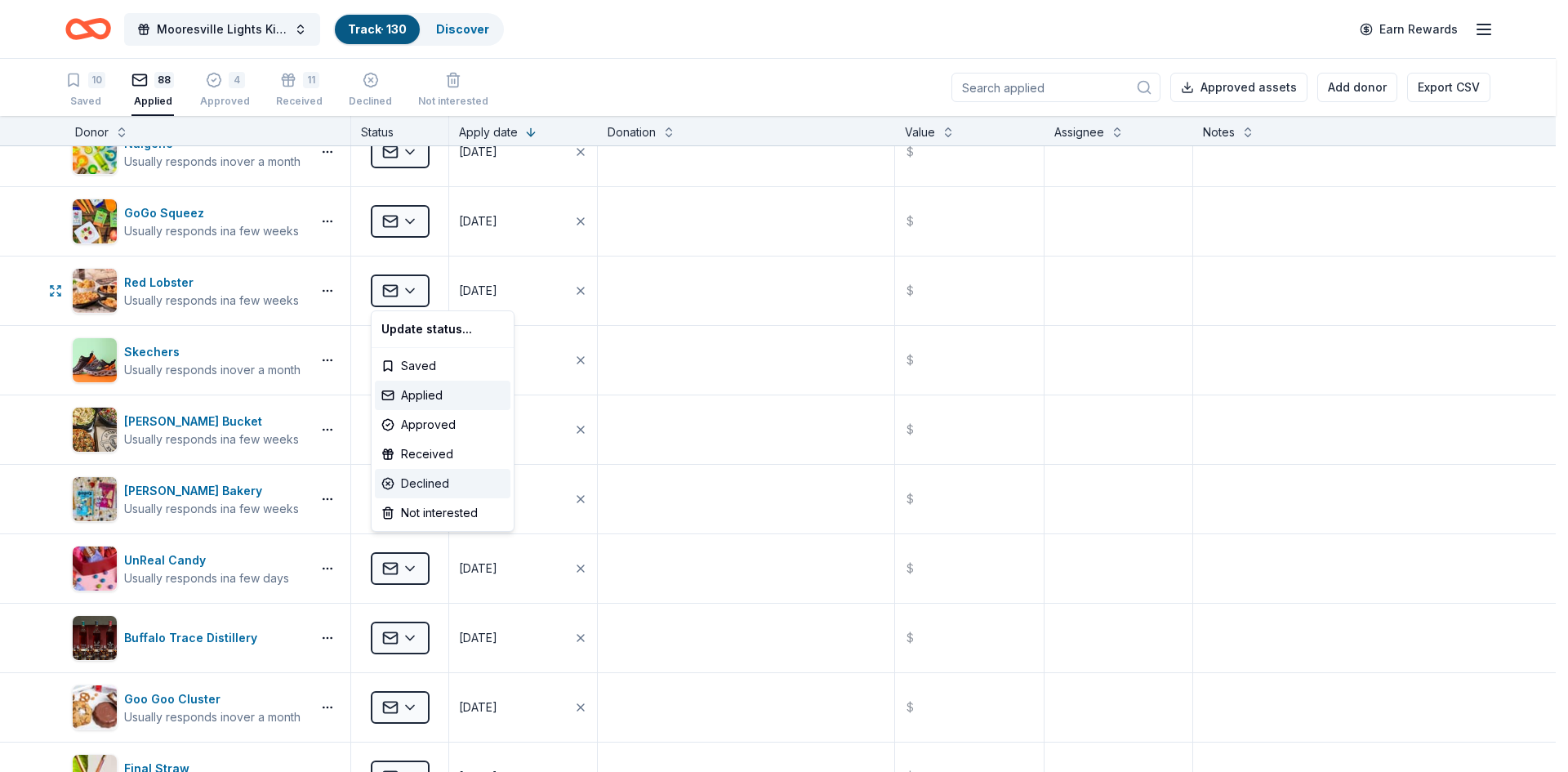
click at [420, 478] on div "Declined" at bounding box center [442, 484] width 136 height 30
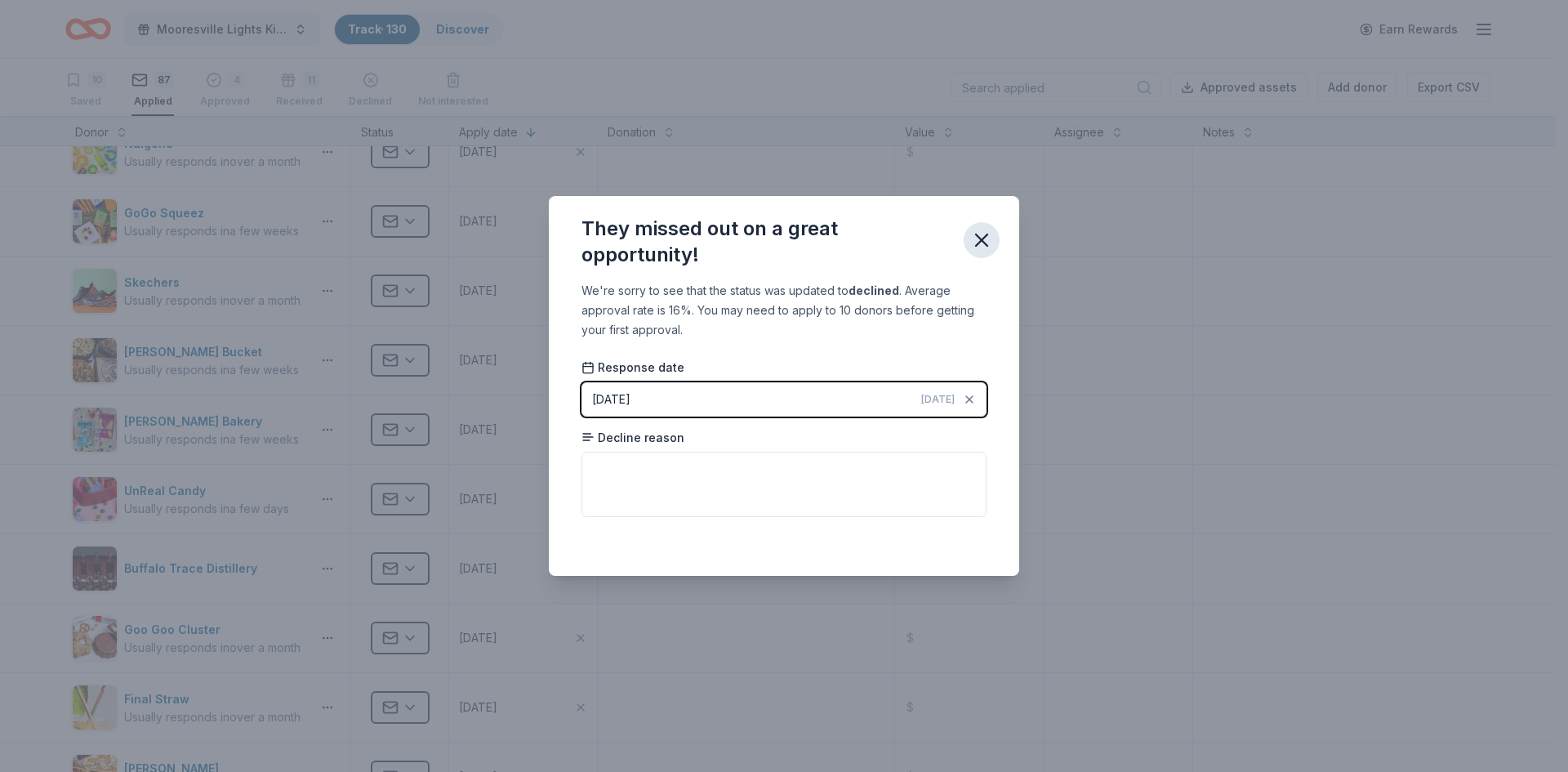
click at [985, 238] on icon "button" at bounding box center [982, 240] width 11 height 11
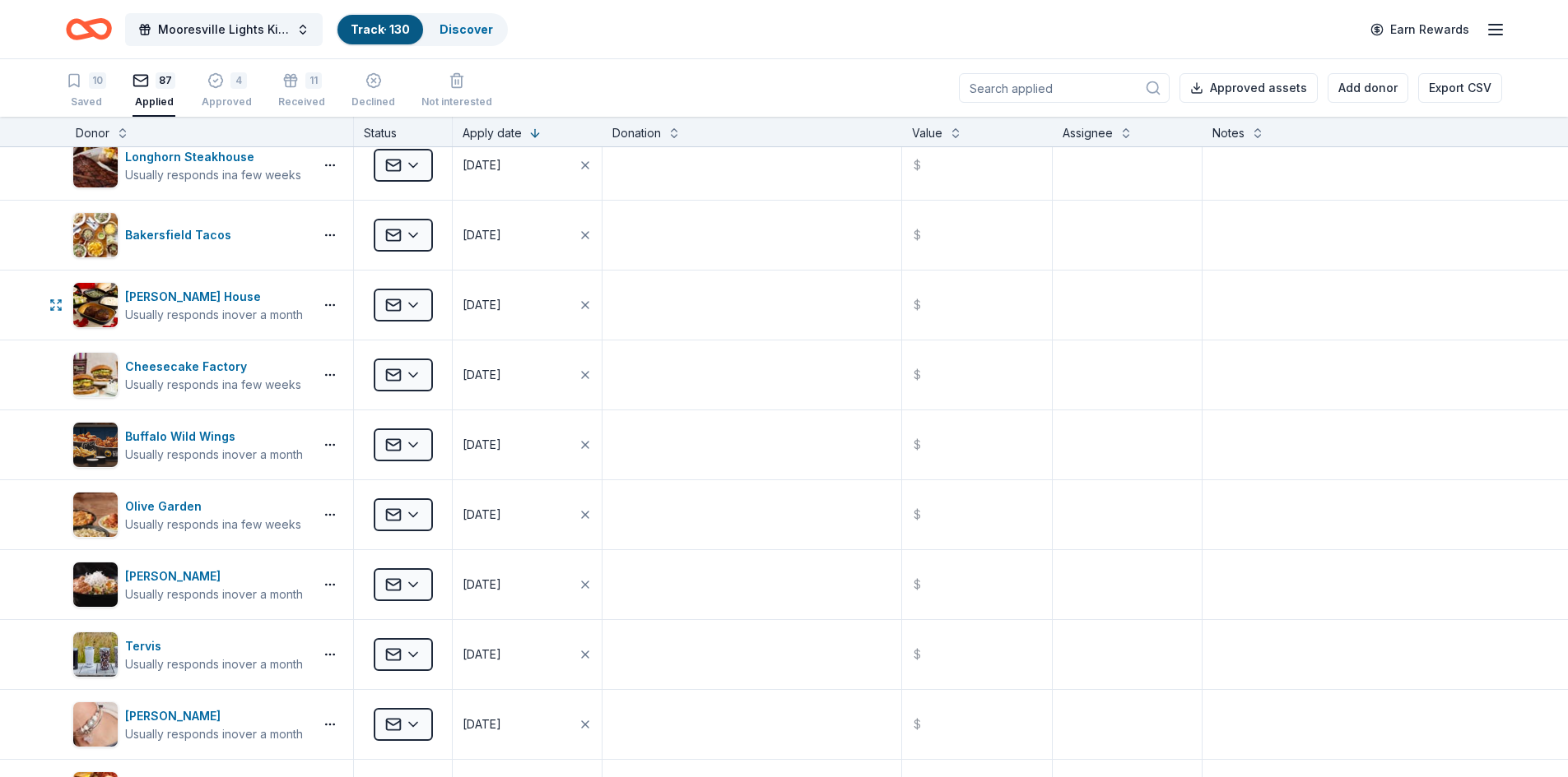
scroll to position [0, 0]
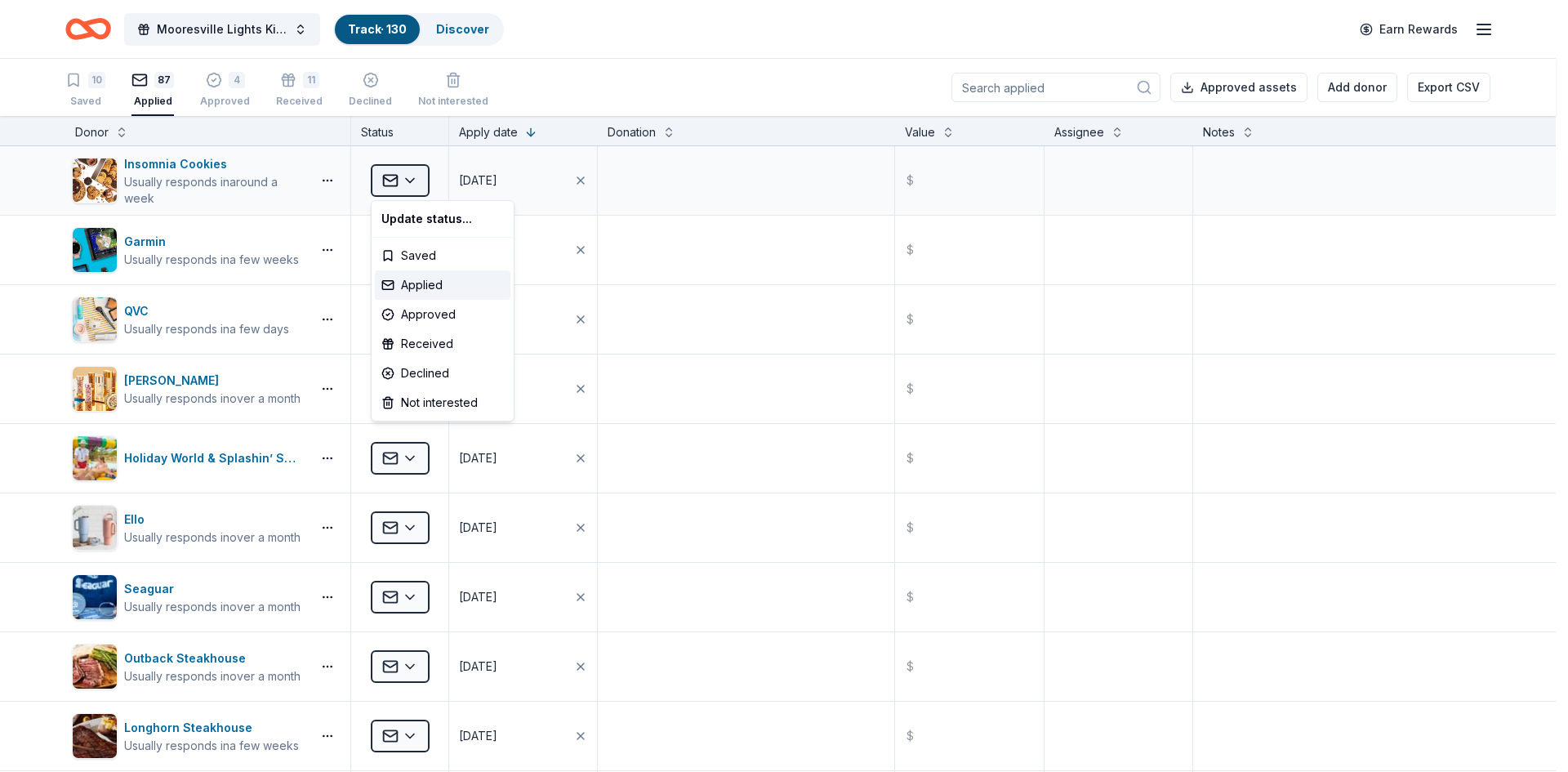
click at [413, 180] on html "Mooresville Lights Kickoff Fundraiser Track · 130 Discover Earn Rewards 10 Save…" at bounding box center [784, 386] width 1568 height 772
click at [413, 370] on div "Declined" at bounding box center [442, 374] width 136 height 30
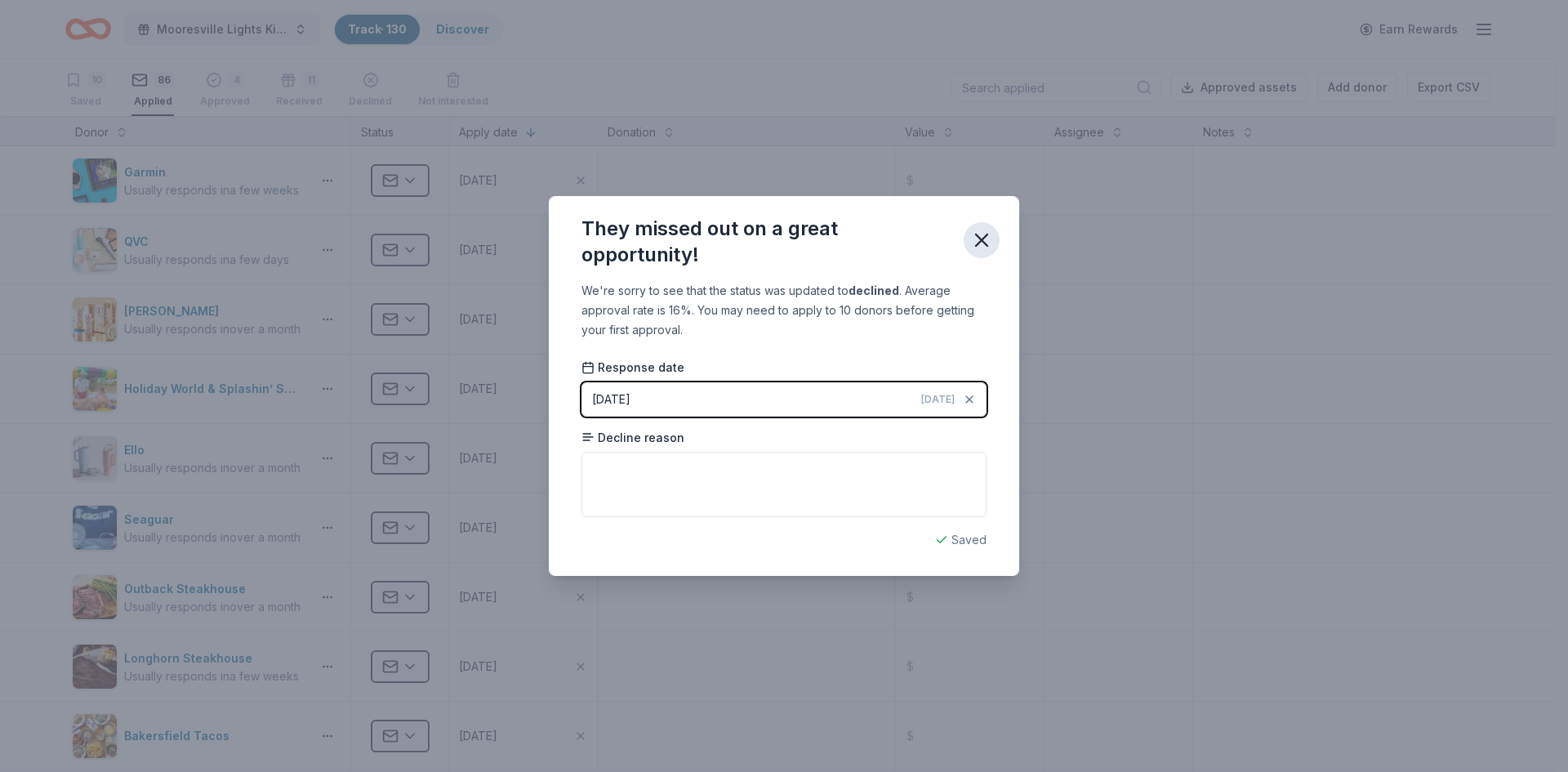
click at [977, 238] on icon "button" at bounding box center [982, 240] width 23 height 23
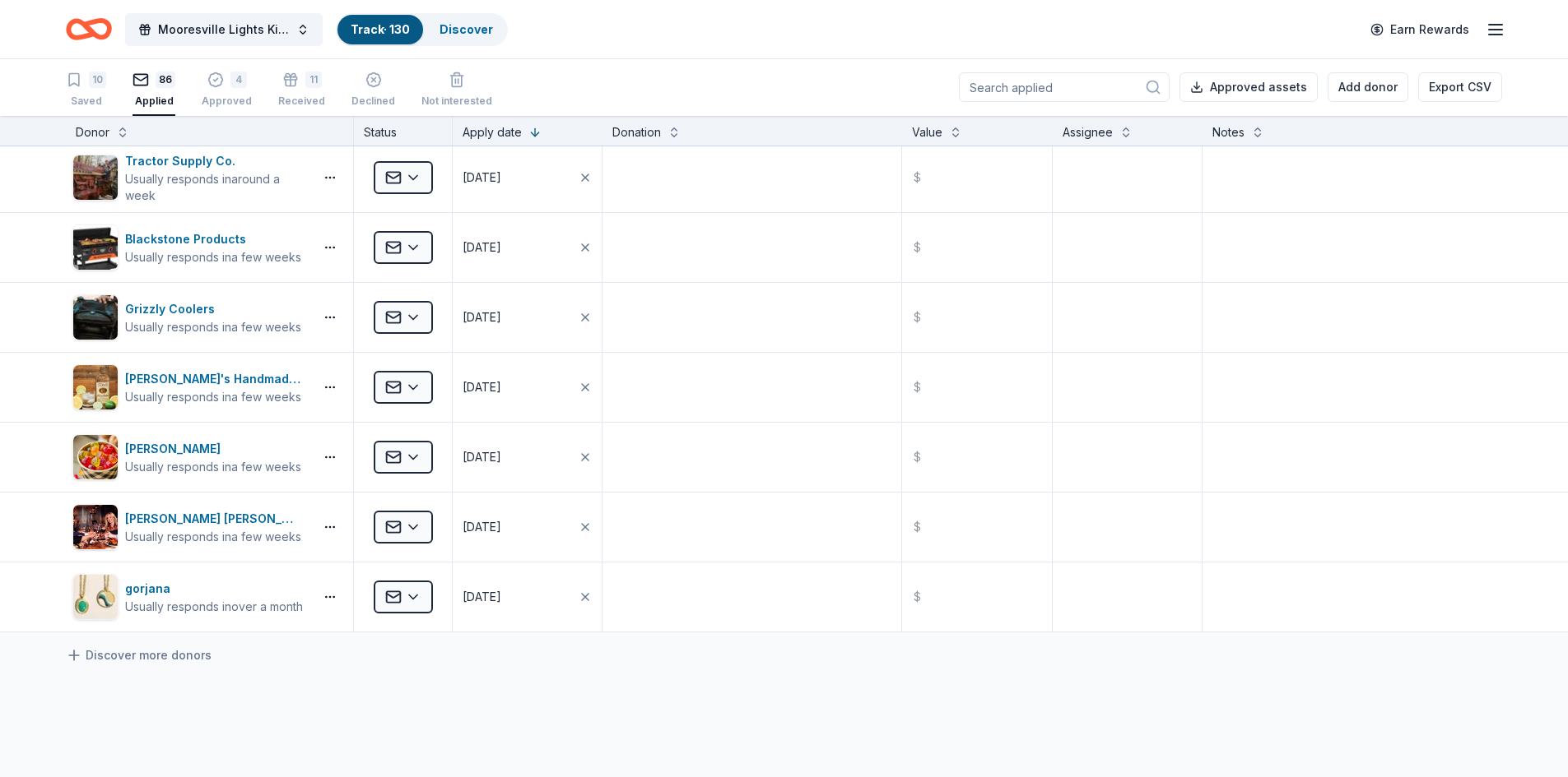
scroll to position [5033, 0]
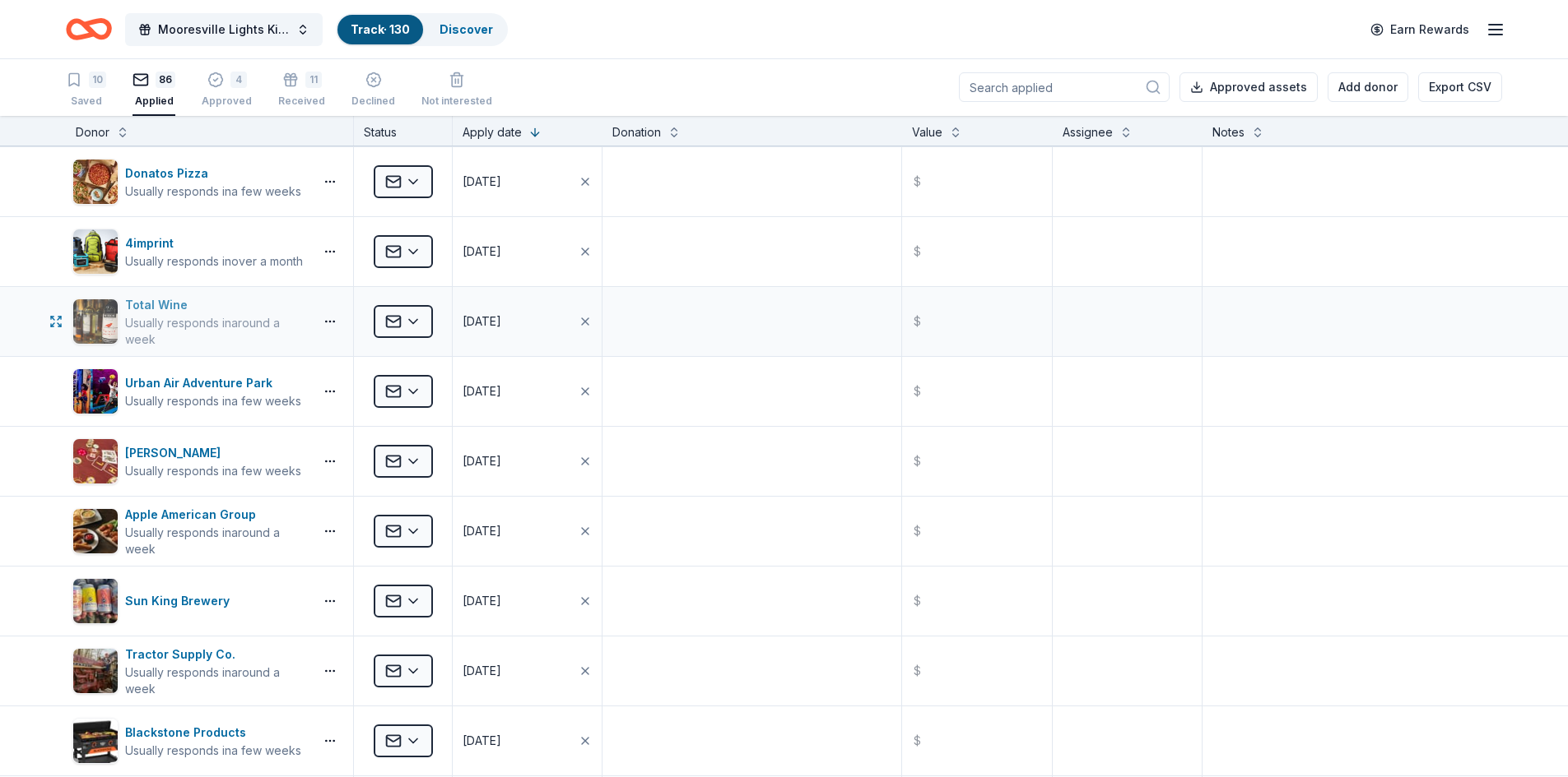
click at [140, 307] on div "Total Wine" at bounding box center [215, 305] width 182 height 20
click at [205, 381] on div "Urban Air Adventure Park" at bounding box center [213, 383] width 176 height 20
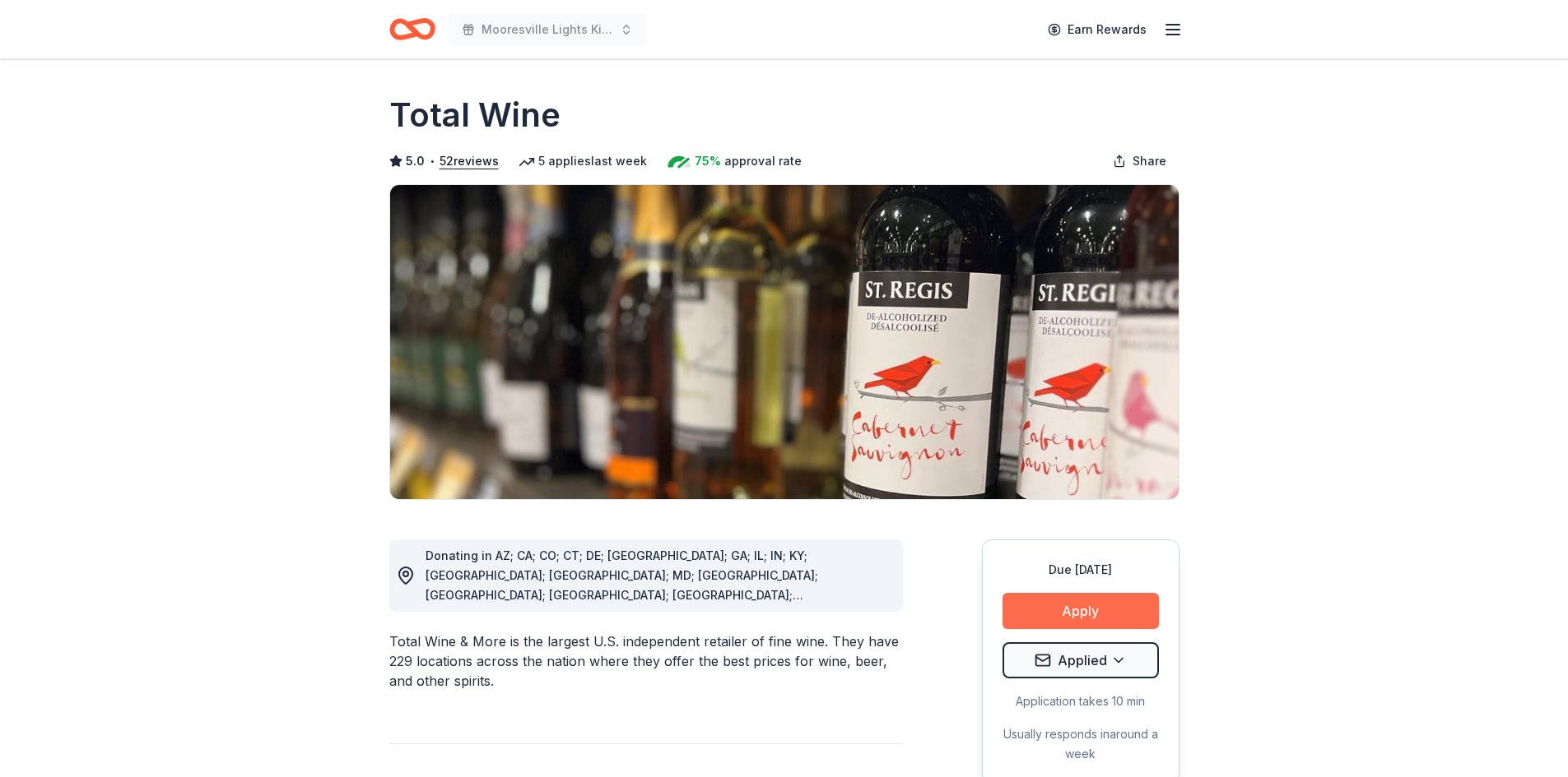
click at [1083, 611] on button "Apply" at bounding box center [1080, 611] width 157 height 36
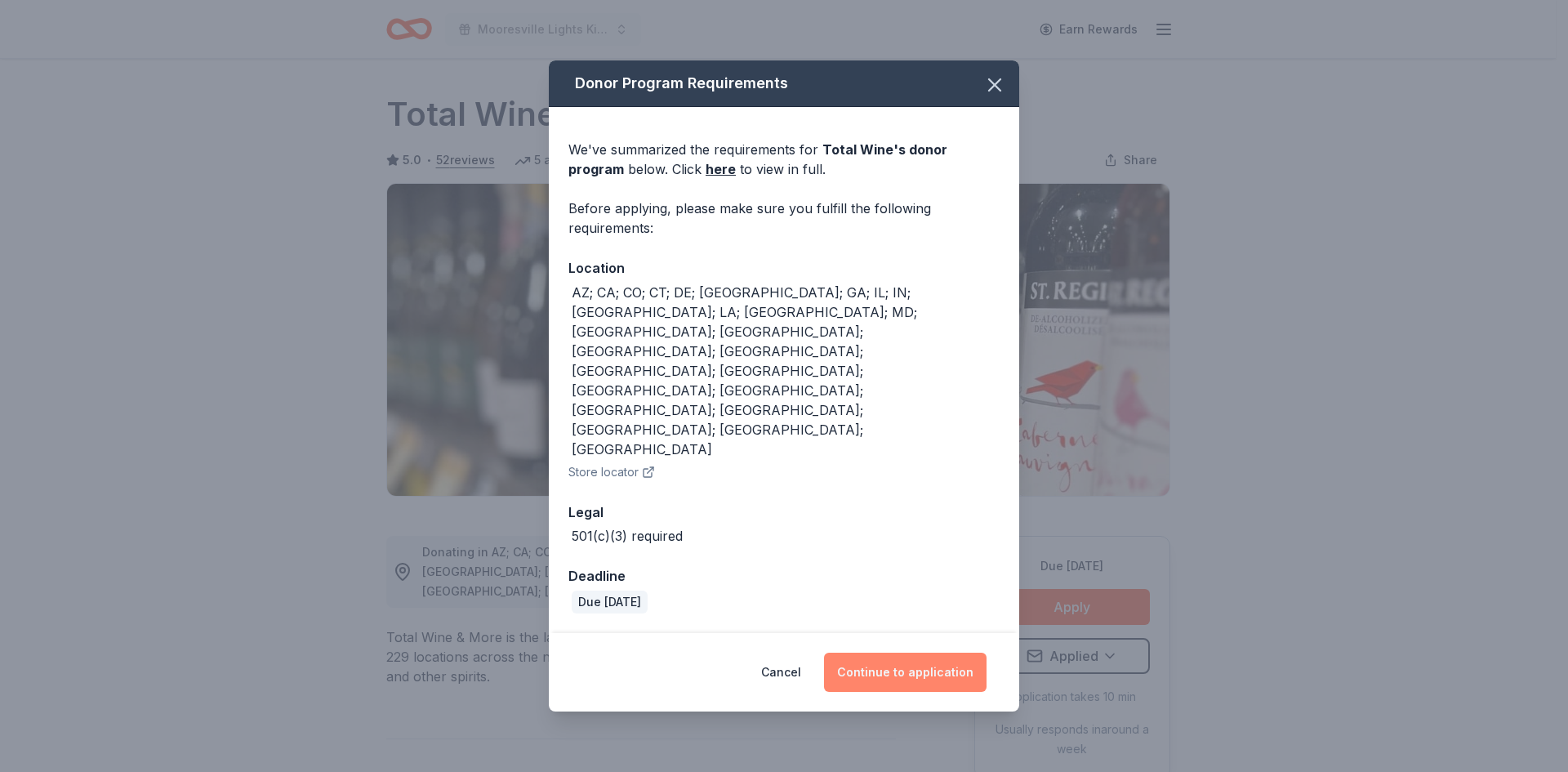
click at [883, 653] on button "Continue to application" at bounding box center [906, 672] width 163 height 39
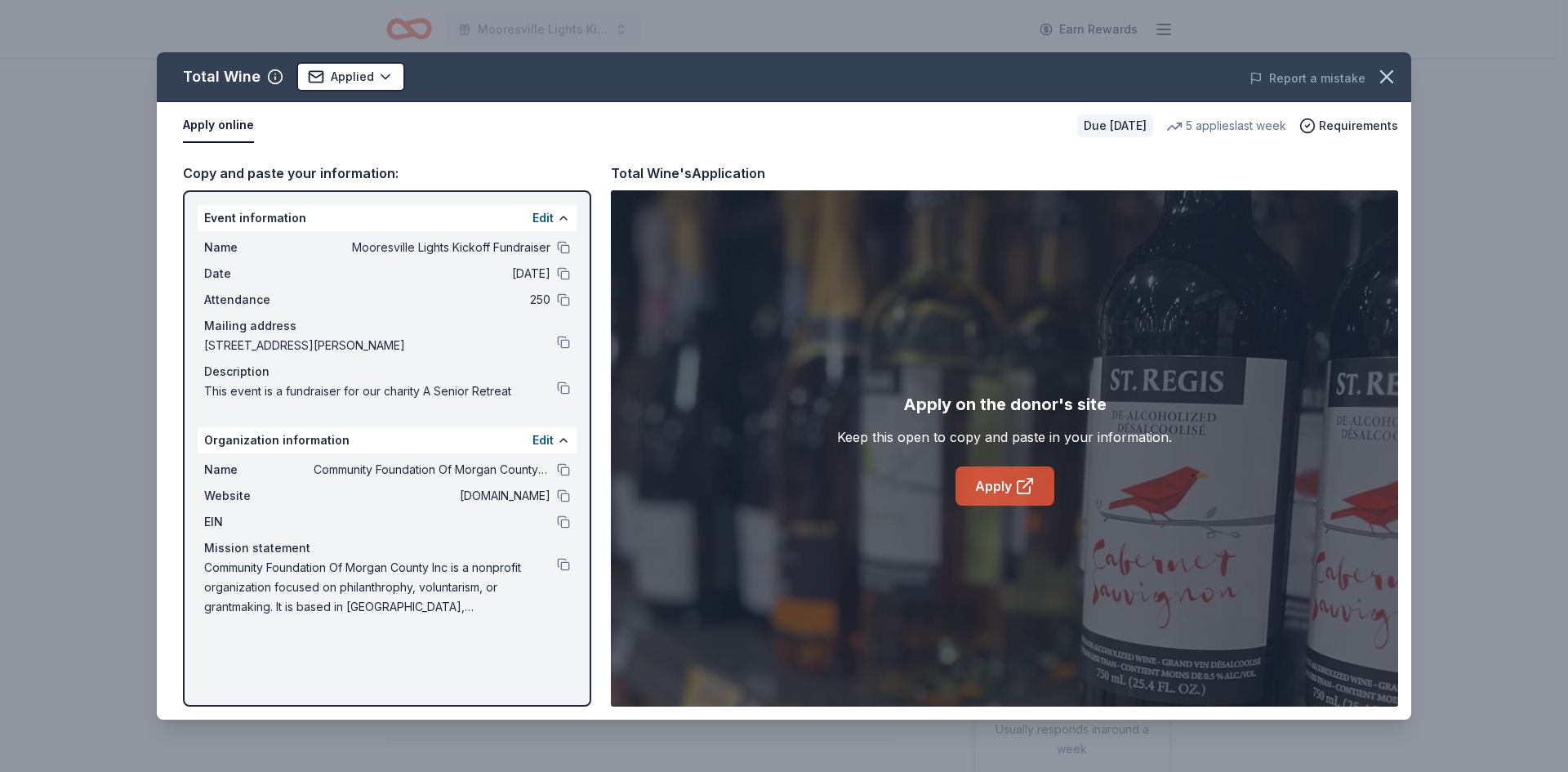
click at [1001, 489] on link "Apply" at bounding box center [1005, 486] width 99 height 39
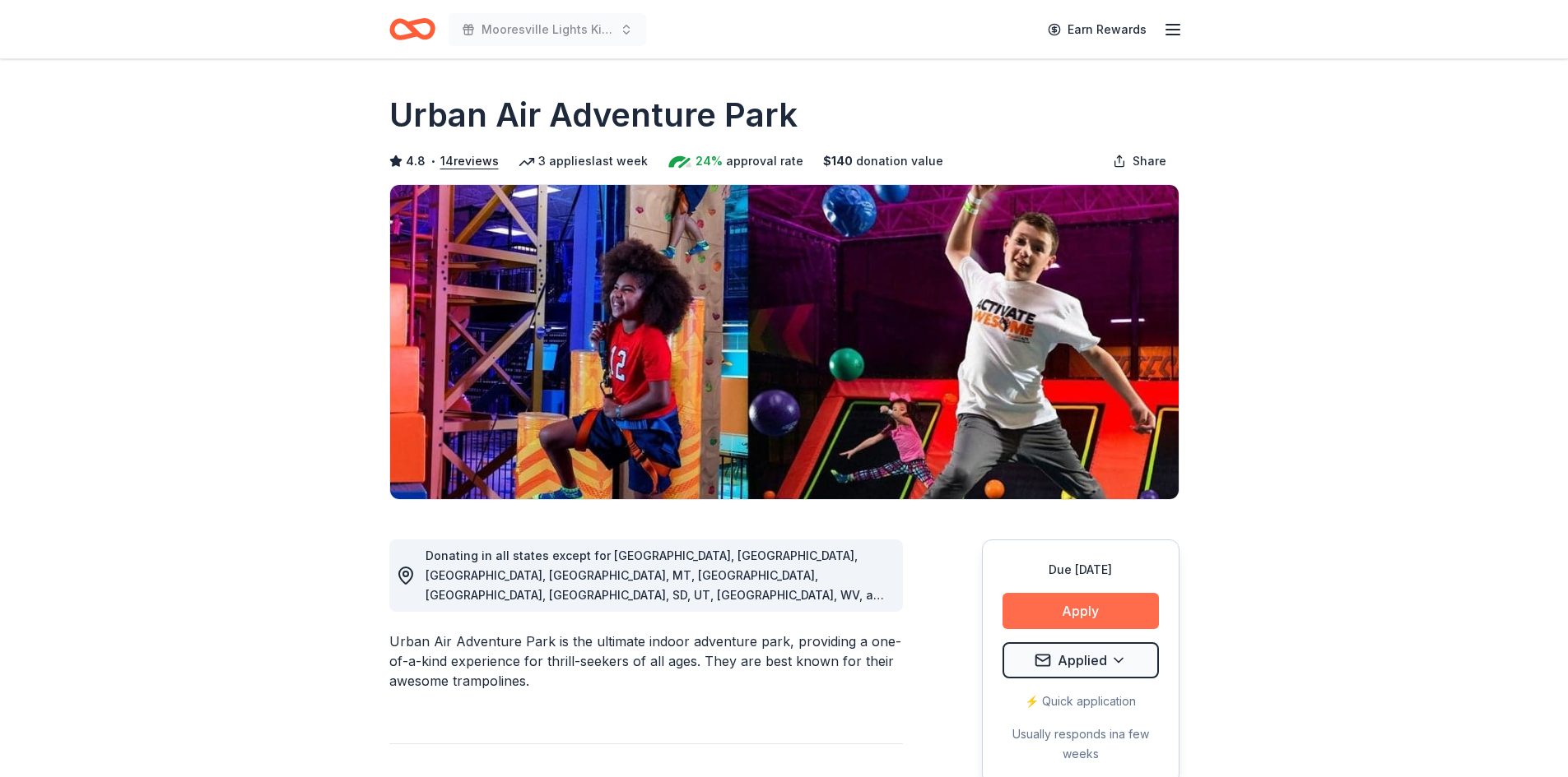
click at [1062, 609] on button "Apply" at bounding box center [1080, 611] width 157 height 36
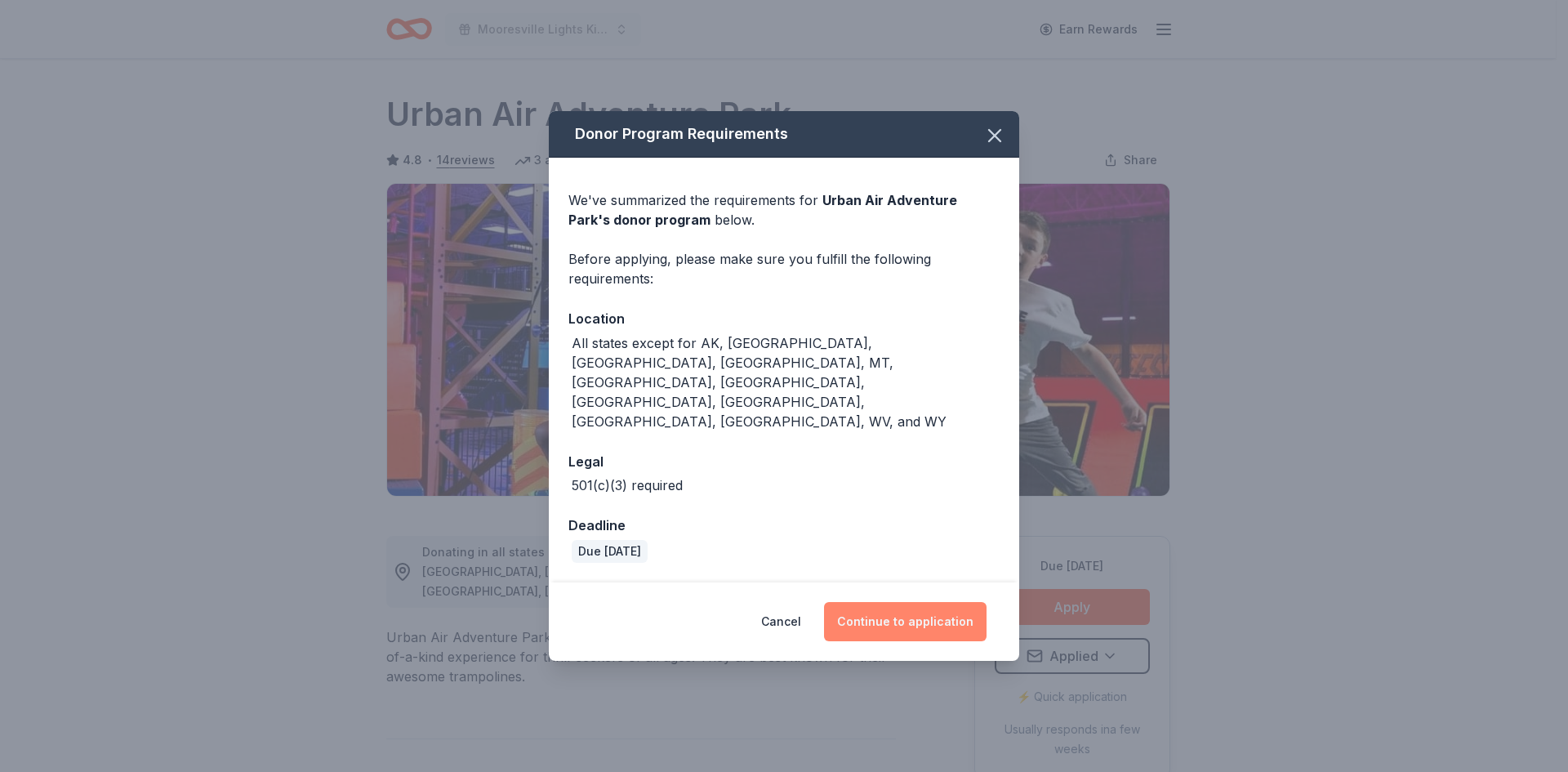
click at [899, 606] on button "Continue to application" at bounding box center [906, 622] width 163 height 39
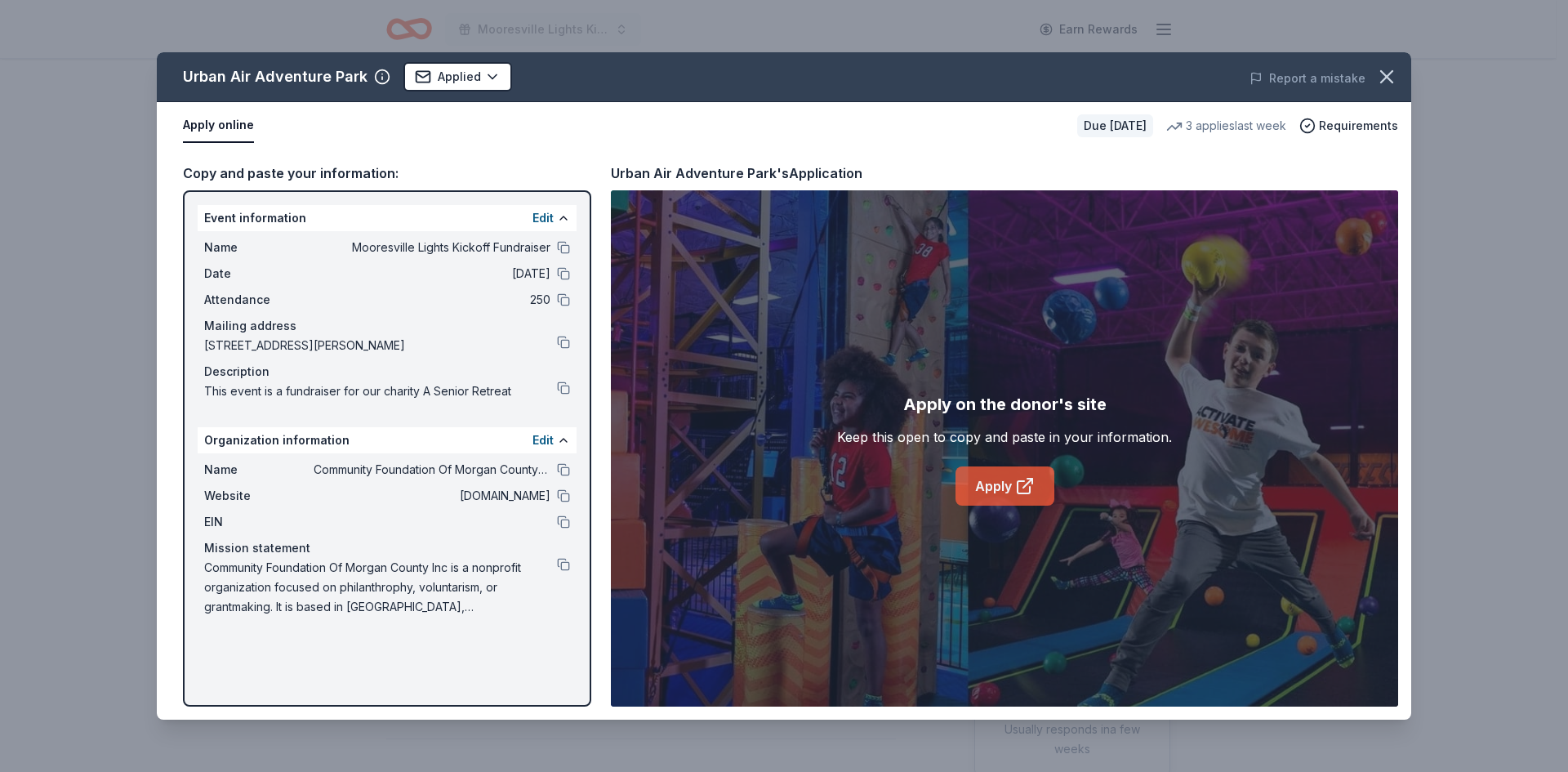
click at [993, 492] on link "Apply" at bounding box center [1005, 486] width 99 height 39
